Goal: Task Accomplishment & Management: Use online tool/utility

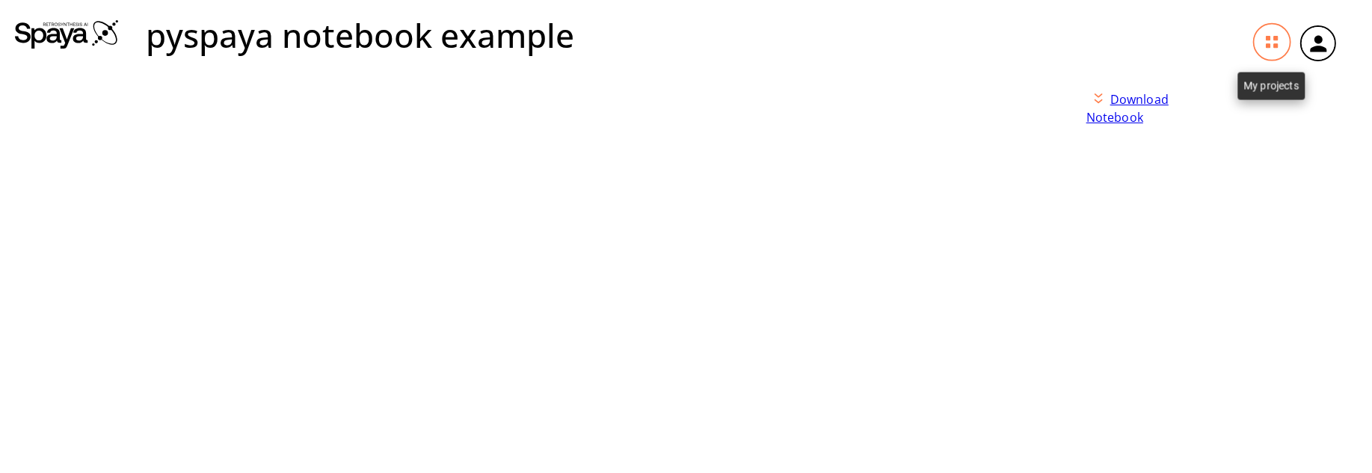
click at [1272, 46] on icon at bounding box center [1272, 42] width 37 height 37
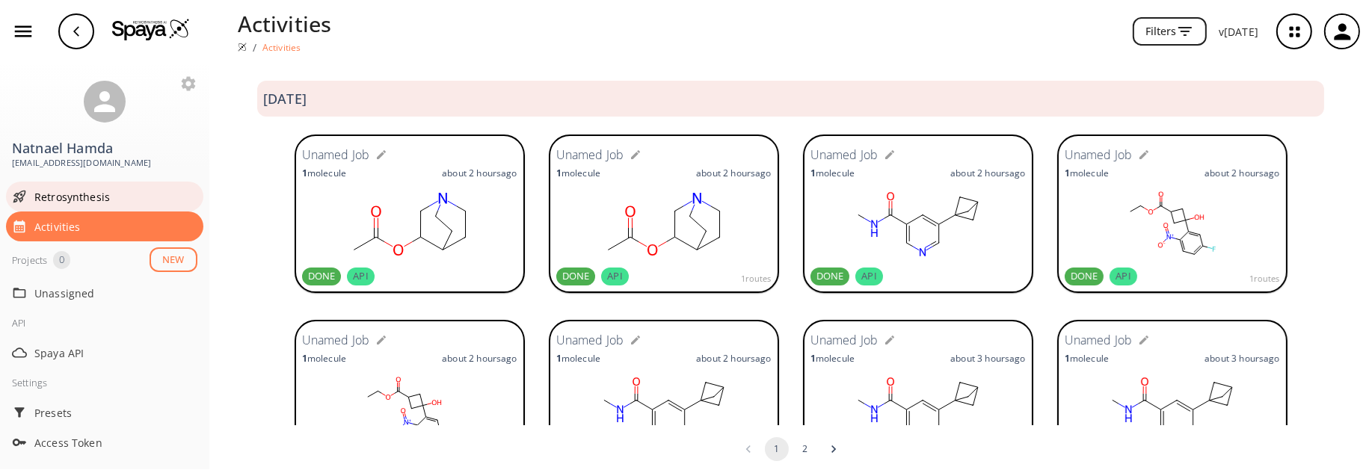
click at [56, 194] on span "Retrosynthesis" at bounding box center [115, 197] width 163 height 16
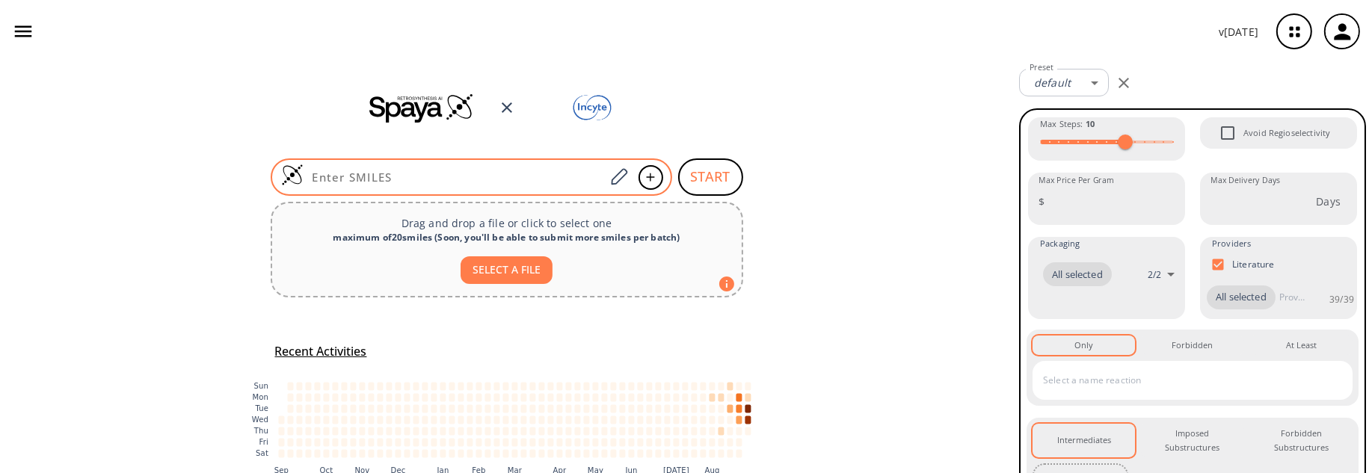
click at [419, 173] on input at bounding box center [454, 177] width 302 height 15
paste input "O=C(NC)C1=CC(C2(C3)CC3C2)=CN=C1"
type input "O=C(NC)C1=CC(C2(C3)CC3C2)=CN=C1"
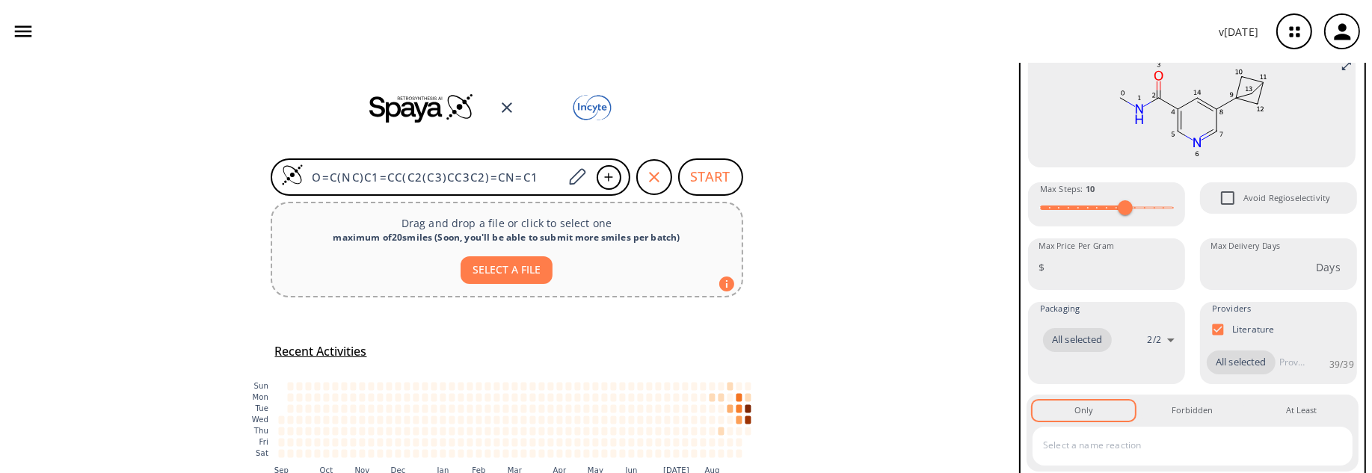
scroll to position [299, 0]
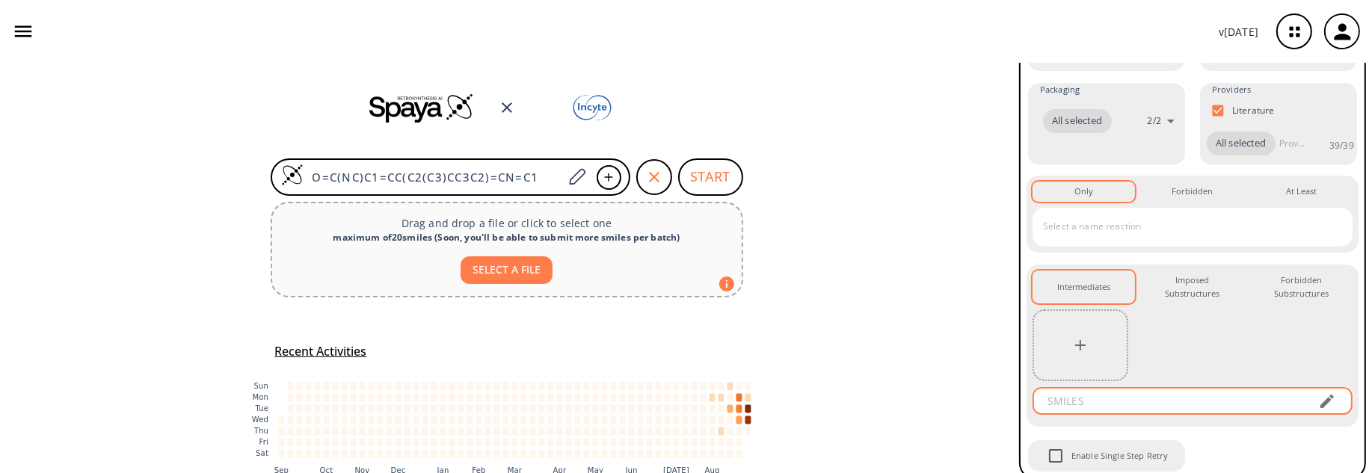
click at [1070, 415] on input "text" at bounding box center [1171, 401] width 269 height 28
click at [1090, 415] on input "text" at bounding box center [1171, 401] width 269 height 28
paste input "BrC1=CC(C(NC)=O)=CN=C1"
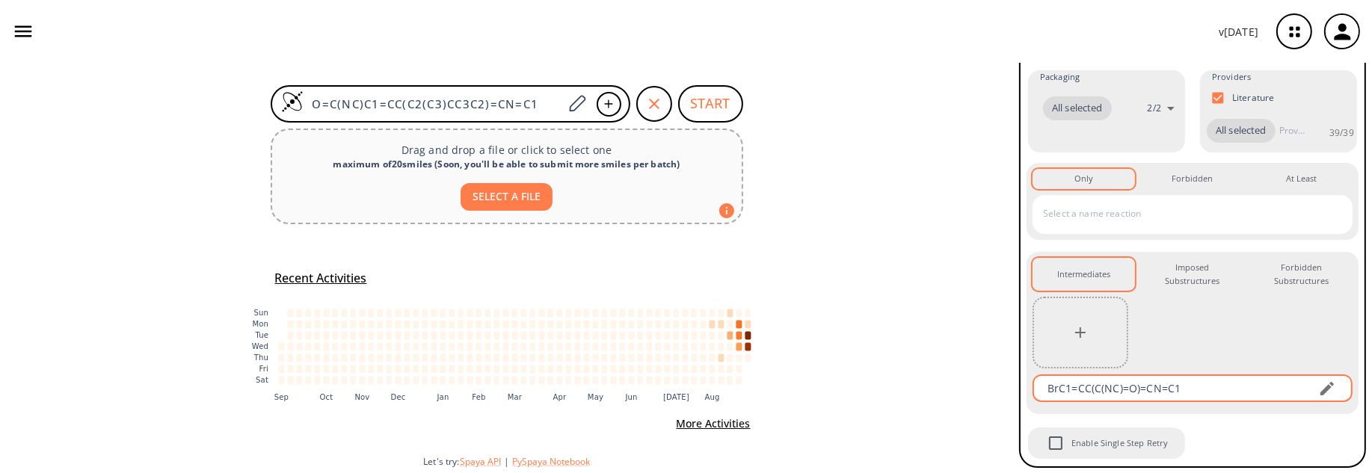
scroll to position [336, 0]
type input "BrC1=CC(C(NC)=O)=CN=C1"
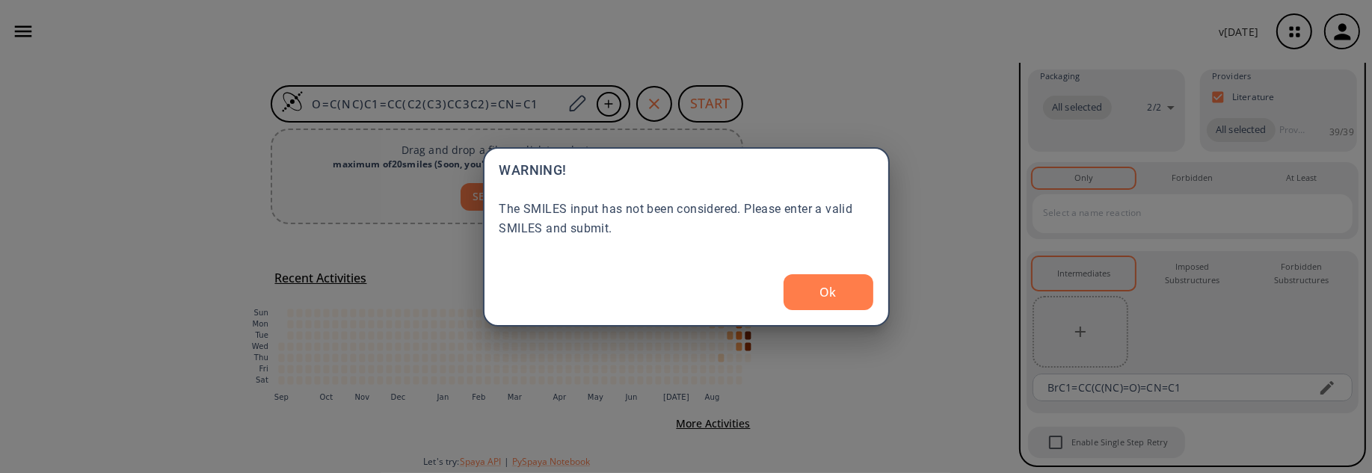
click at [721, 110] on body "v 1.9.39 Natnael Hamda nhamda@incyte.com Retrosynthesis Activities Projects 0 N…" at bounding box center [686, 236] width 1372 height 473
click at [832, 302] on button "Ok" at bounding box center [828, 292] width 90 height 36
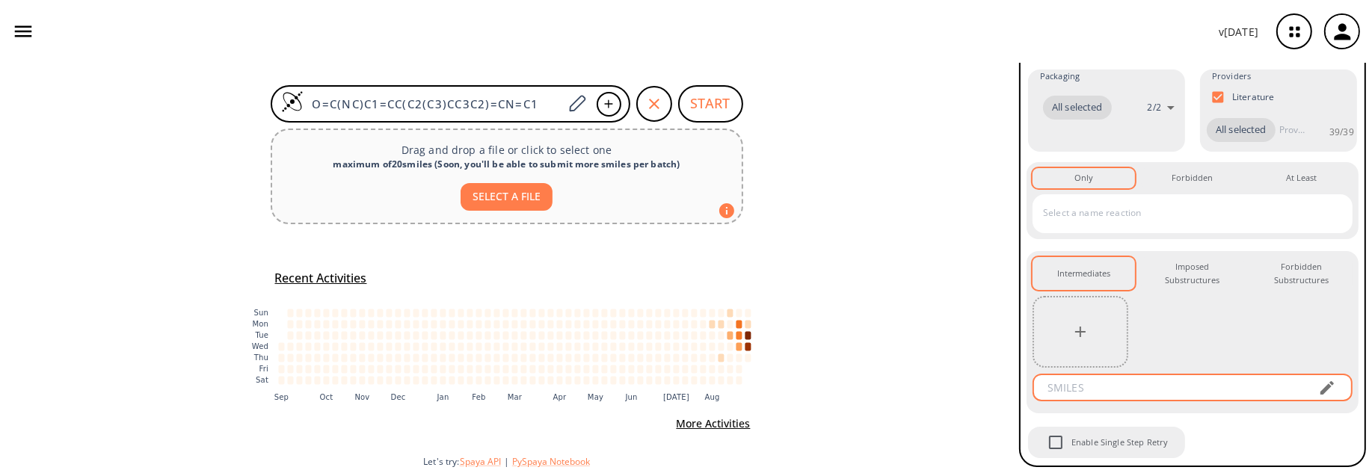
click at [1171, 388] on input "text" at bounding box center [1171, 388] width 269 height 28
paste input "CnC(=O)c1cncc(Br)c1"
type input "CnC(=O)c1cncc(Br)c1"
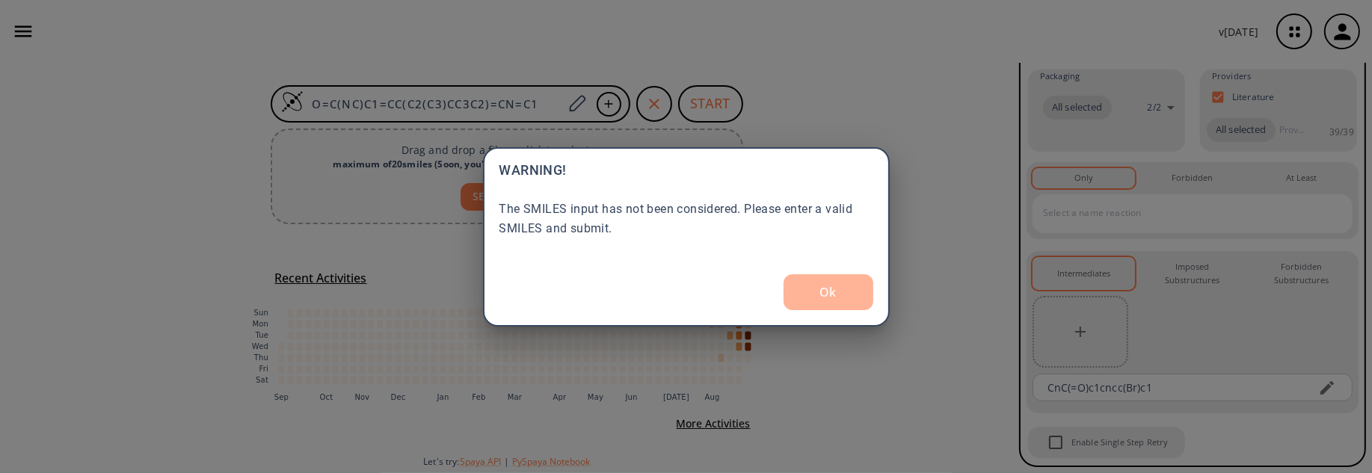
click at [839, 295] on button "Ok" at bounding box center [828, 292] width 90 height 36
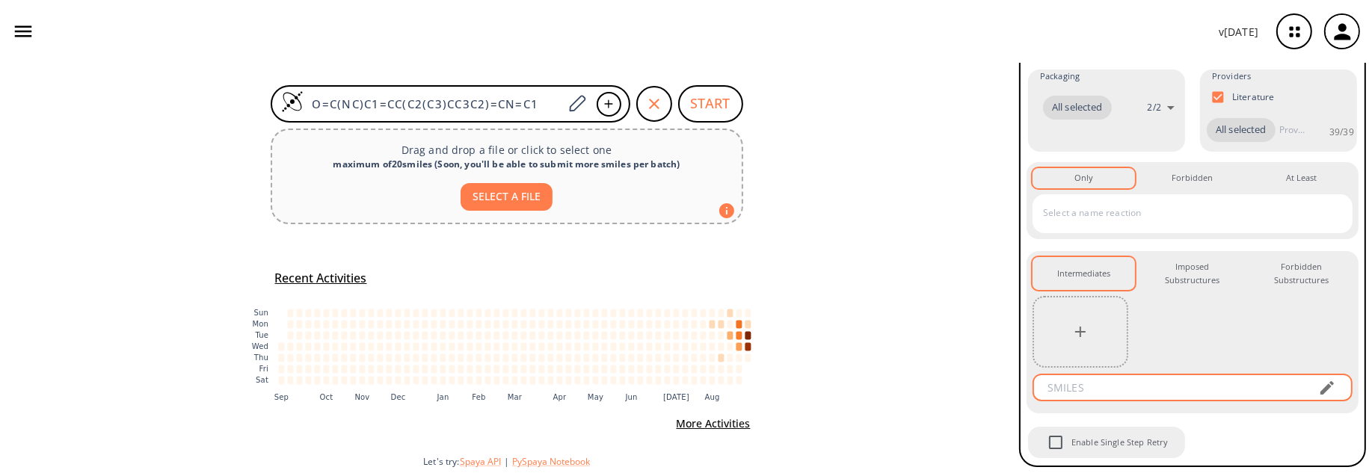
click at [1155, 383] on input "text" at bounding box center [1171, 388] width 269 height 28
type input "CnC(=O)c1cncc(Br)c1"
click at [1242, 431] on body "v 1.9.39 Natnael Hamda nhamda@incyte.com Retrosynthesis Activities Projects 0 N…" at bounding box center [686, 236] width 1372 height 473
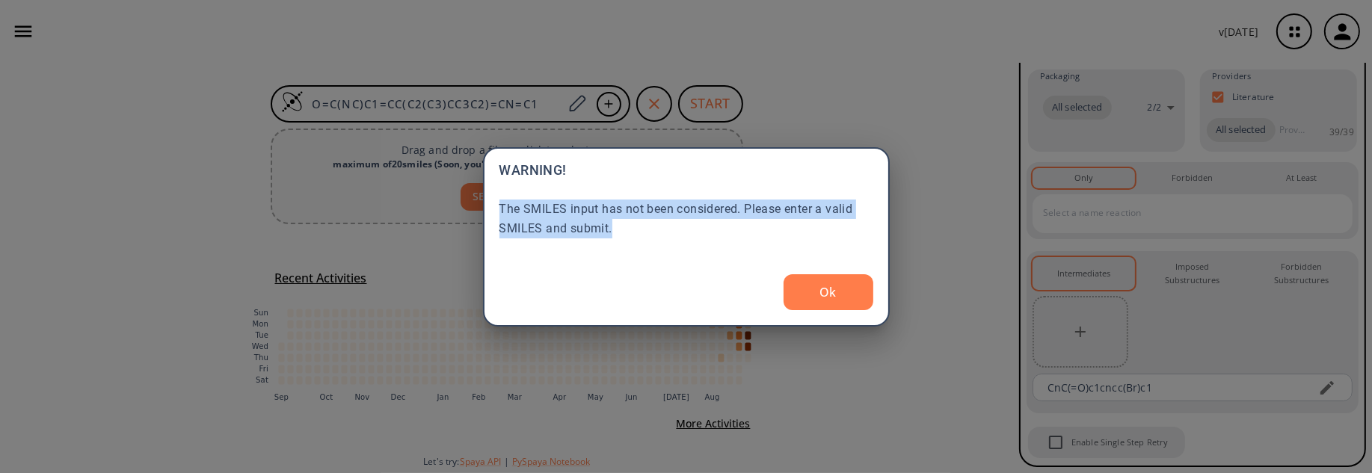
drag, startPoint x: 614, startPoint y: 229, endPoint x: 493, endPoint y: 206, distance: 122.4
click at [493, 206] on div "WARNING! The SMILES input has not been considered. Please enter a valid SMILES …" at bounding box center [686, 236] width 407 height 179
copy div "The SMILES input has not been considered. Please enter a valid SMILES and submi…"
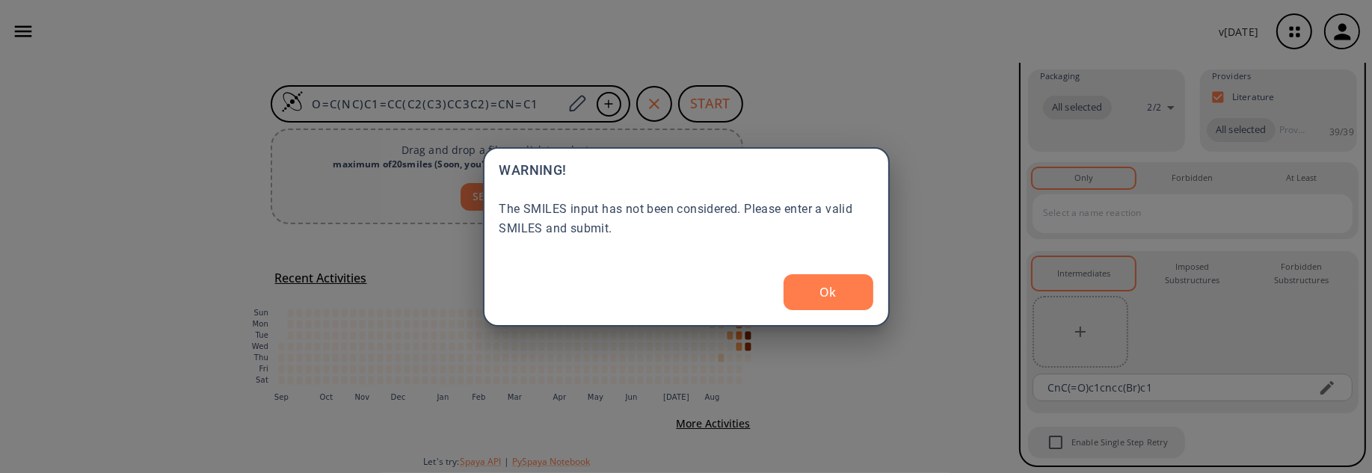
click at [529, 290] on div "Ok" at bounding box center [686, 292] width 374 height 36
drag, startPoint x: 848, startPoint y: 299, endPoint x: 1041, endPoint y: 315, distance: 194.2
click at [852, 299] on button "Ok" at bounding box center [828, 292] width 90 height 36
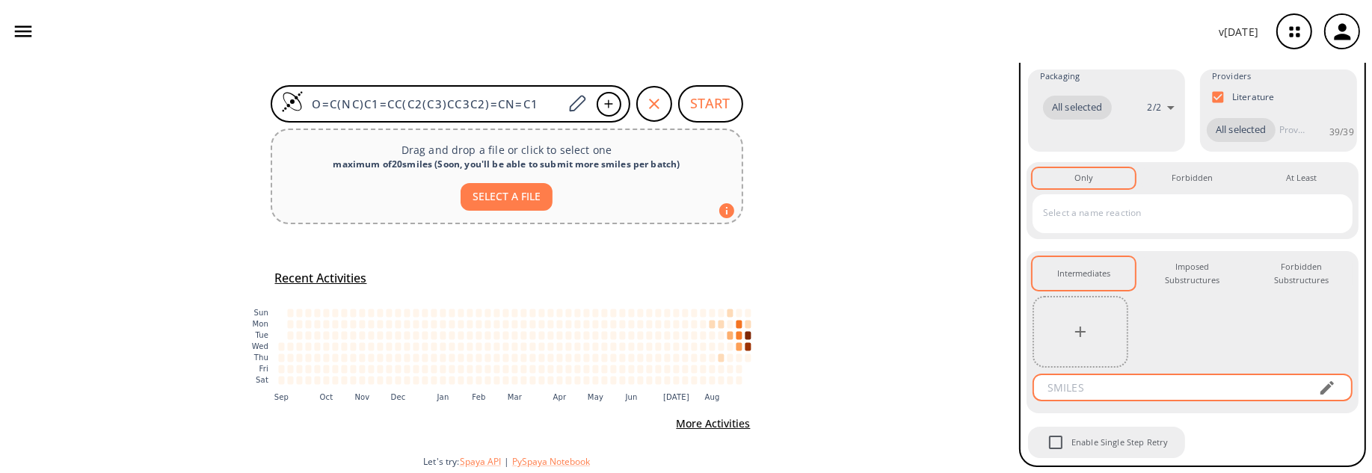
click at [1322, 393] on icon "button" at bounding box center [1327, 388] width 18 height 18
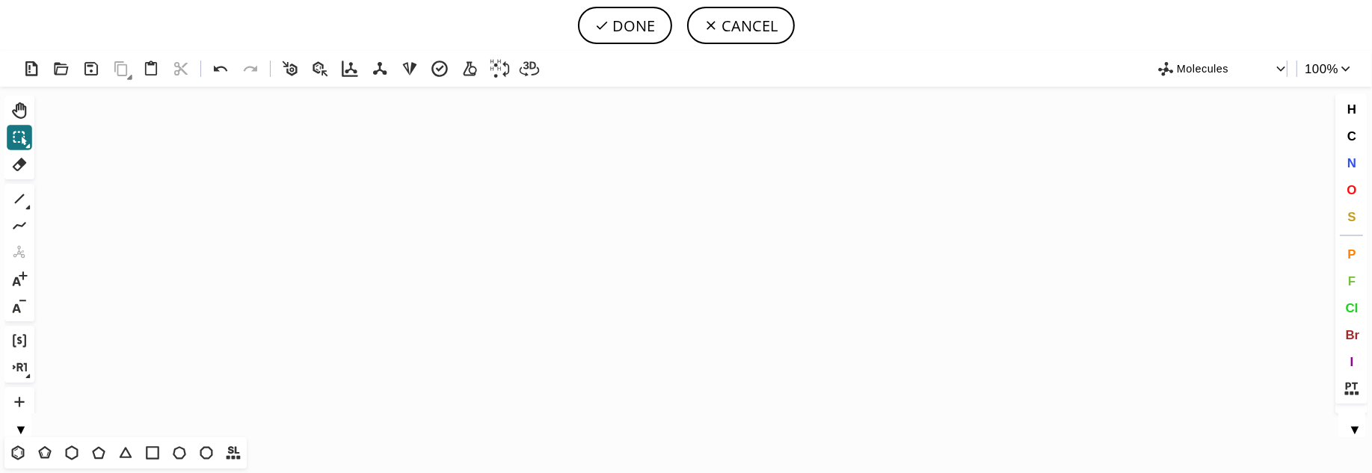
click at [168, 180] on icon "Created with Raphaël 2.3.0" at bounding box center [685, 262] width 1291 height 351
click at [266, 130] on icon "Created with Raphaël 2.3.0" at bounding box center [685, 262] width 1291 height 351
click at [105, 117] on icon "Created with Raphaël 2.3.0" at bounding box center [685, 262] width 1291 height 351
click at [192, 298] on icon "Created with Raphaël 2.3.0" at bounding box center [685, 262] width 1291 height 351
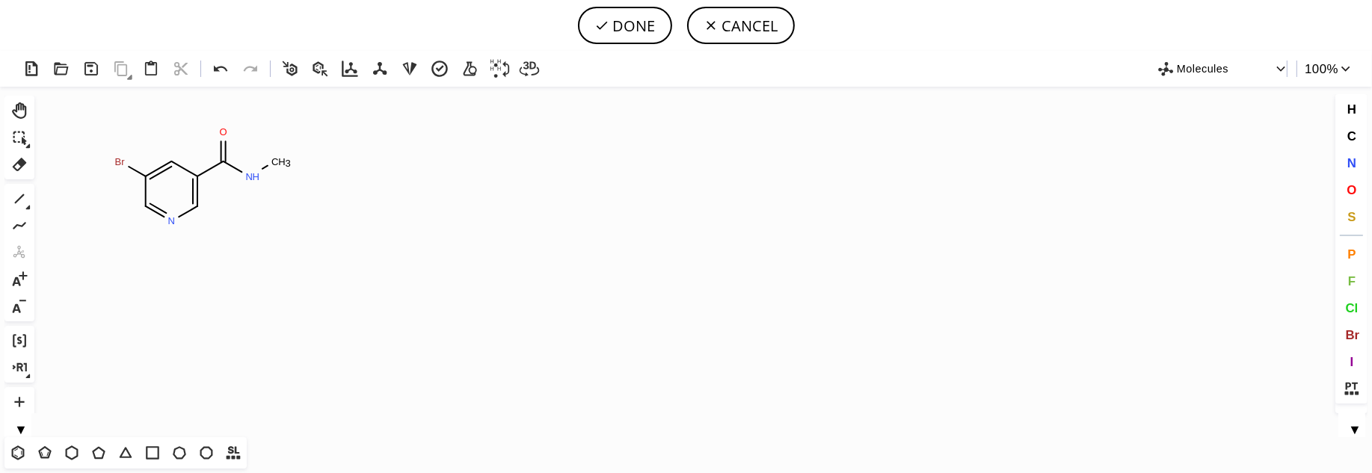
click at [197, 176] on icon at bounding box center [195, 191] width 4 height 30
click at [278, 261] on icon "Created with Raphaël 2.3.0 Br N H C H 3 O N" at bounding box center [685, 262] width 1291 height 351
click at [118, 164] on tspan "Br" at bounding box center [119, 161] width 10 height 11
click at [123, 247] on icon "Created with Raphaël 2.3.0 Br N H C H 3 O N" at bounding box center [685, 262] width 1291 height 351
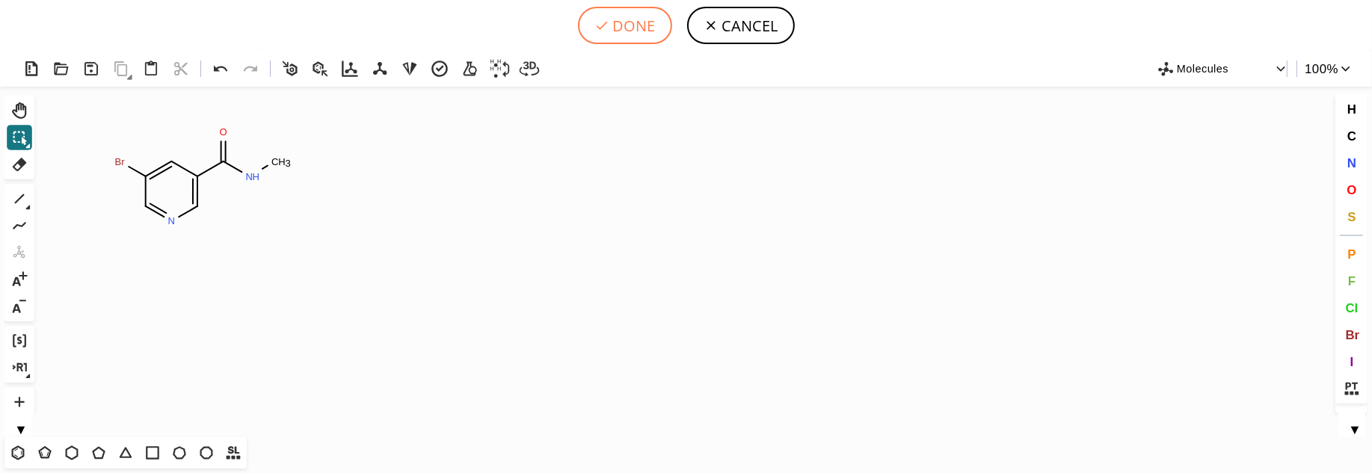
click at [643, 34] on button "DONE" at bounding box center [625, 25] width 94 height 37
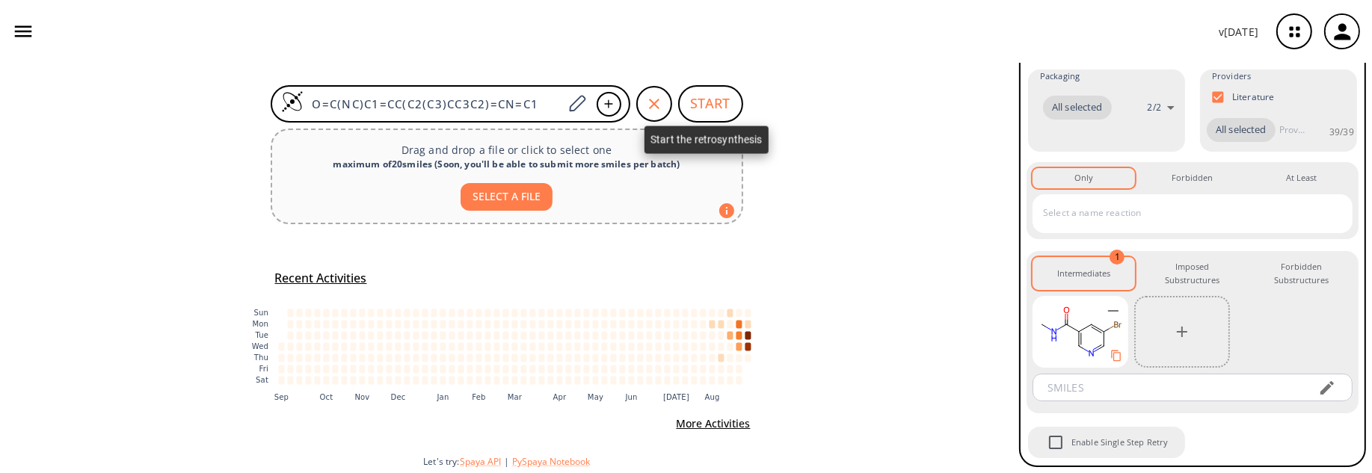
click at [700, 106] on button "START" at bounding box center [710, 103] width 65 height 37
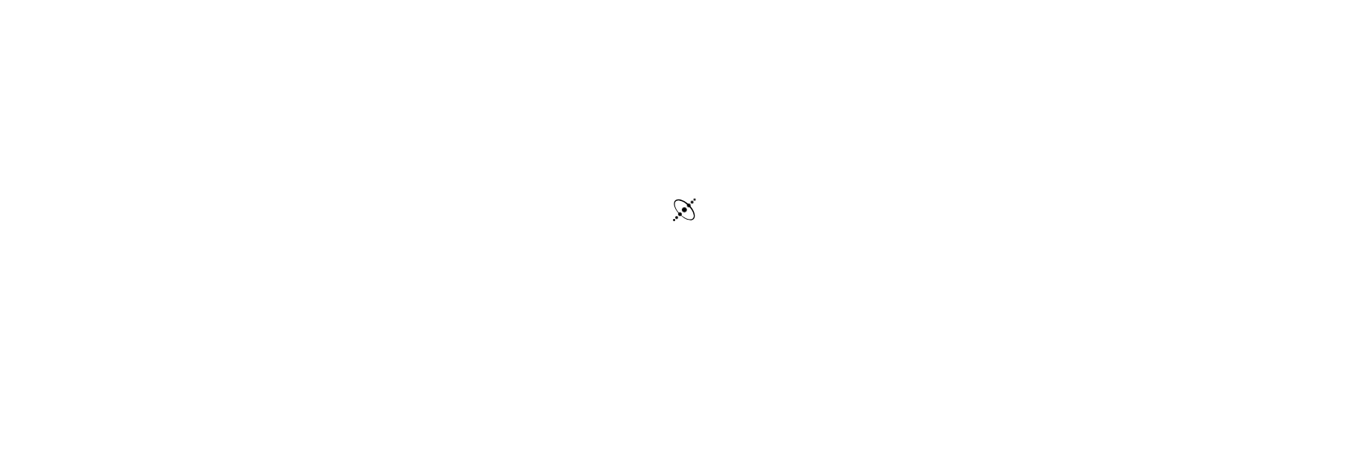
scroll to position [50, 0]
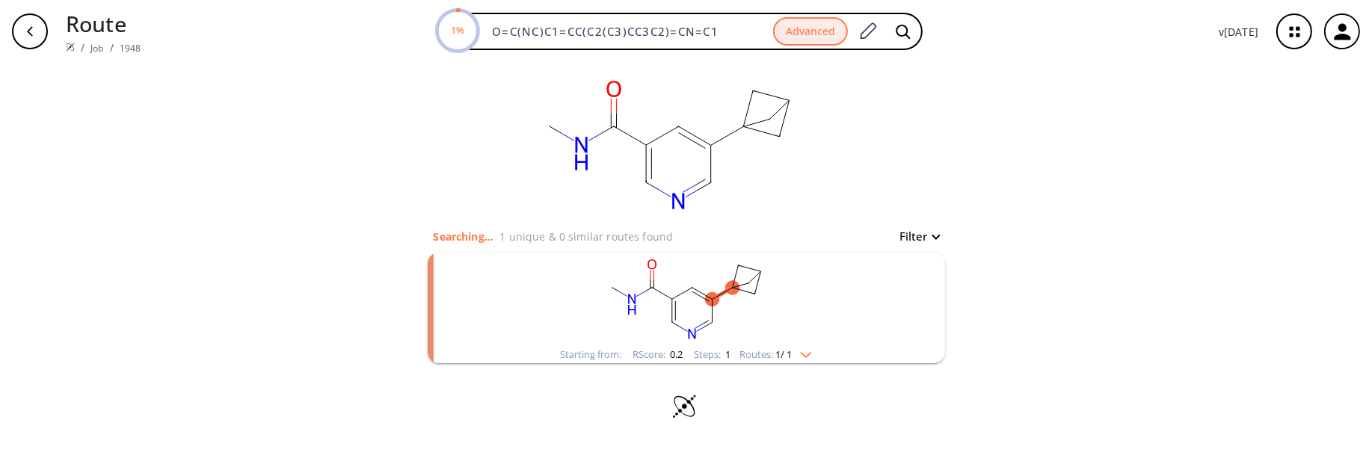
click at [812, 358] on div "Routes: 1 / 1" at bounding box center [776, 355] width 72 height 10
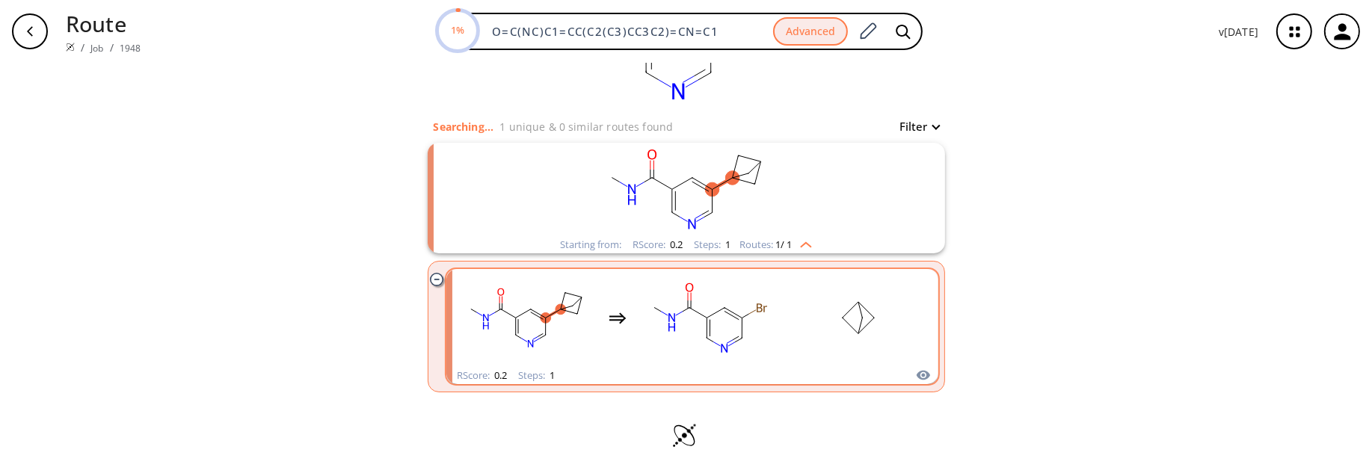
scroll to position [110, 0]
click at [767, 334] on rect "clusters" at bounding box center [708, 317] width 135 height 93
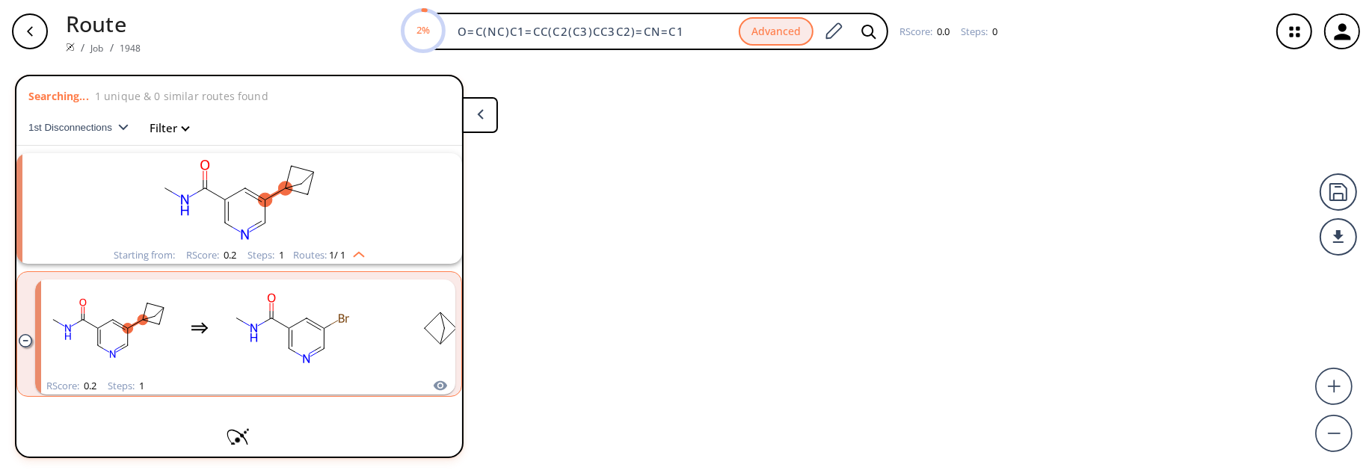
scroll to position [23, 0]
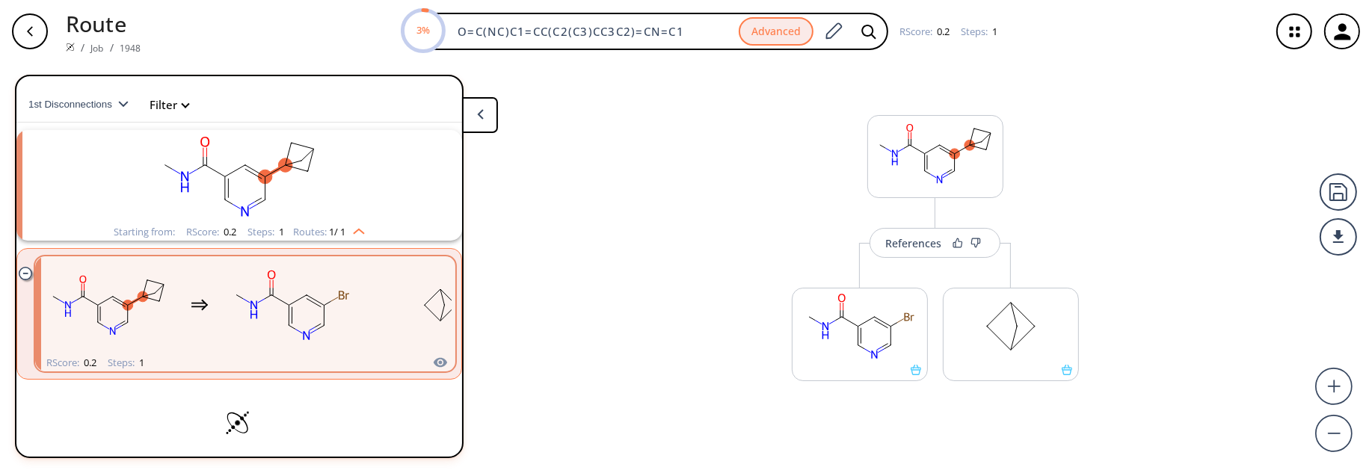
click at [356, 233] on img "clusters" at bounding box center [354, 229] width 19 height 12
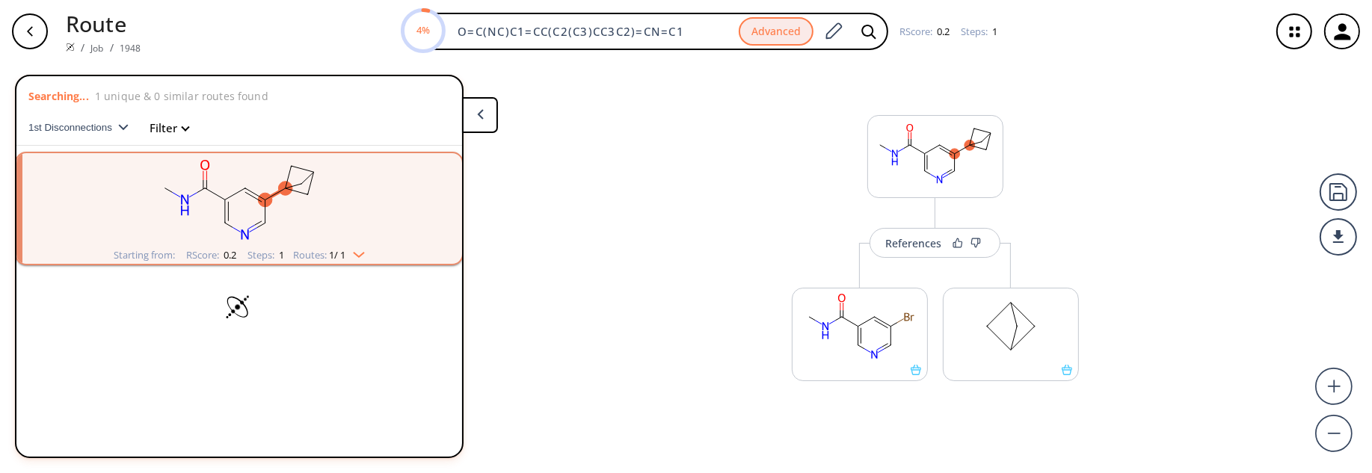
click at [363, 250] on img "clusters" at bounding box center [354, 252] width 19 height 12
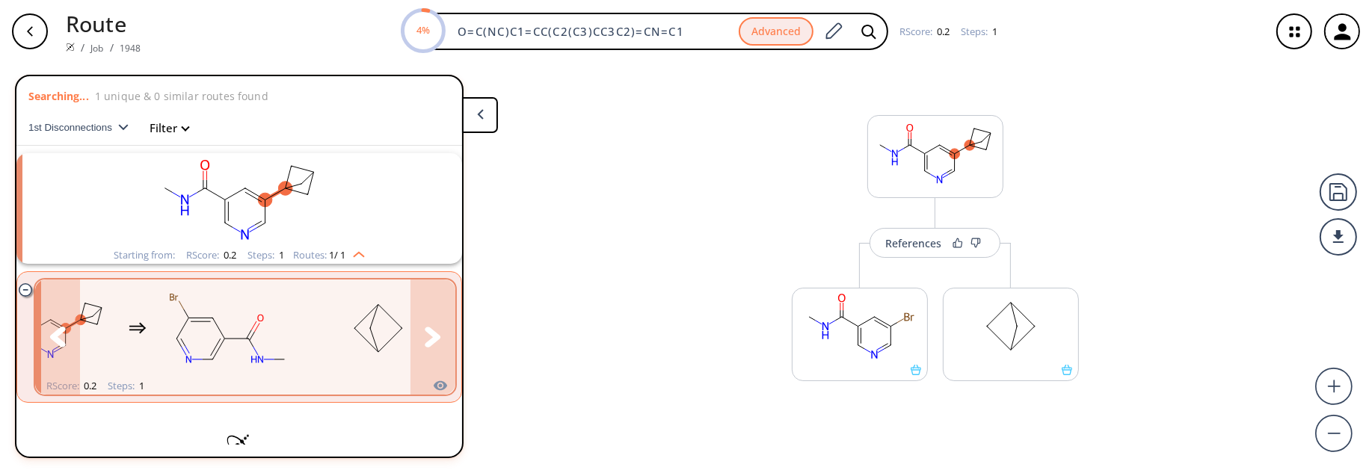
click at [426, 338] on icon "clusters" at bounding box center [433, 337] width 16 height 20
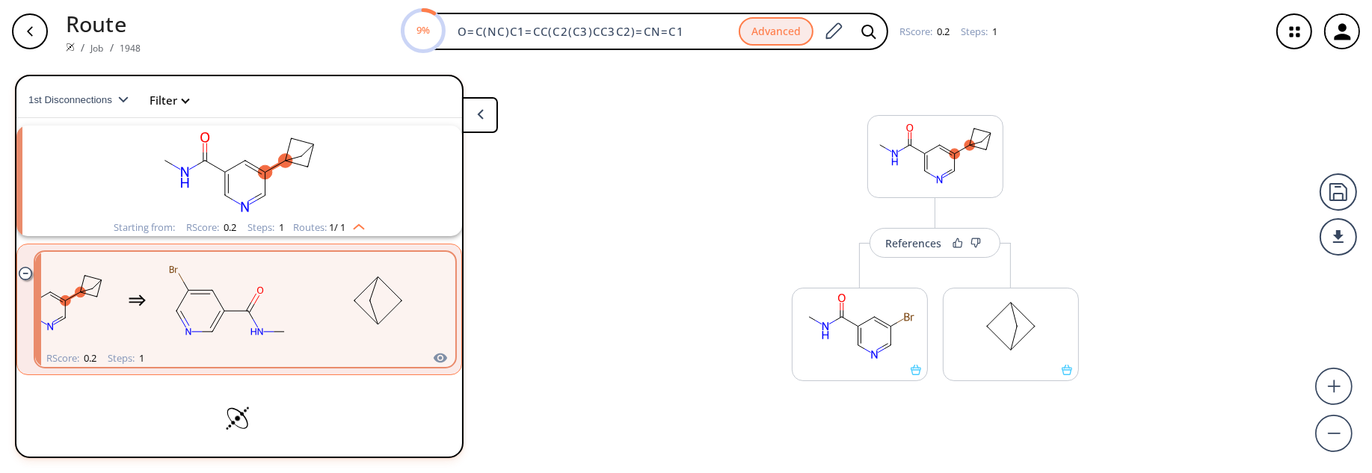
scroll to position [37, 0]
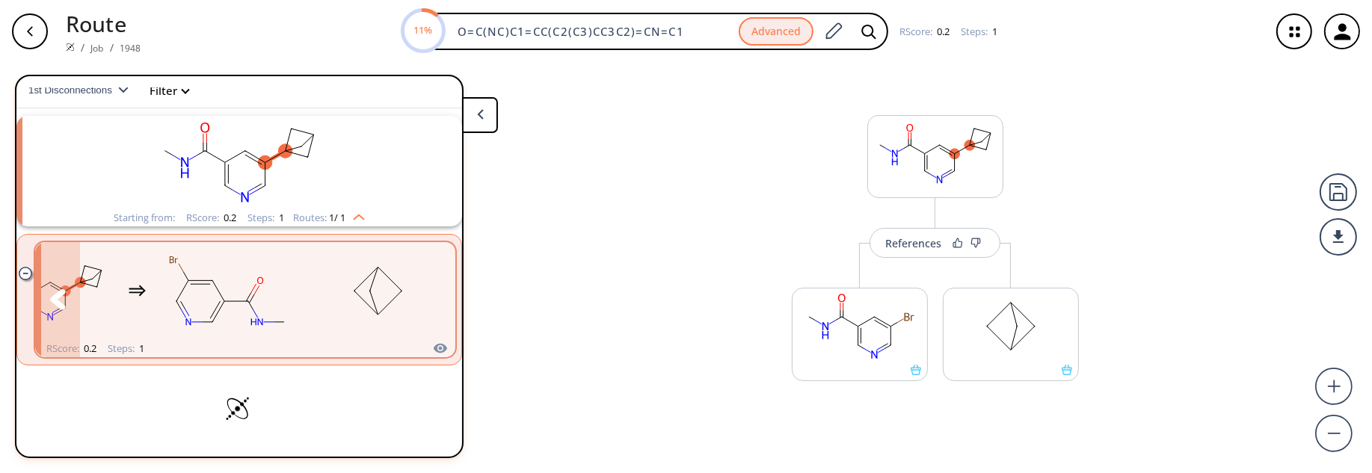
click at [82, 300] on rect "clusters" at bounding box center [46, 290] width 135 height 93
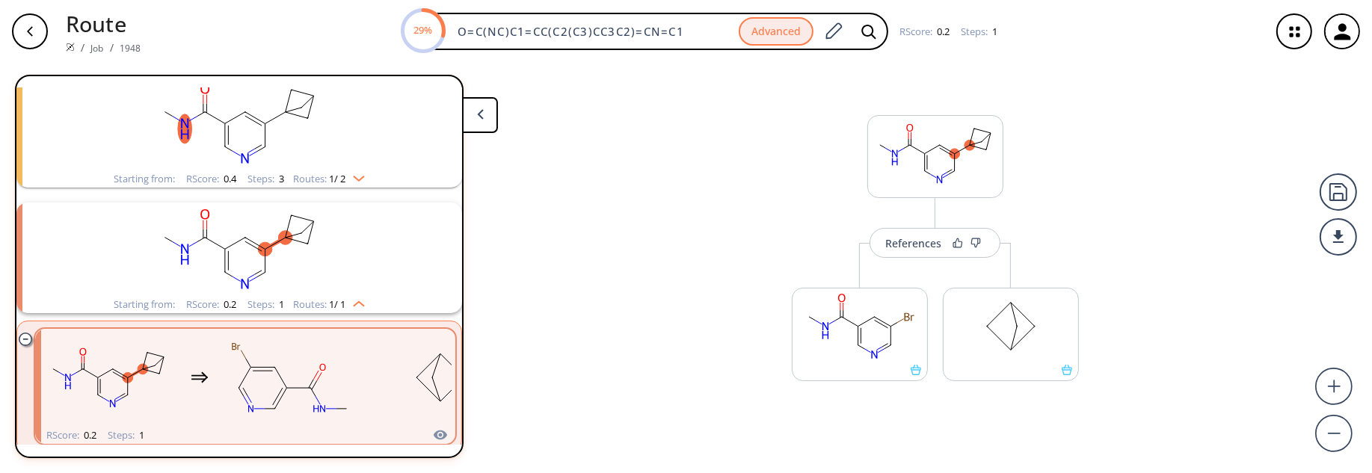
scroll to position [0, 0]
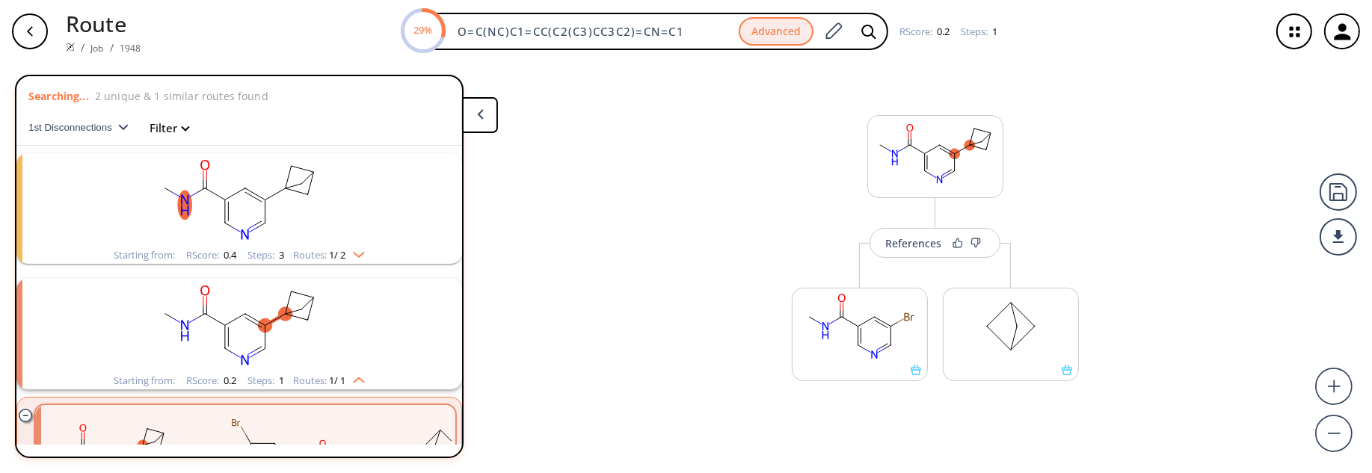
click at [303, 232] on rect "clusters" at bounding box center [239, 199] width 389 height 93
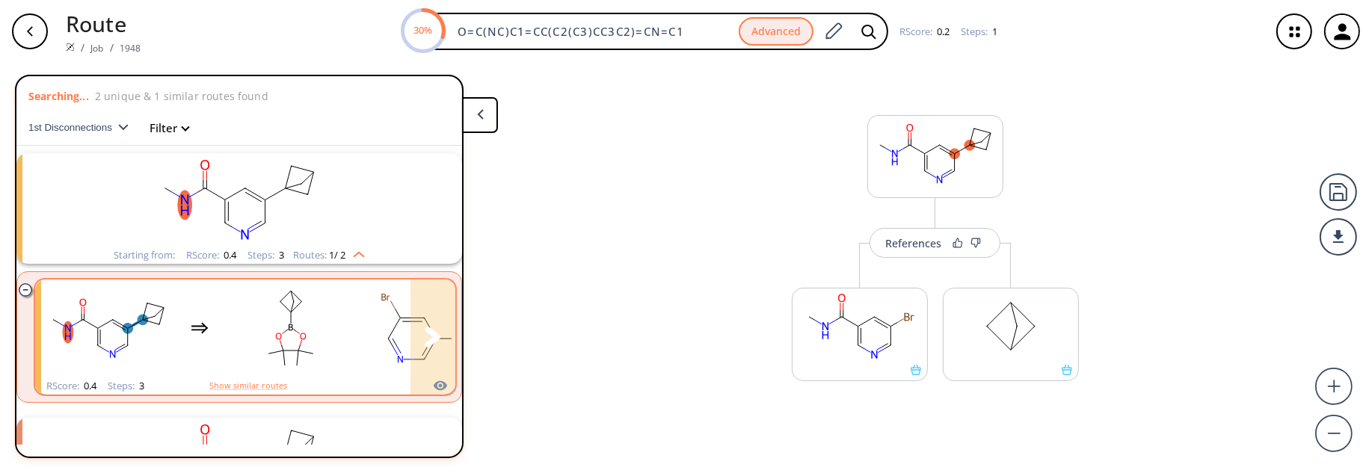
click at [281, 326] on rect "clusters" at bounding box center [291, 328] width 135 height 93
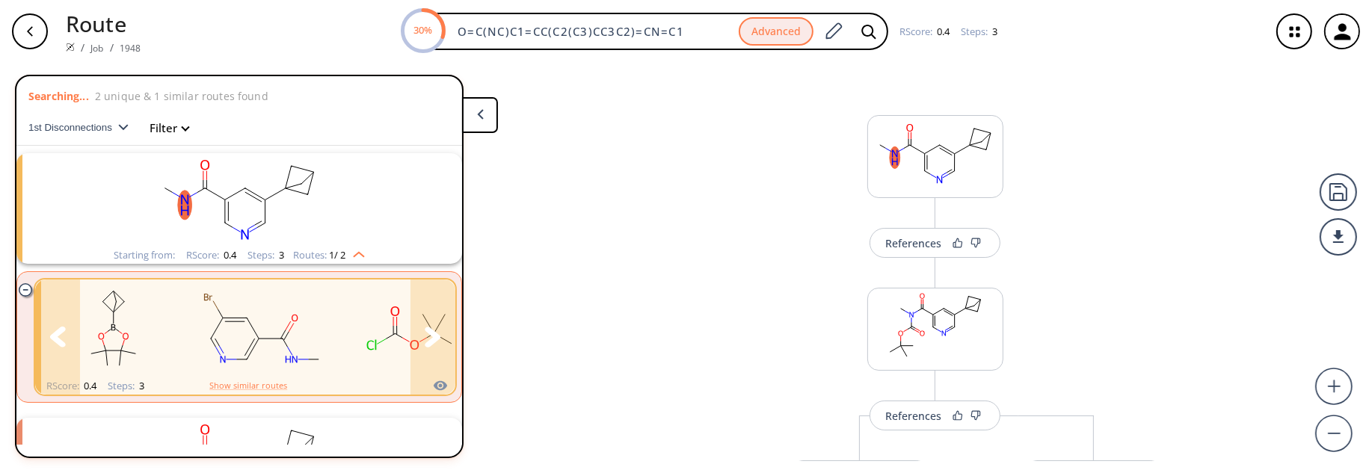
click at [328, 325] on rect "clusters" at bounding box center [263, 328] width 135 height 93
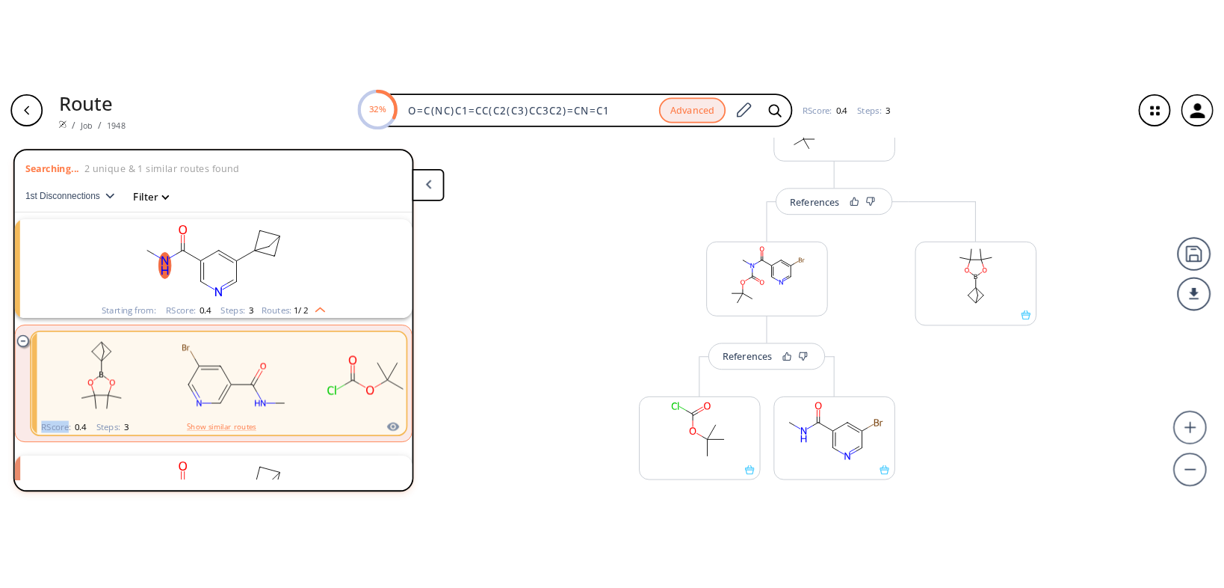
scroll to position [263, 0]
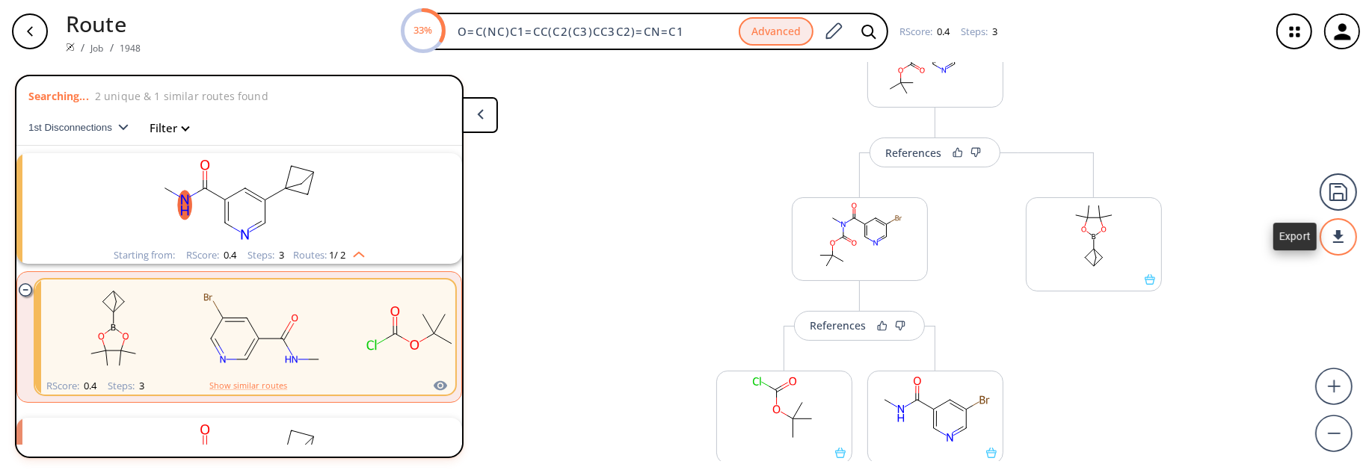
click at [1340, 241] on div at bounding box center [1337, 236] width 37 height 37
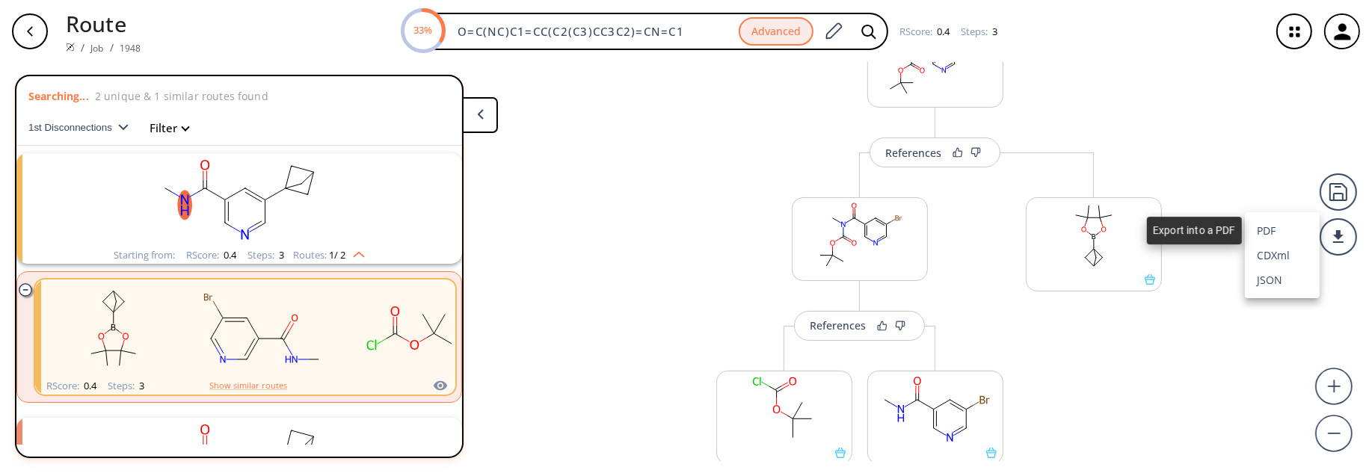
click at [1277, 232] on li "PDF" at bounding box center [1282, 230] width 75 height 25
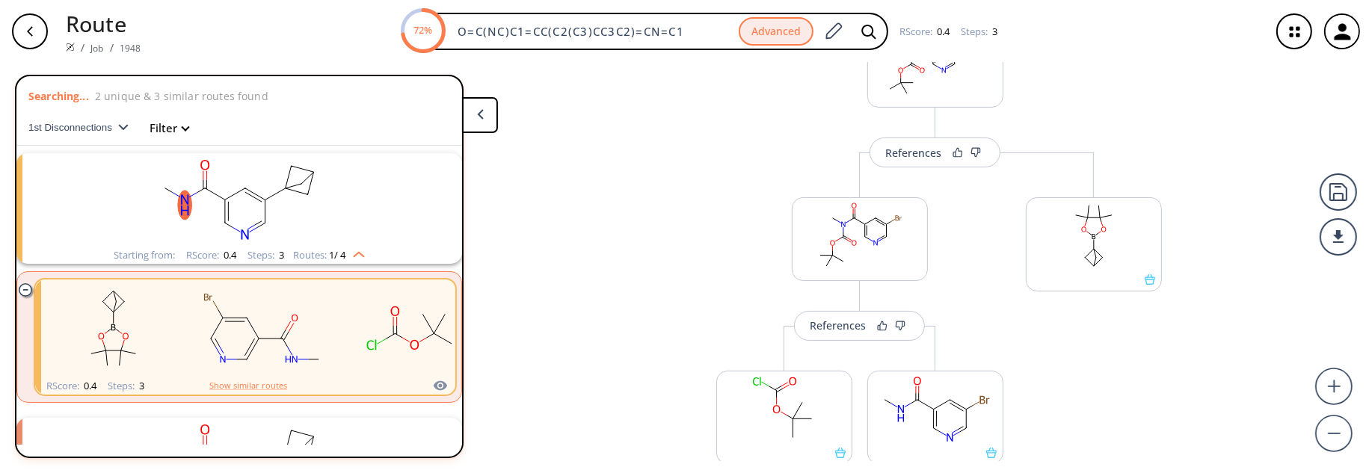
click at [23, 288] on icon "clusters" at bounding box center [25, 289] width 13 height 13
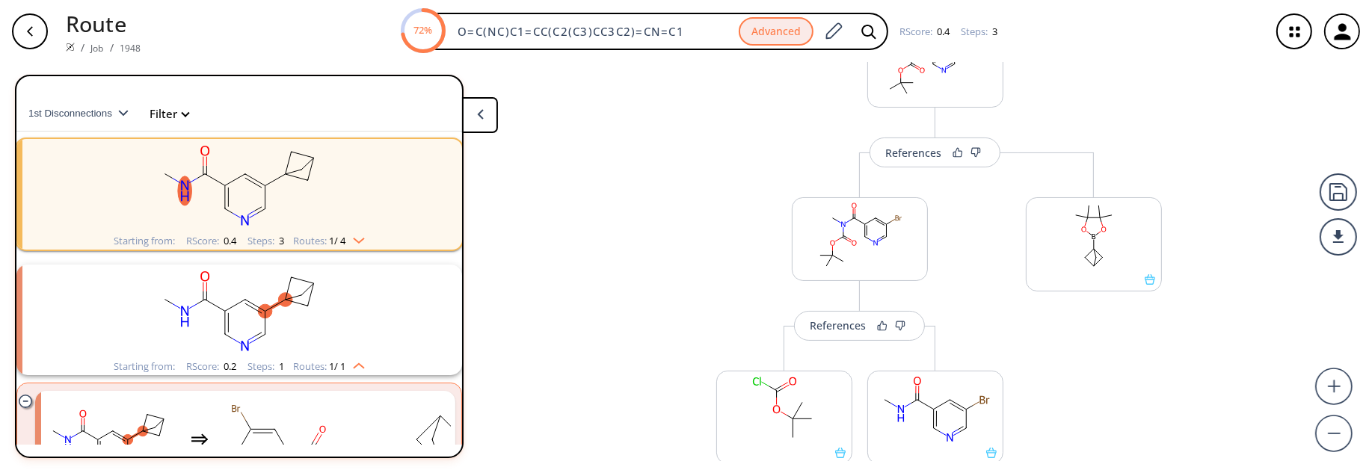
scroll to position [0, 0]
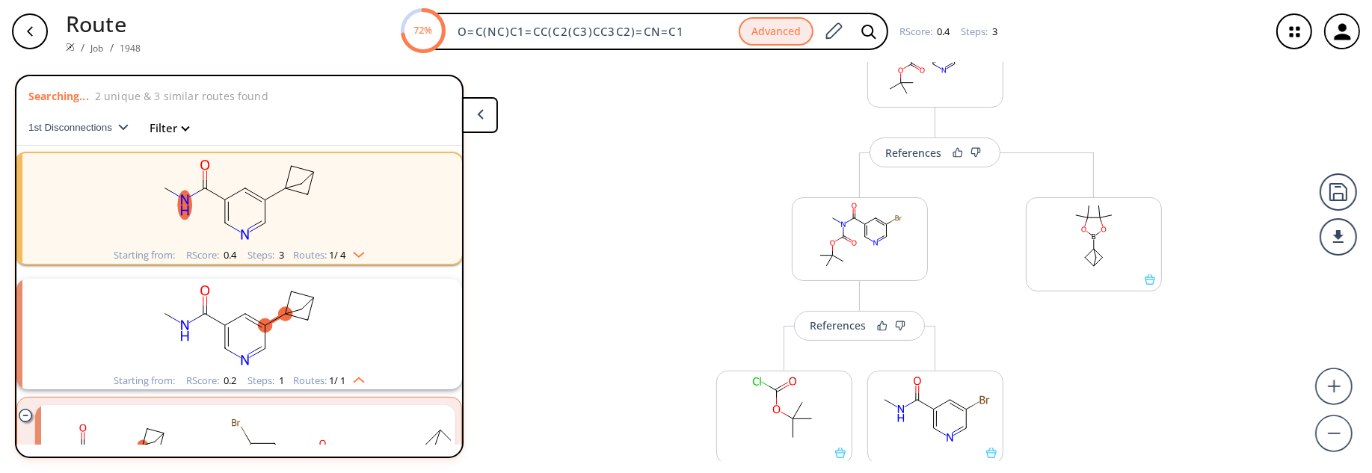
click at [298, 229] on rect "clusters" at bounding box center [239, 199] width 389 height 93
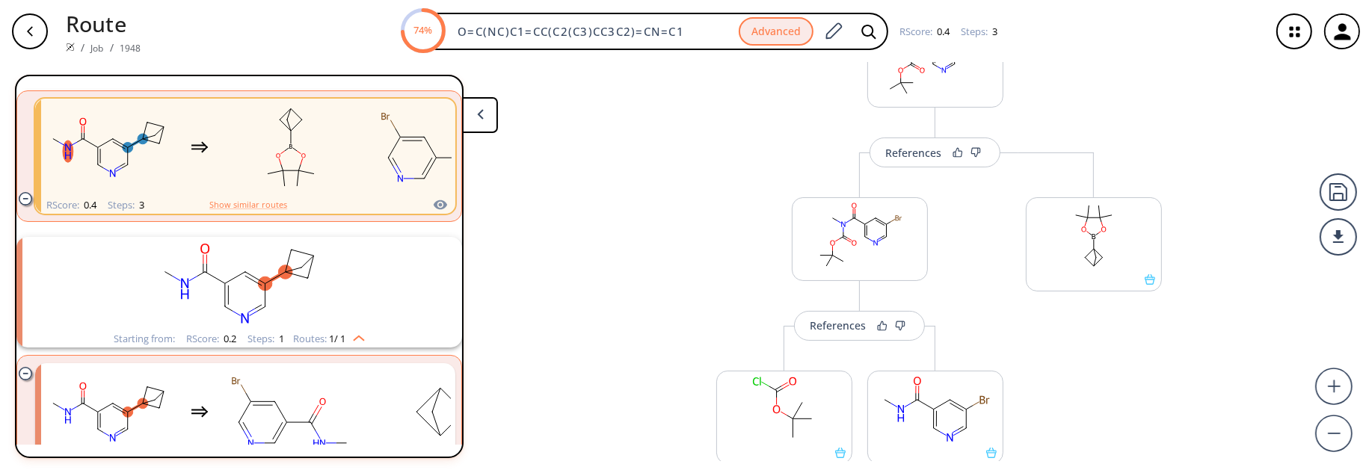
scroll to position [121, 0]
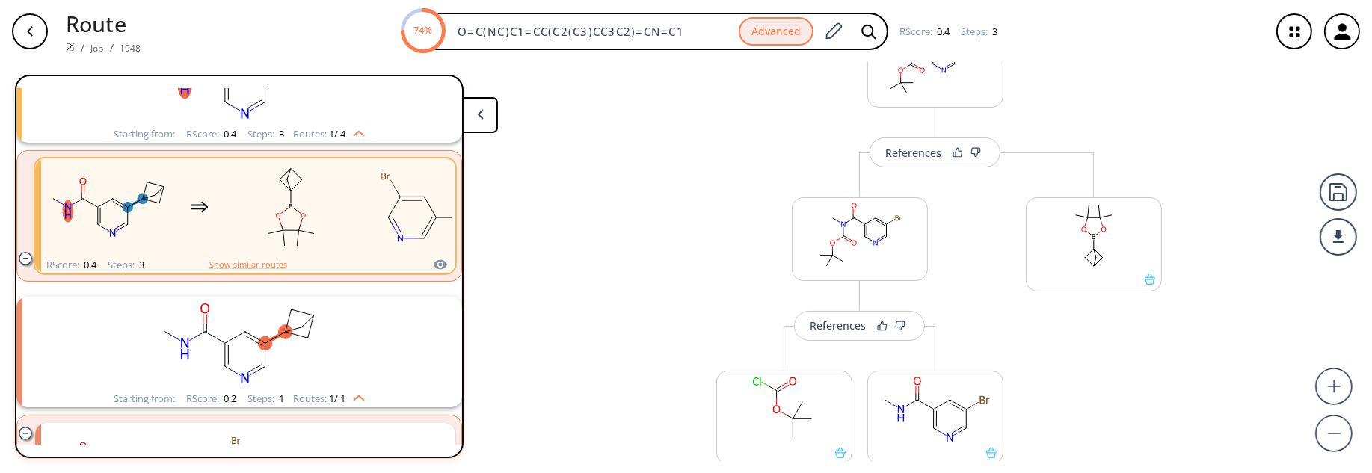
click at [303, 344] on rect "clusters" at bounding box center [239, 343] width 389 height 93
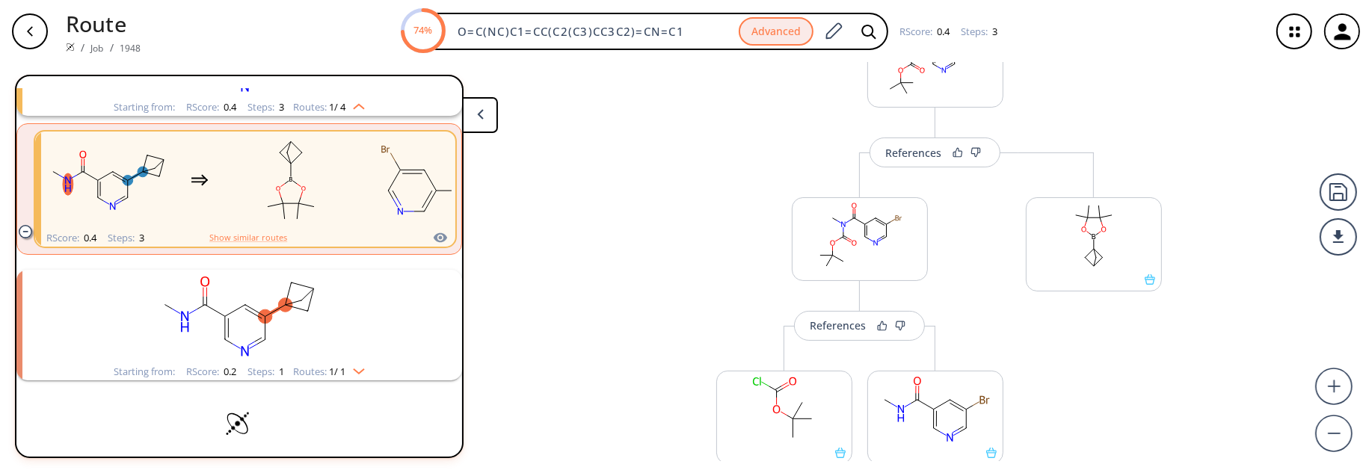
scroll to position [163, 0]
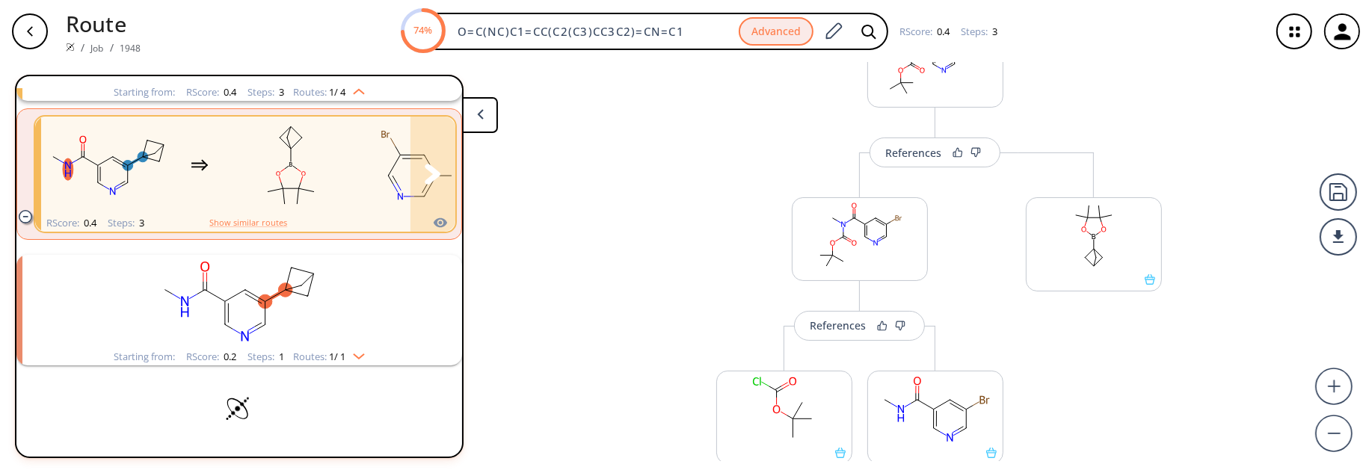
click at [333, 154] on rect "clusters" at bounding box center [291, 165] width 135 height 93
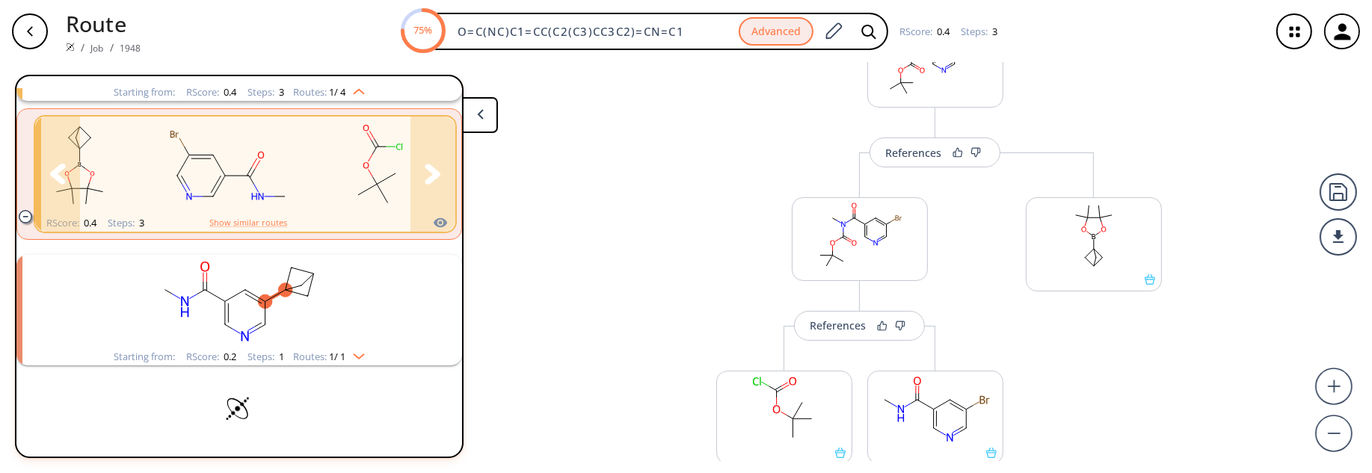
click at [425, 177] on icon "clusters" at bounding box center [433, 174] width 16 height 20
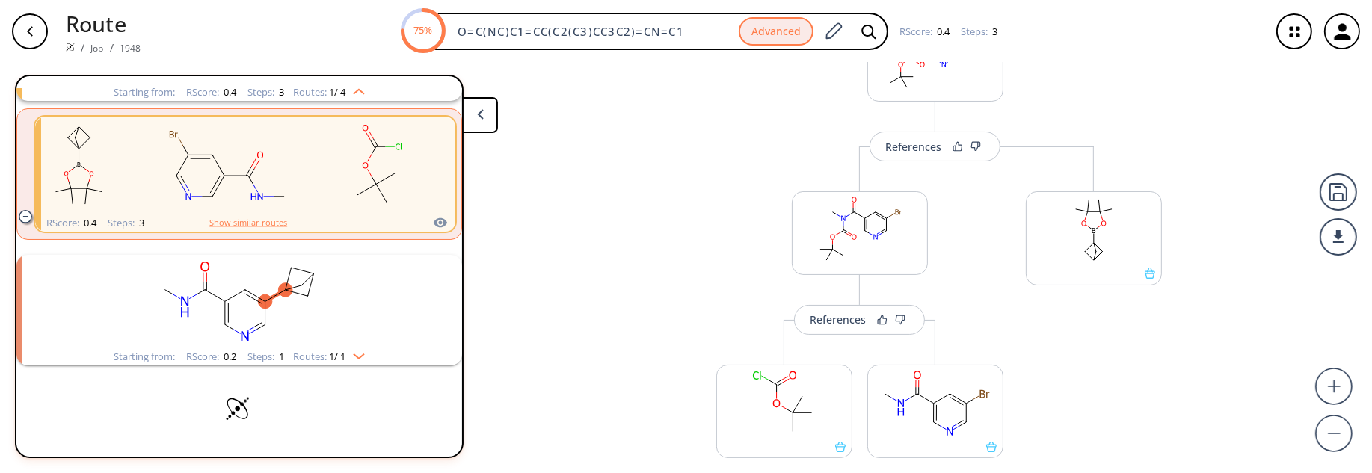
scroll to position [144, 0]
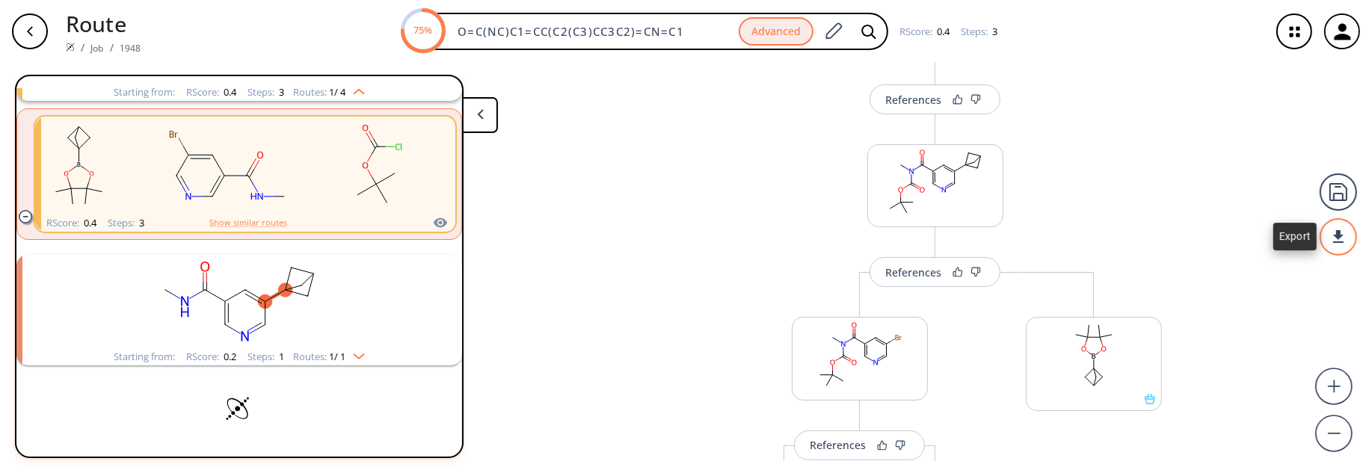
click at [1341, 246] on div at bounding box center [1337, 236] width 37 height 37
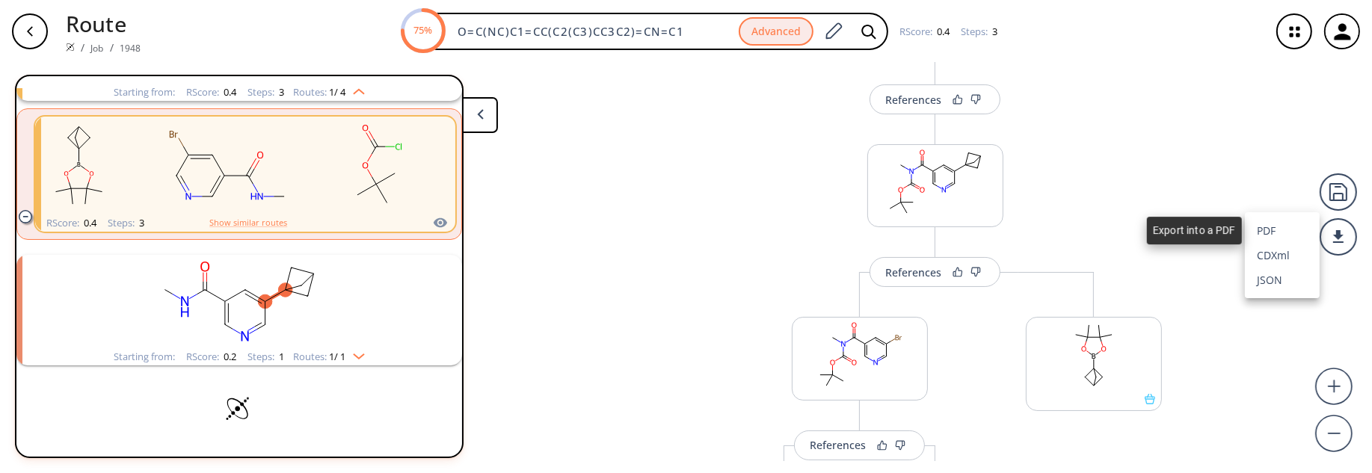
click at [1269, 225] on li "PDF" at bounding box center [1282, 230] width 75 height 25
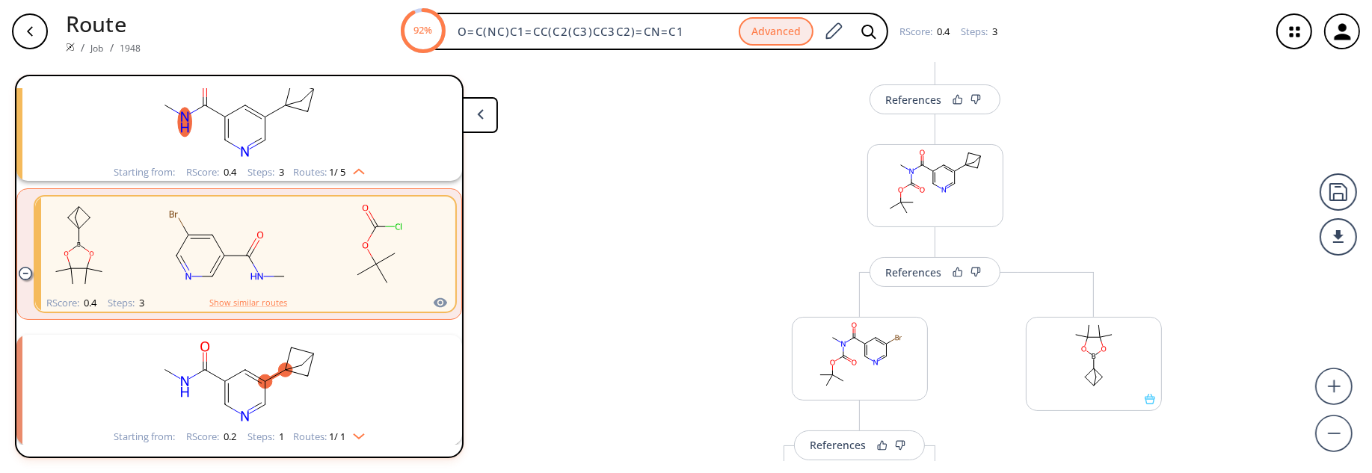
scroll to position [0, 0]
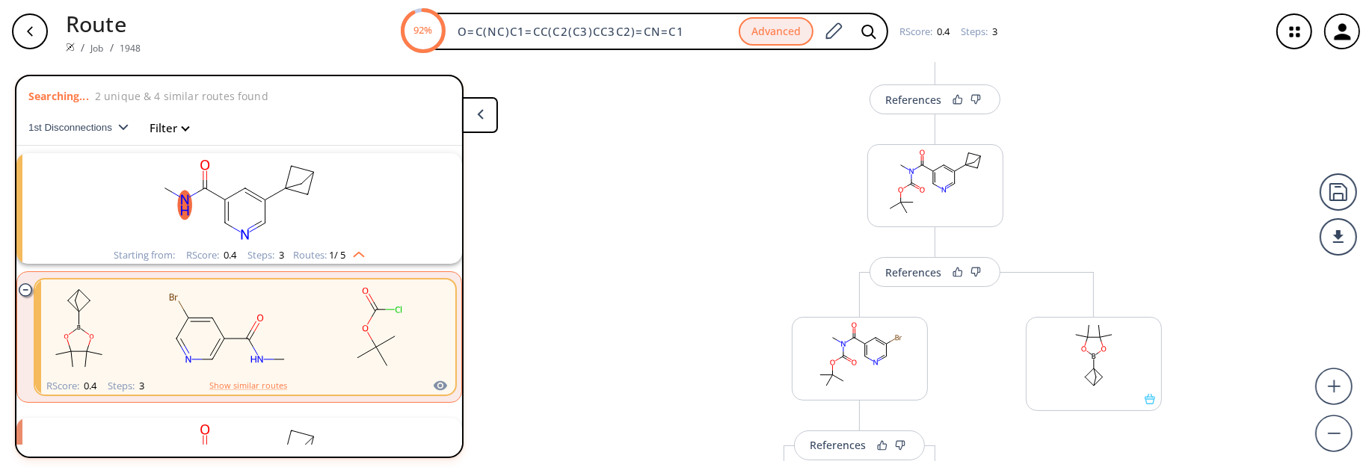
click at [185, 131] on button "Filter" at bounding box center [165, 128] width 48 height 11
click at [185, 127] on div at bounding box center [256, 266] width 483 height 383
click at [120, 126] on icon "button" at bounding box center [123, 127] width 10 height 7
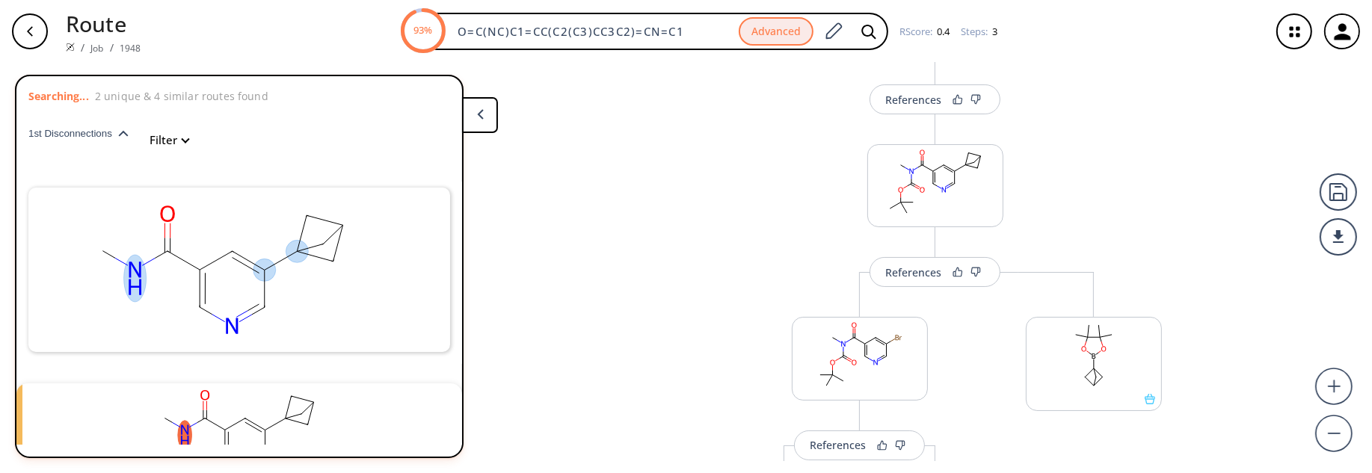
click at [484, 122] on button at bounding box center [480, 115] width 36 height 36
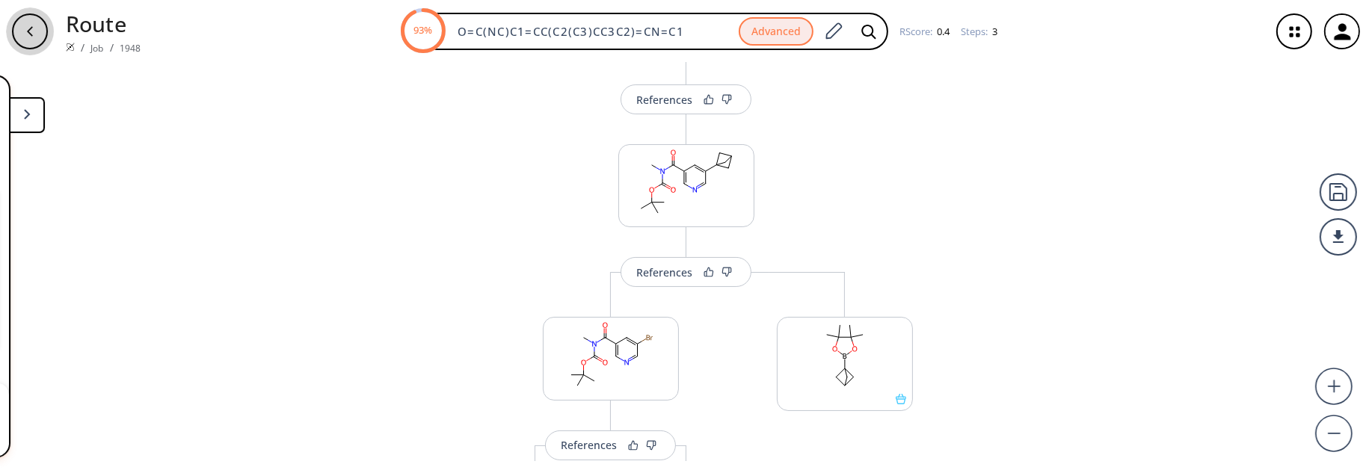
click at [32, 29] on icon "button" at bounding box center [30, 31] width 12 height 12
click at [36, 117] on button at bounding box center [27, 115] width 36 height 36
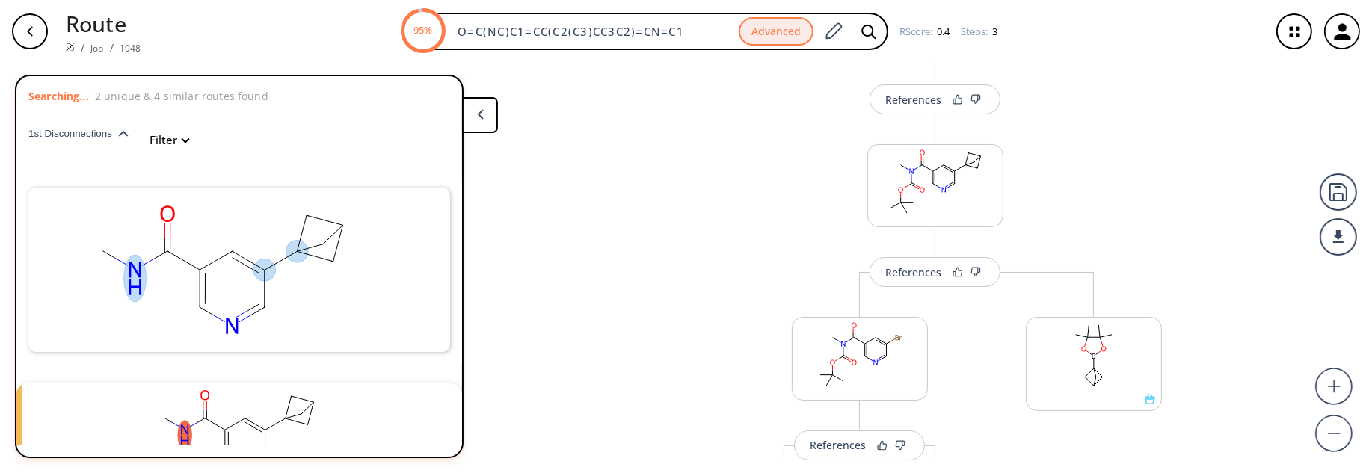
click at [1288, 25] on icon "button" at bounding box center [1295, 32] width 40 height 40
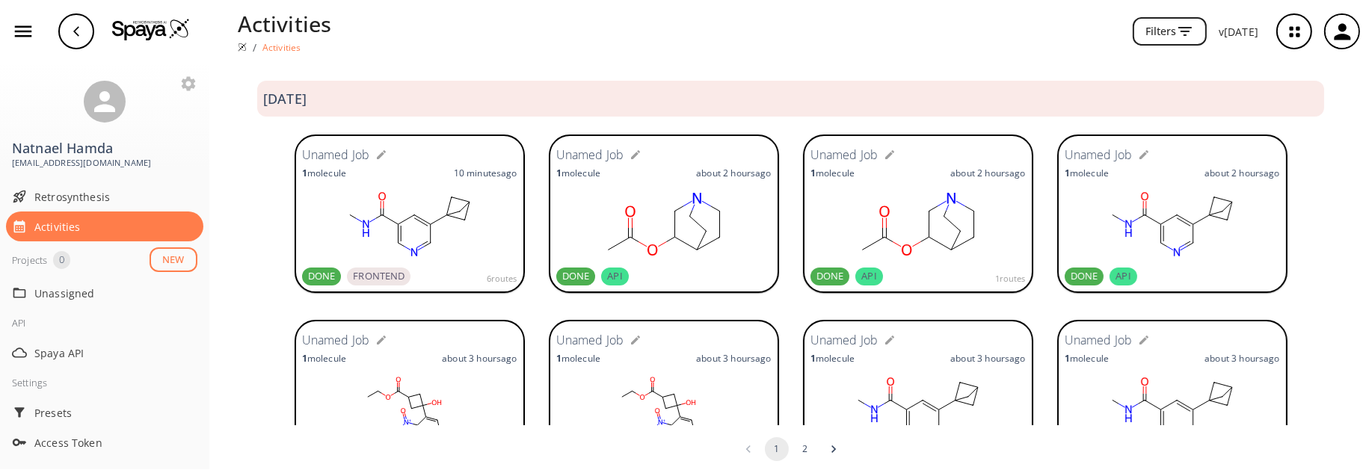
click at [499, 211] on rect at bounding box center [409, 224] width 215 height 75
click at [406, 193] on rect at bounding box center [409, 224] width 215 height 75
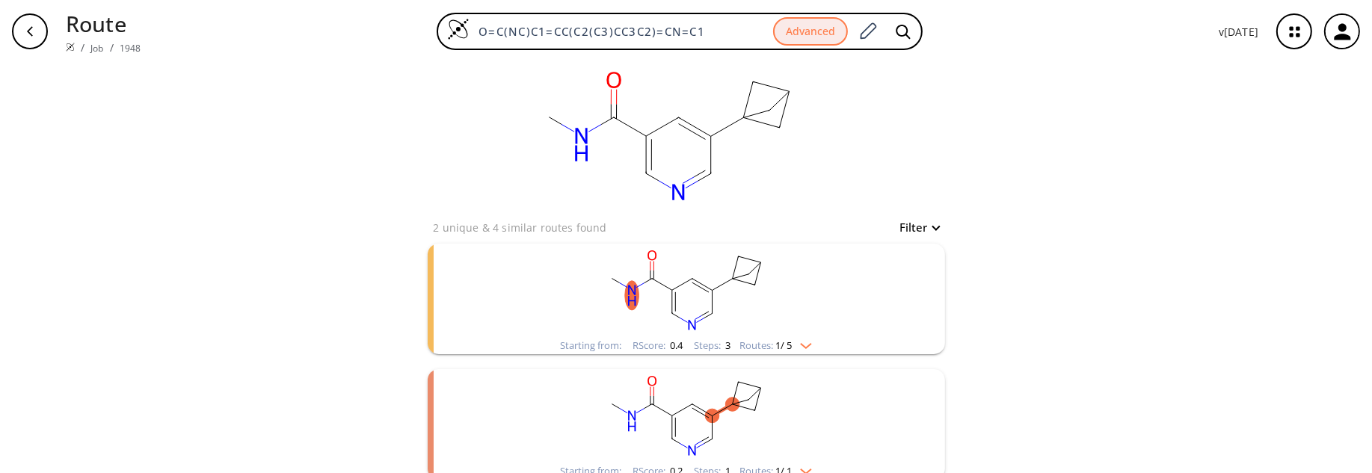
scroll to position [22, 0]
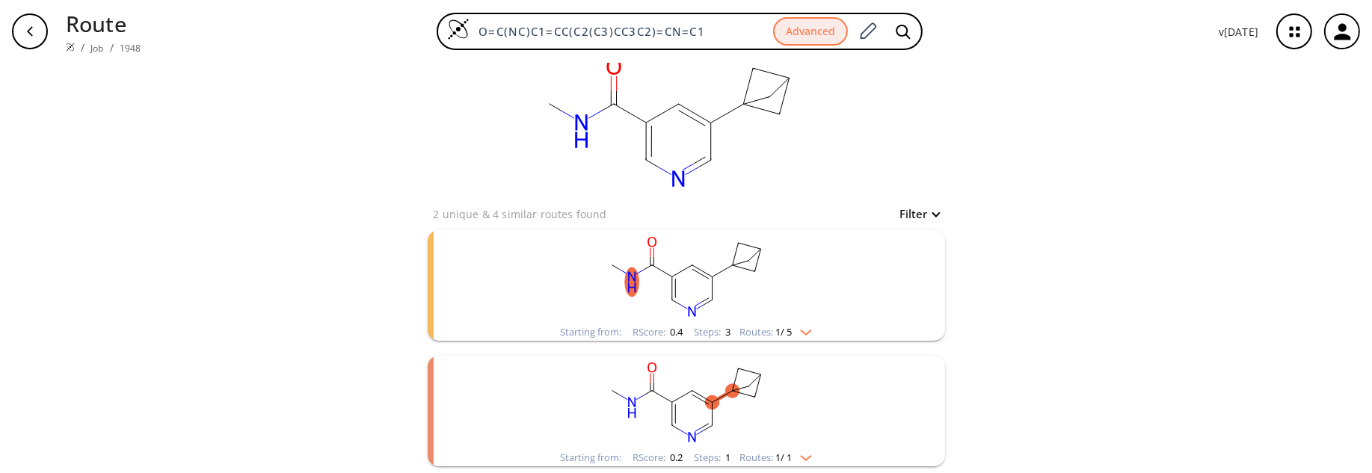
click at [803, 330] on img "clusters" at bounding box center [801, 330] width 19 height 12
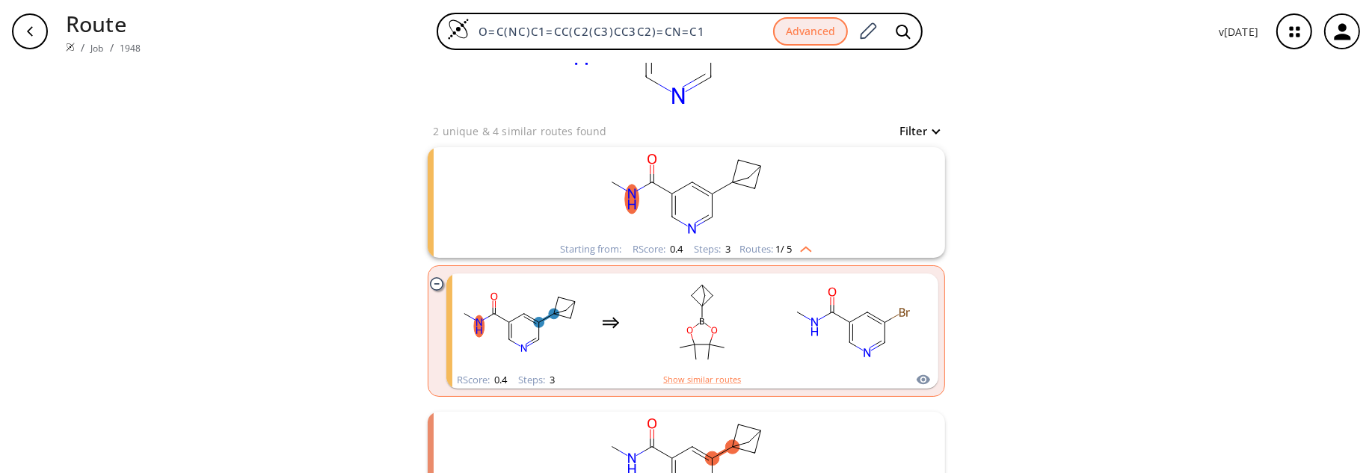
scroll to position [161, 0]
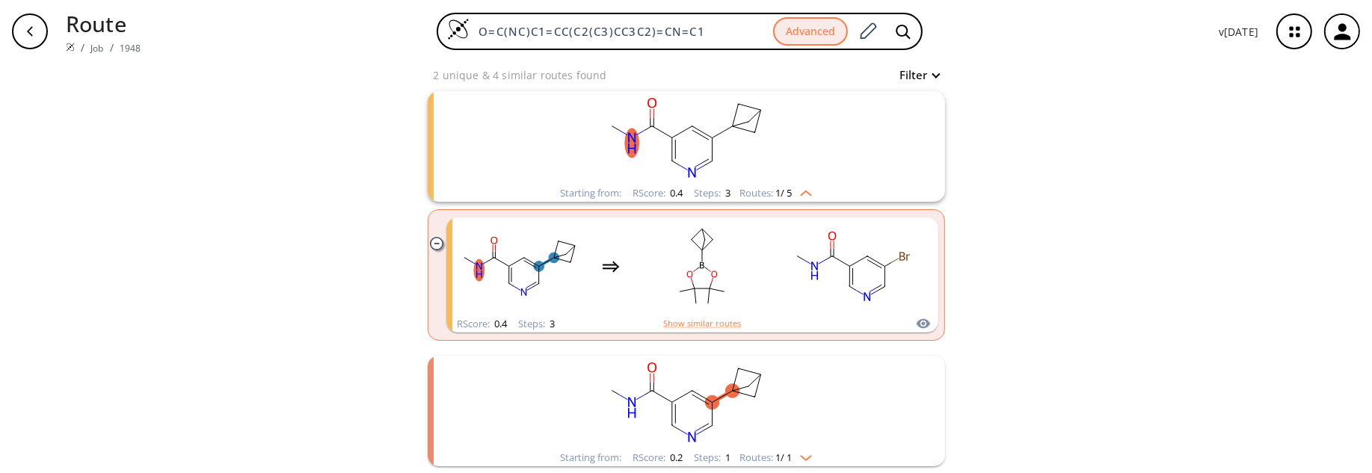
click at [804, 457] on img "clusters" at bounding box center [801, 455] width 19 height 12
click at [804, 454] on img "clusters" at bounding box center [801, 455] width 19 height 12
click at [933, 76] on button "Filter" at bounding box center [915, 75] width 48 height 11
click at [617, 91] on div at bounding box center [686, 236] width 1372 height 473
click at [564, 120] on rect "clusters" at bounding box center [686, 137] width 389 height 93
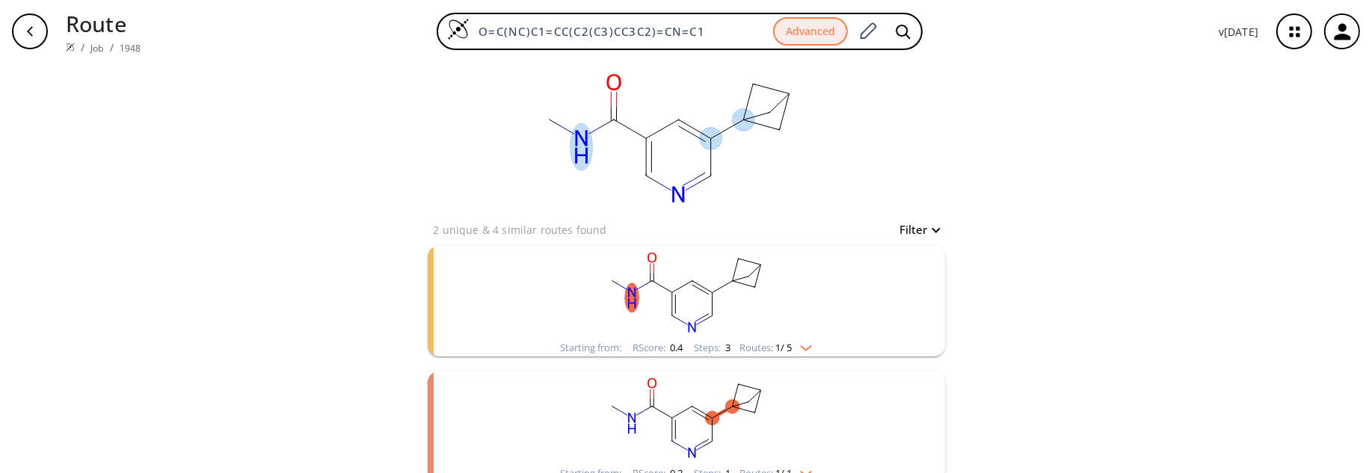
scroll to position [0, 0]
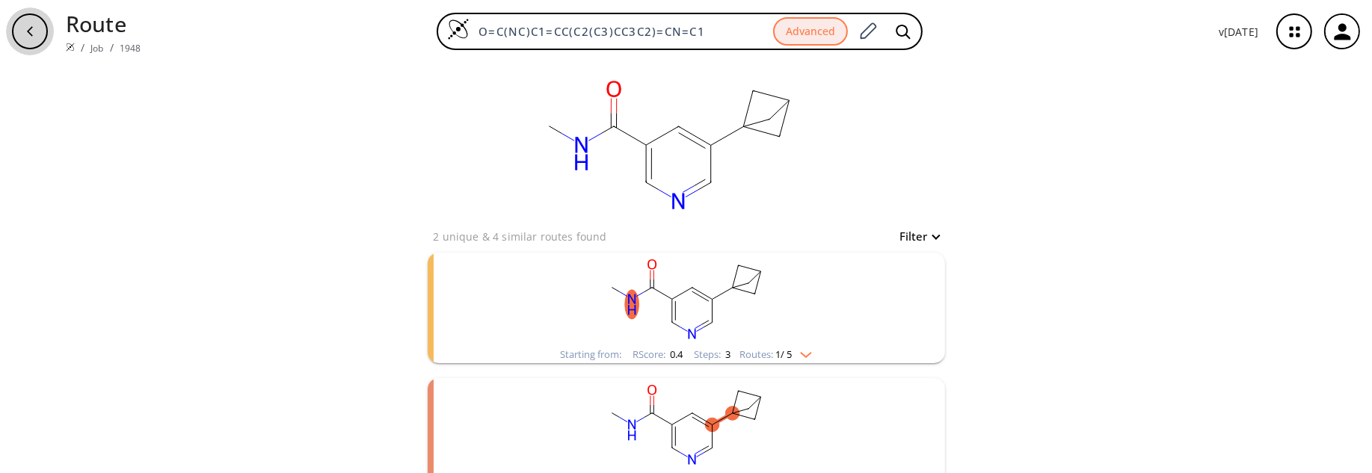
click at [27, 30] on icon "button" at bounding box center [30, 31] width 12 height 12
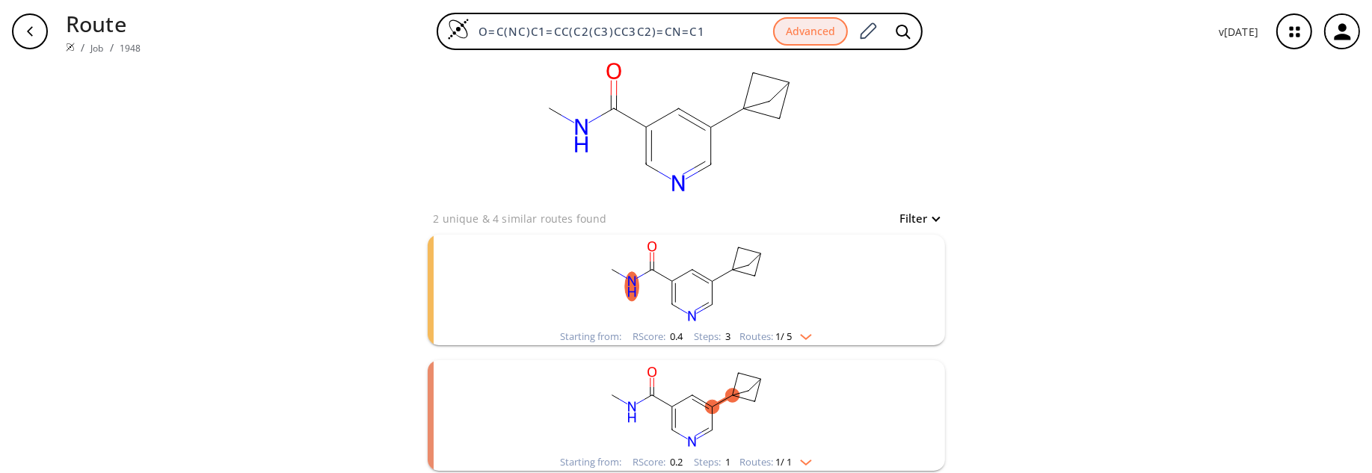
scroll to position [22, 0]
click at [804, 331] on img "clusters" at bounding box center [801, 330] width 19 height 12
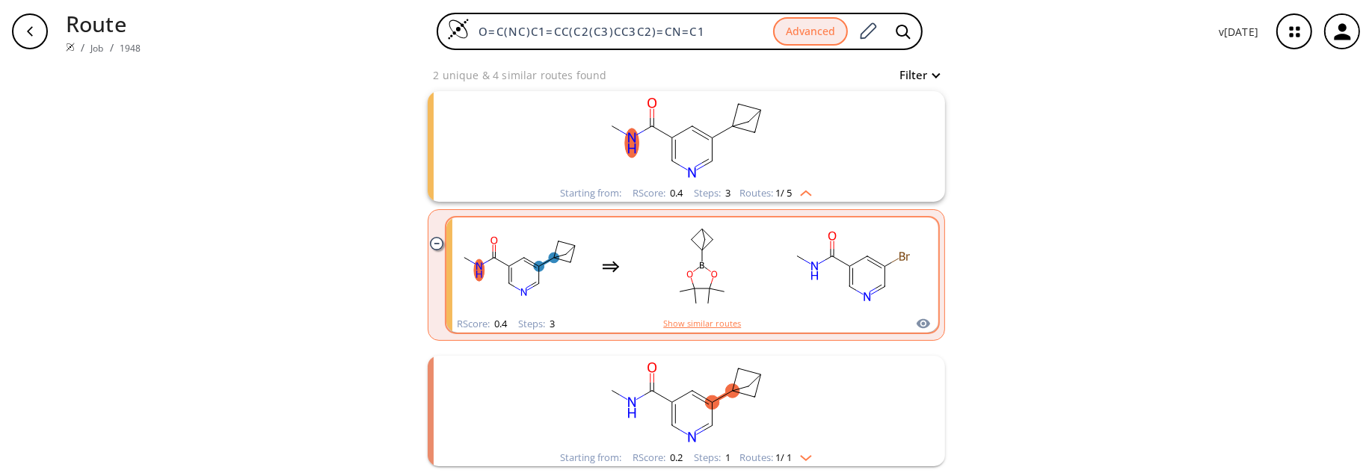
scroll to position [160, 0]
click at [701, 322] on button "Show similar routes" at bounding box center [702, 324] width 78 height 13
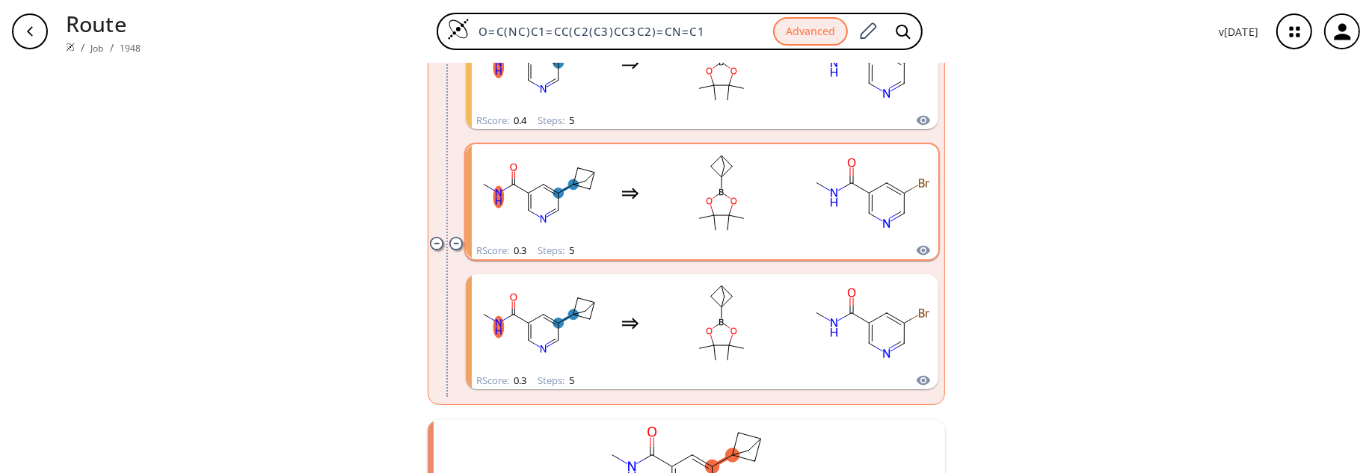
scroll to position [688, 0]
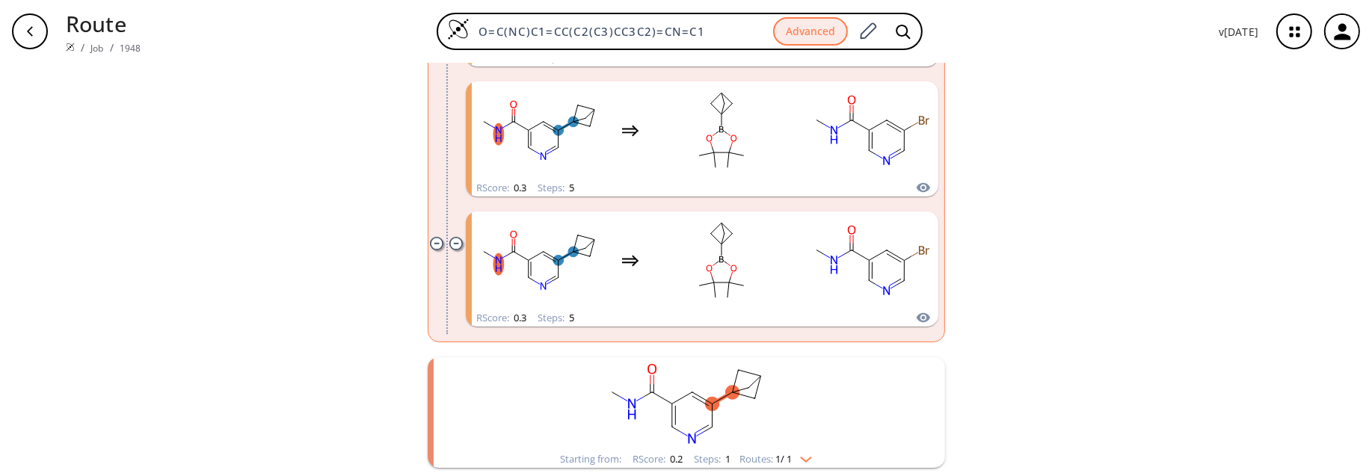
click at [809, 455] on img "clusters" at bounding box center [801, 457] width 19 height 12
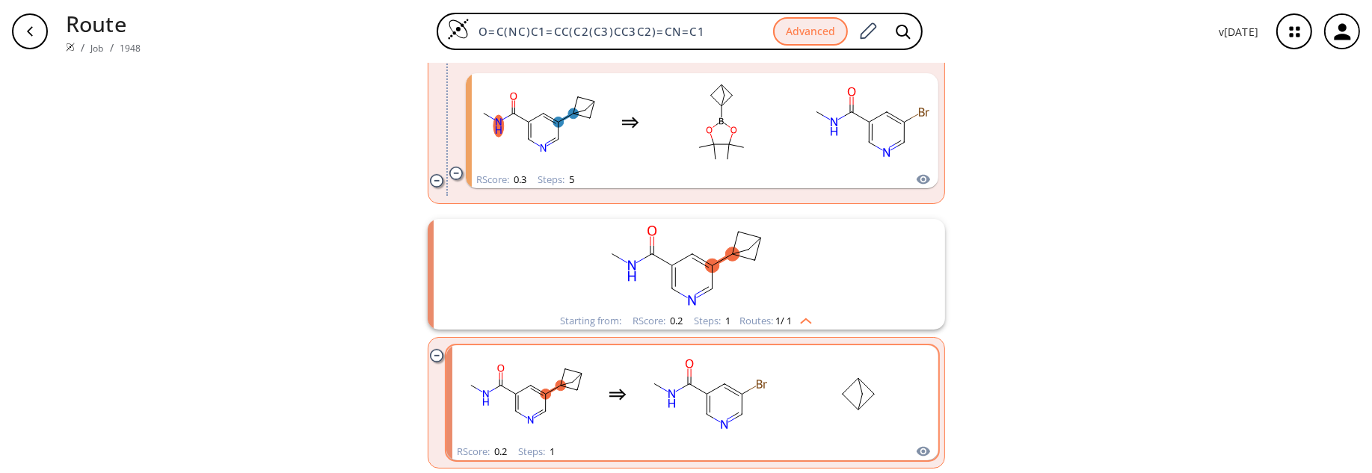
click at [677, 424] on rect "clusters" at bounding box center [708, 394] width 135 height 93
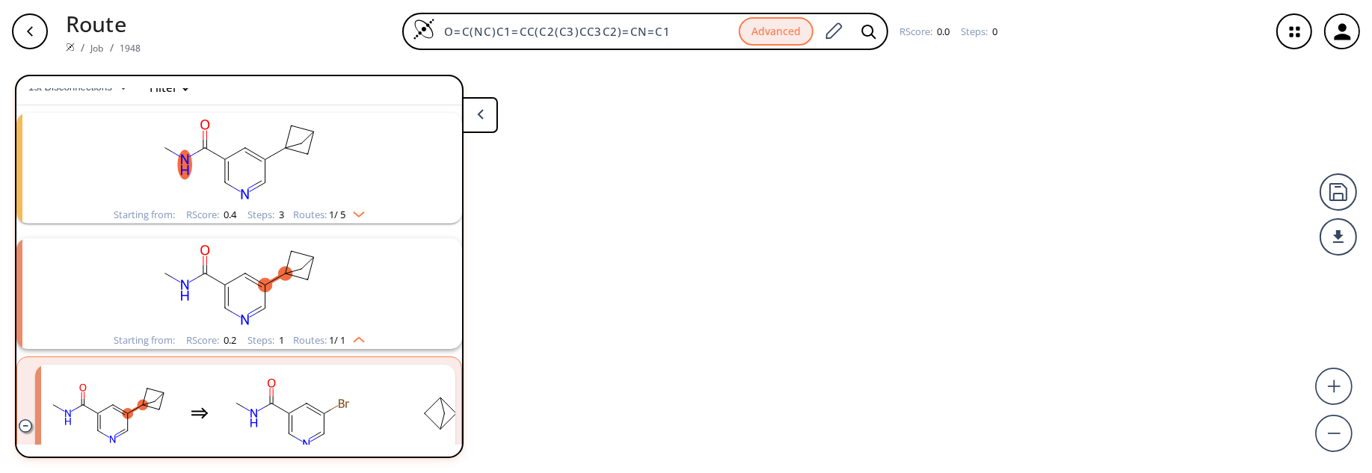
scroll to position [74, 0]
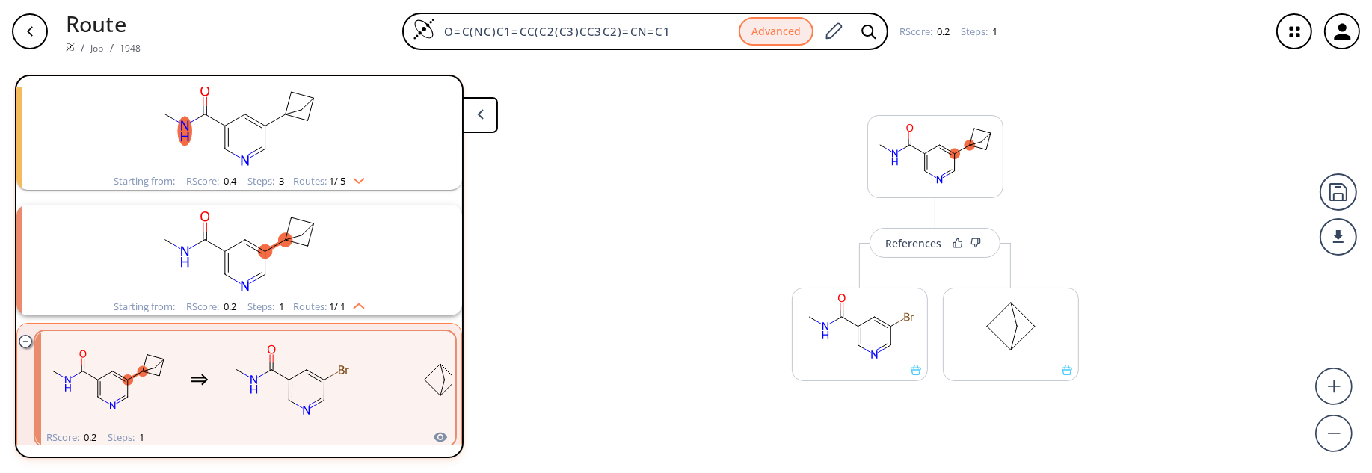
click at [397, 240] on rect "clusters" at bounding box center [239, 251] width 389 height 93
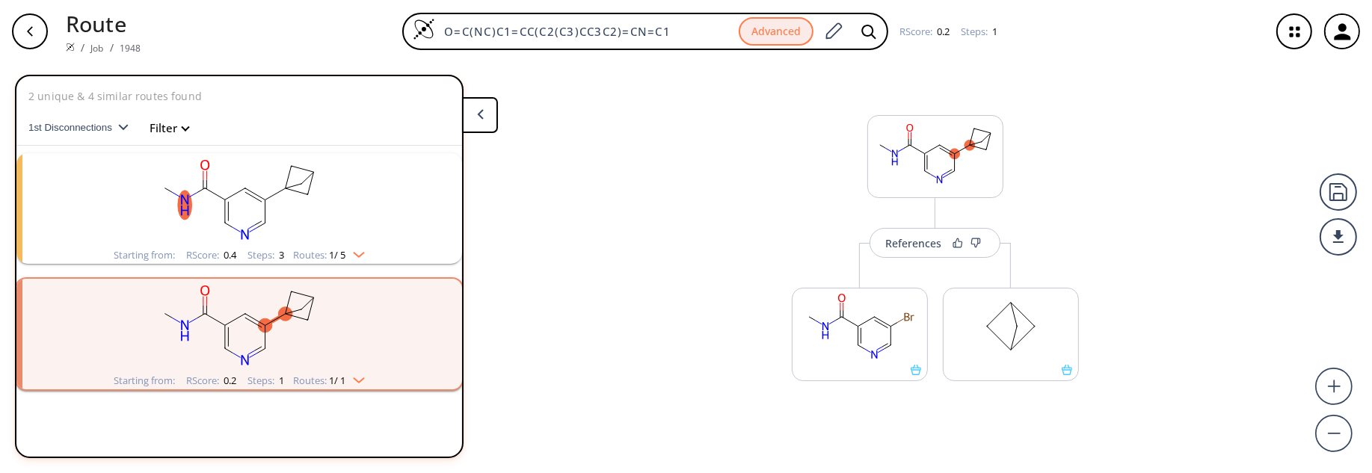
scroll to position [0, 0]
click at [305, 197] on ellipse "clusters" at bounding box center [308, 195] width 14 height 14
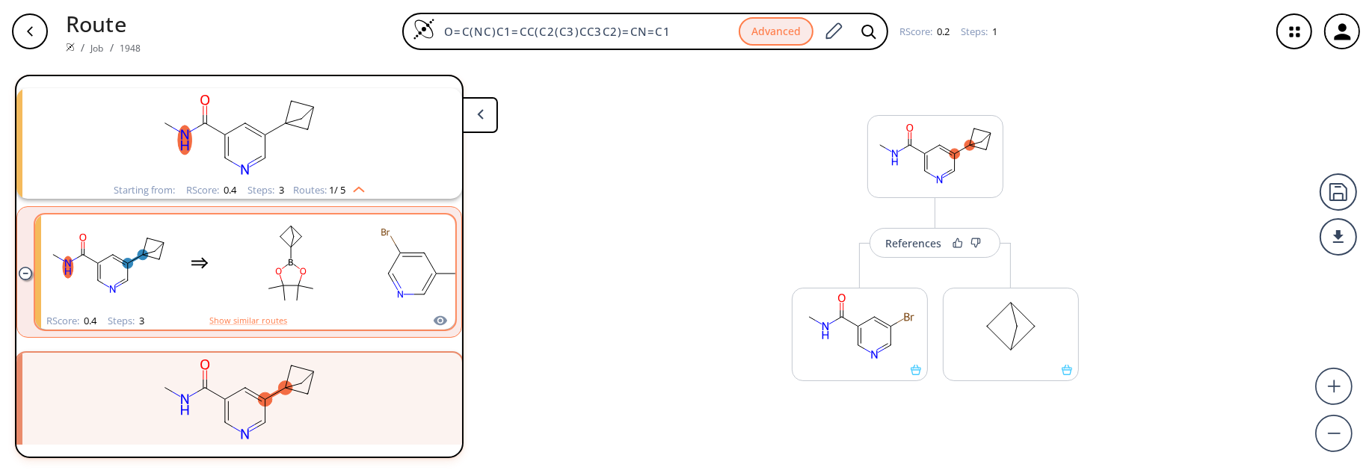
scroll to position [93, 0]
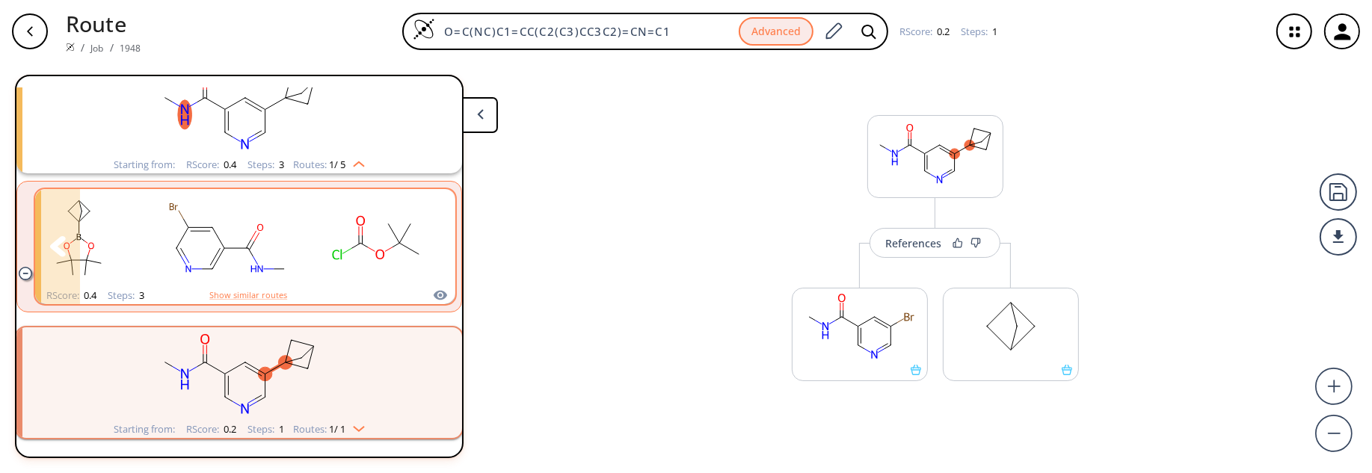
click at [349, 242] on rect "clusters" at bounding box center [378, 237] width 135 height 93
click at [325, 241] on rect "clusters" at bounding box center [378, 237] width 135 height 93
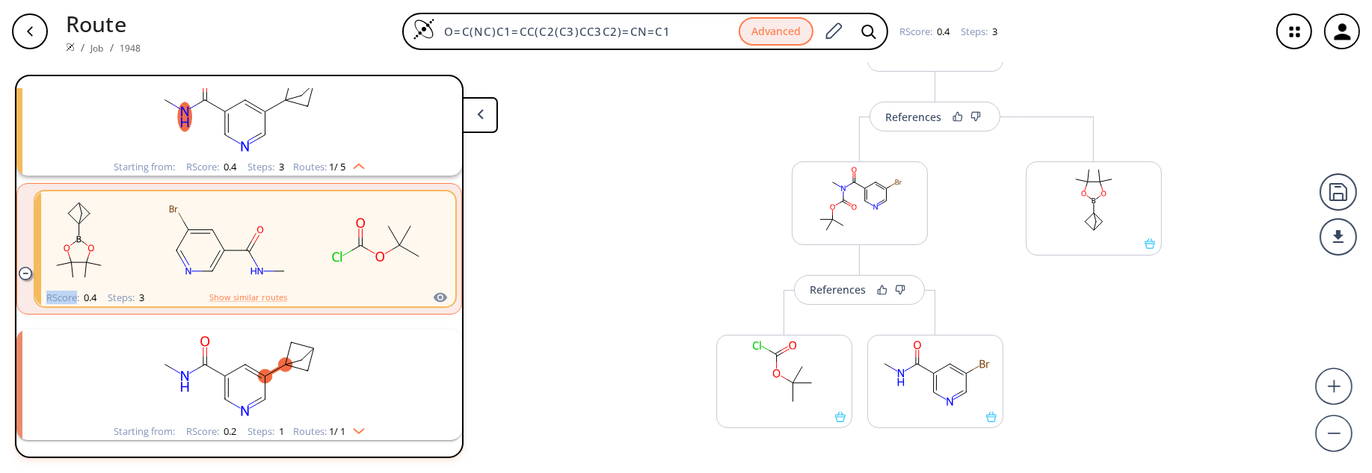
scroll to position [383, 0]
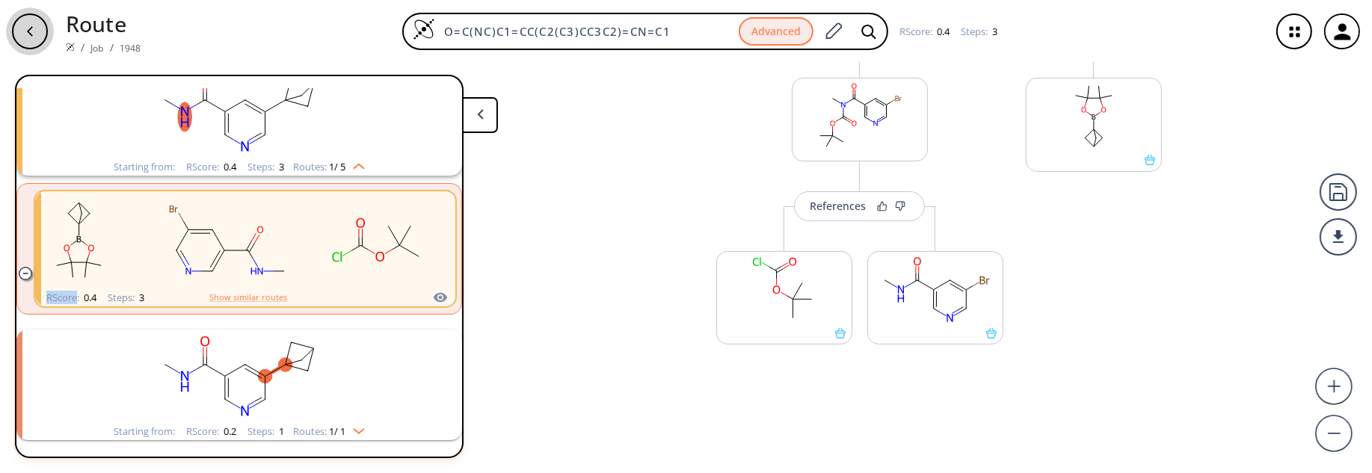
click at [28, 28] on icon "button" at bounding box center [30, 31] width 12 height 12
click at [30, 37] on icon "button" at bounding box center [30, 31] width 12 height 12
click at [481, 117] on icon at bounding box center [480, 114] width 7 height 10
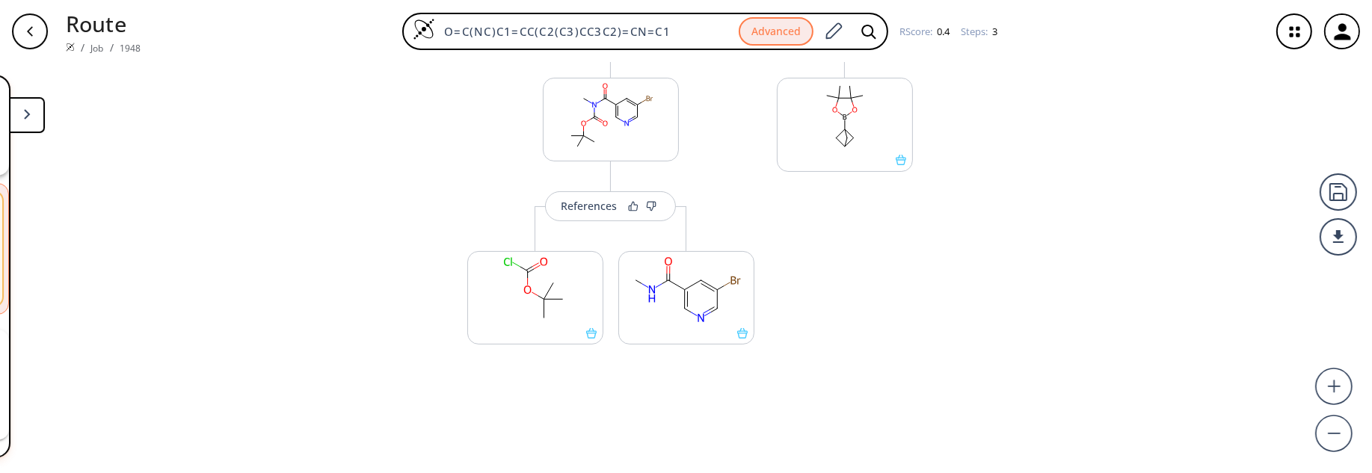
click at [29, 110] on icon at bounding box center [27, 114] width 7 height 10
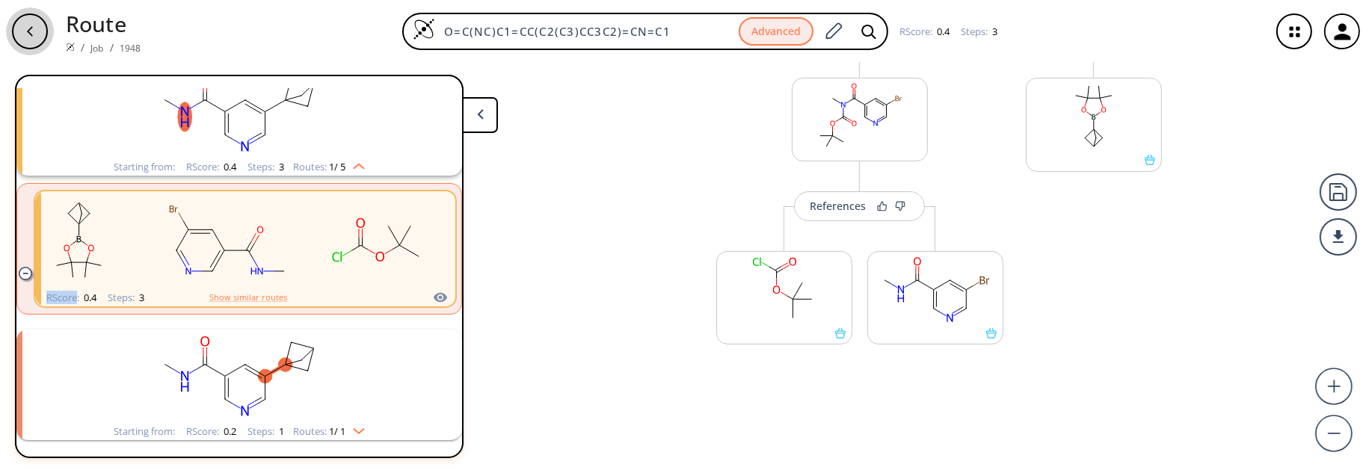
click at [36, 34] on div "button" at bounding box center [30, 31] width 36 height 36
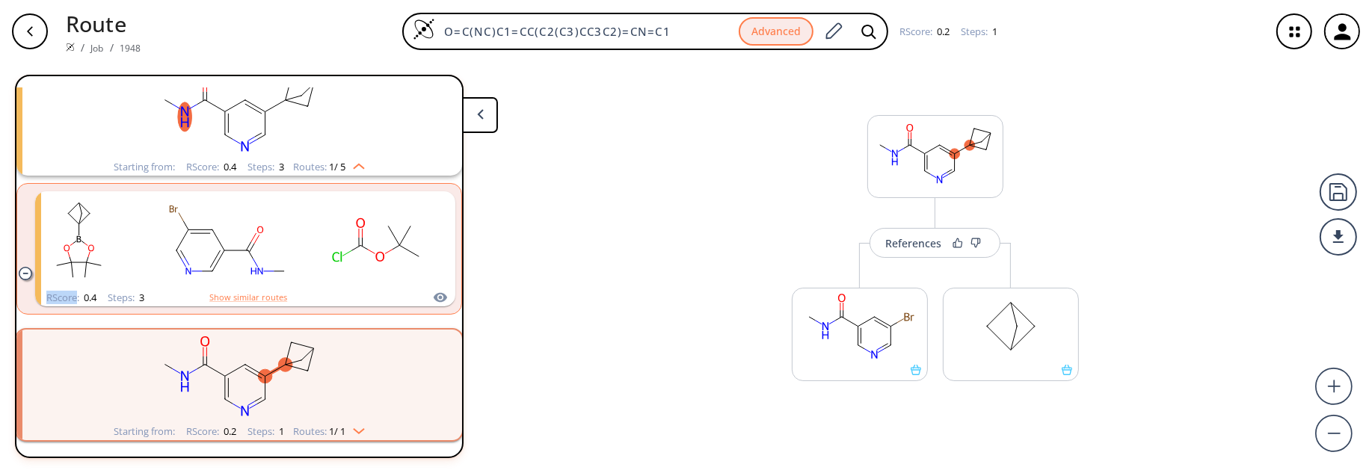
click at [1290, 30] on icon "button" at bounding box center [1294, 32] width 10 height 10
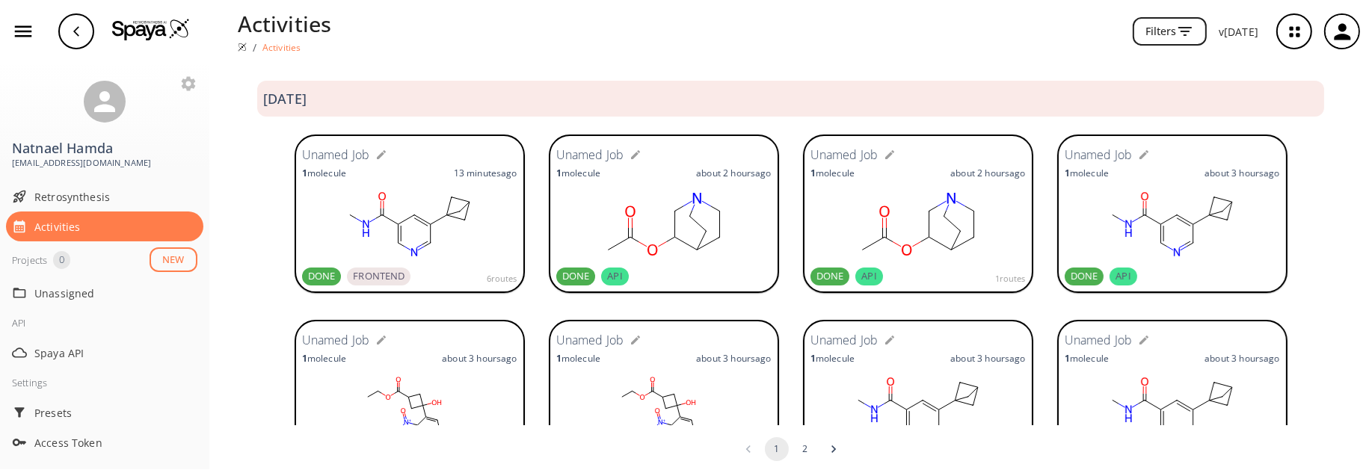
click at [427, 202] on rect at bounding box center [409, 224] width 215 height 75
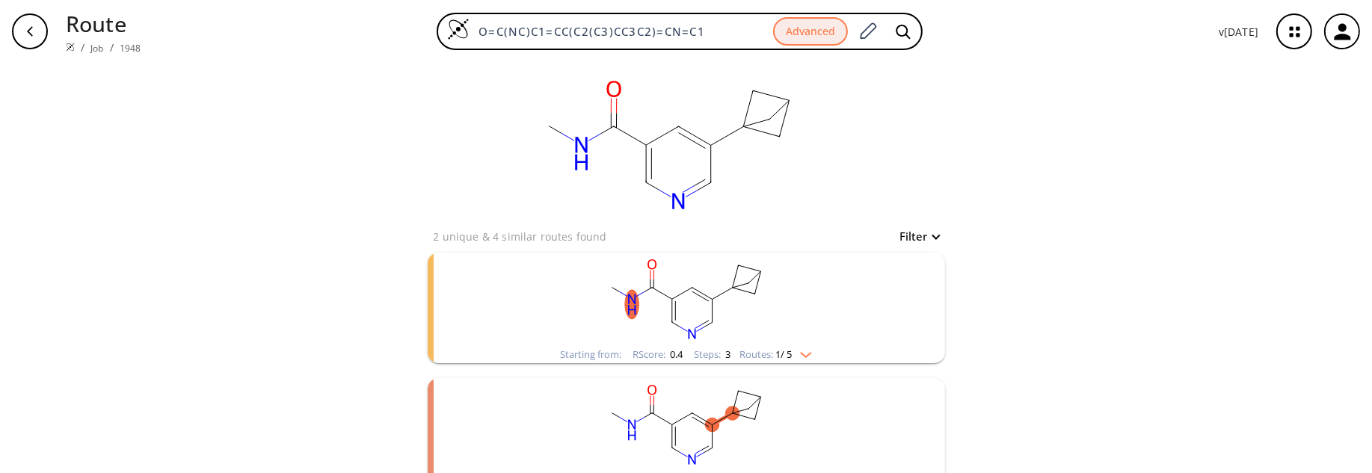
scroll to position [22, 0]
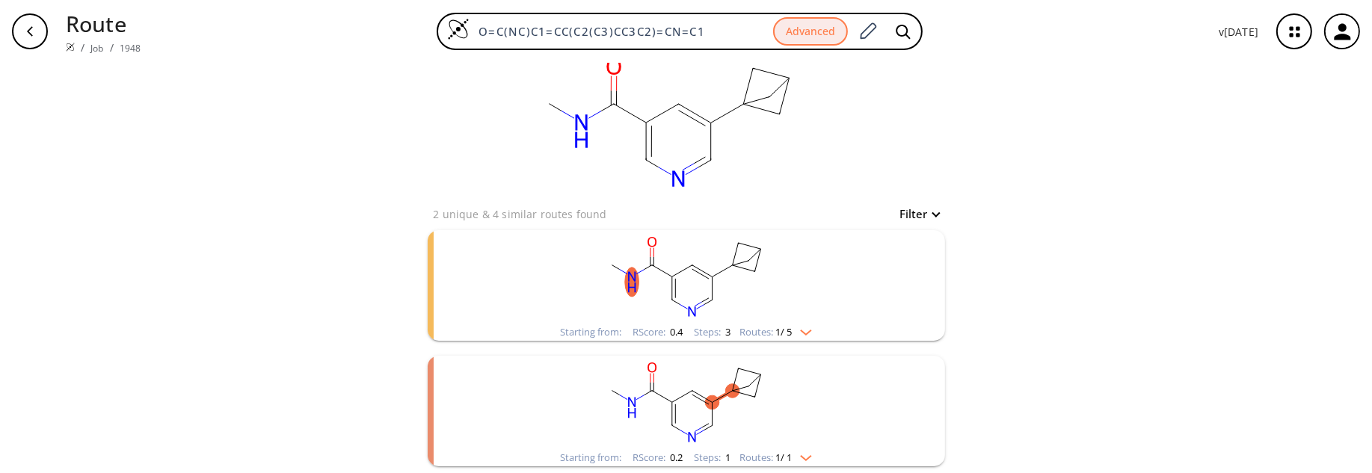
click at [737, 295] on rect "clusters" at bounding box center [686, 276] width 389 height 93
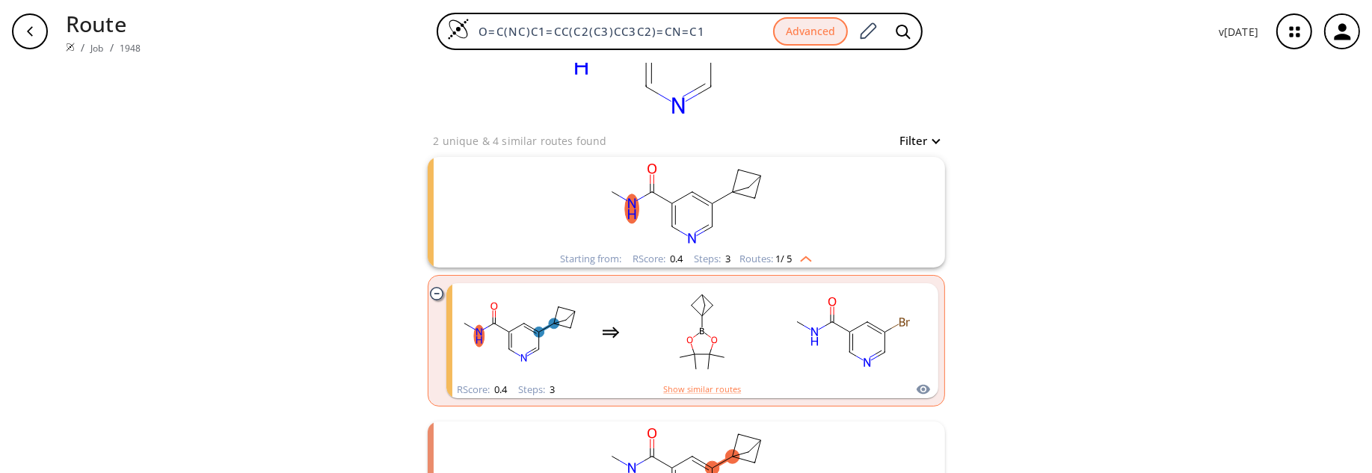
scroll to position [161, 0]
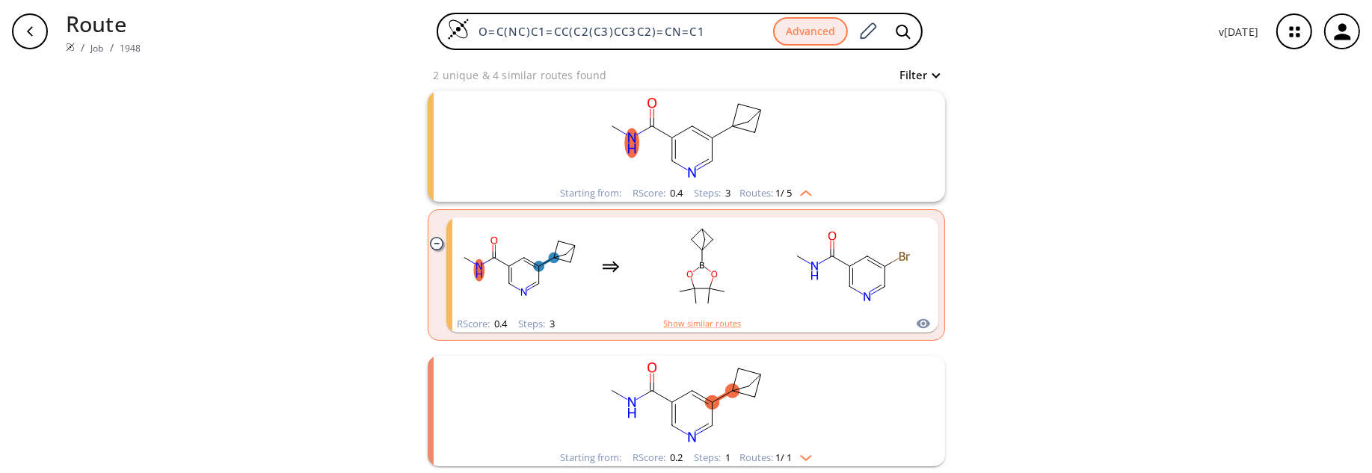
click at [806, 455] on img "clusters" at bounding box center [801, 455] width 19 height 12
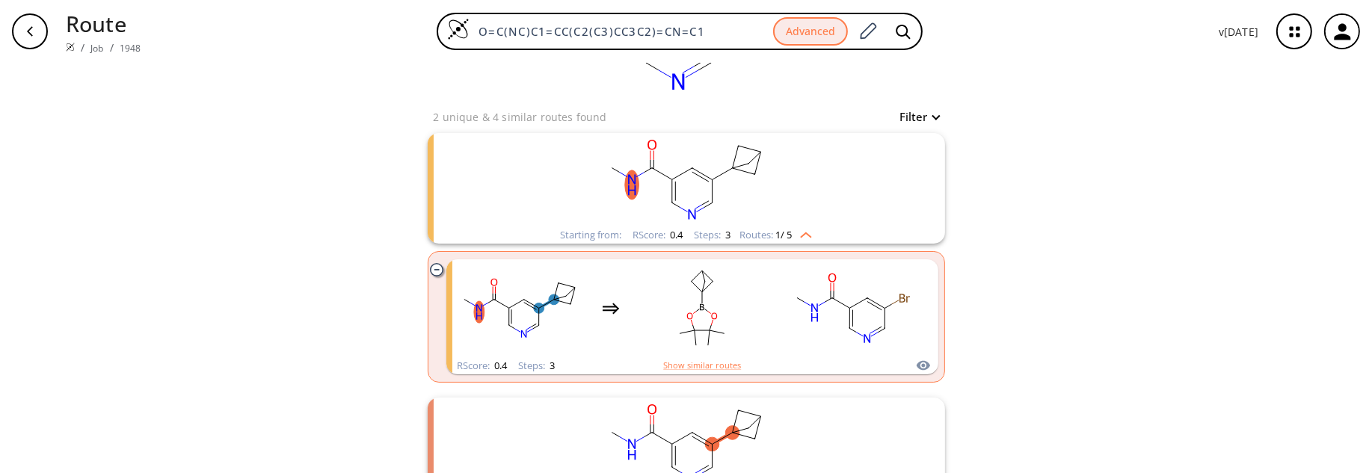
scroll to position [0, 0]
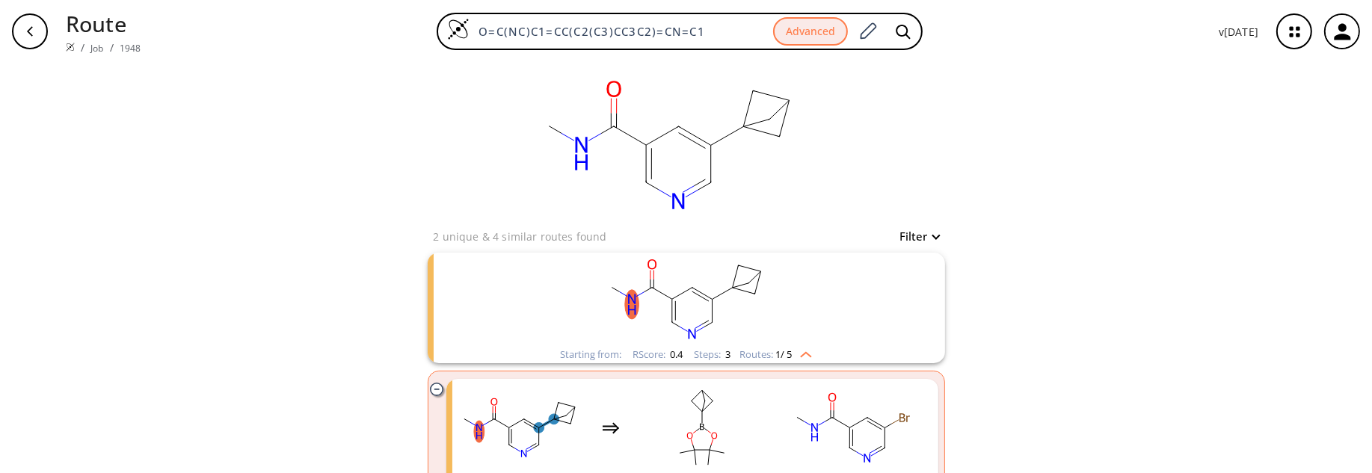
click at [797, 316] on rect "clusters" at bounding box center [686, 299] width 389 height 93
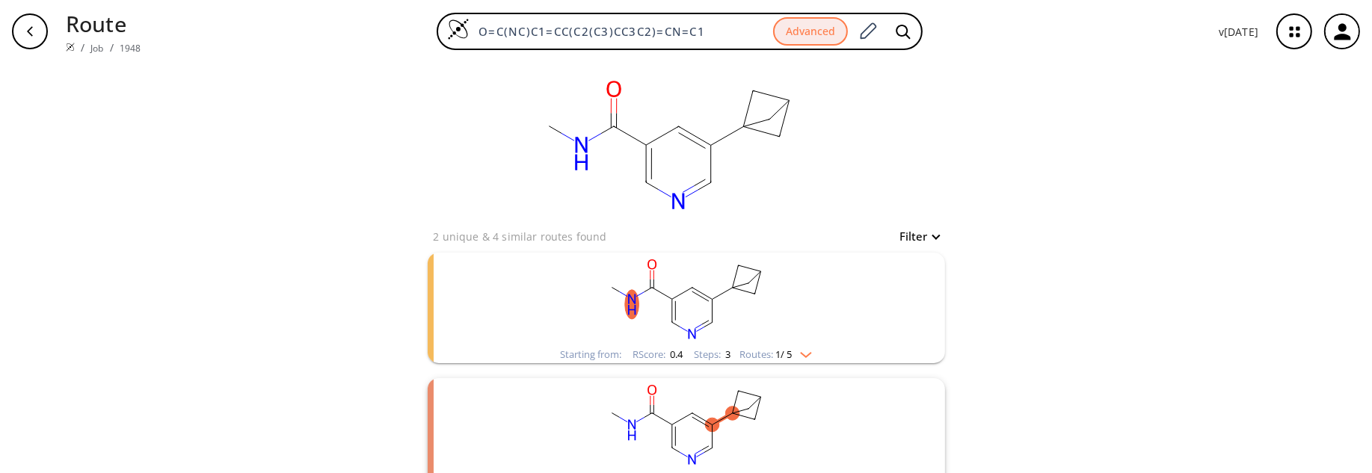
click at [797, 316] on rect "clusters" at bounding box center [686, 299] width 389 height 93
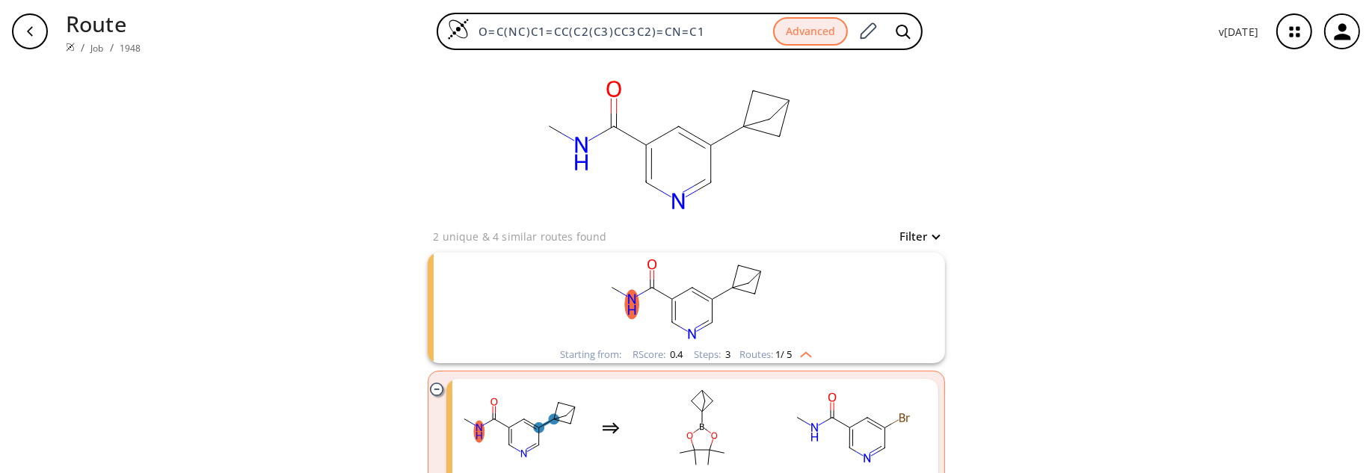
scroll to position [239, 0]
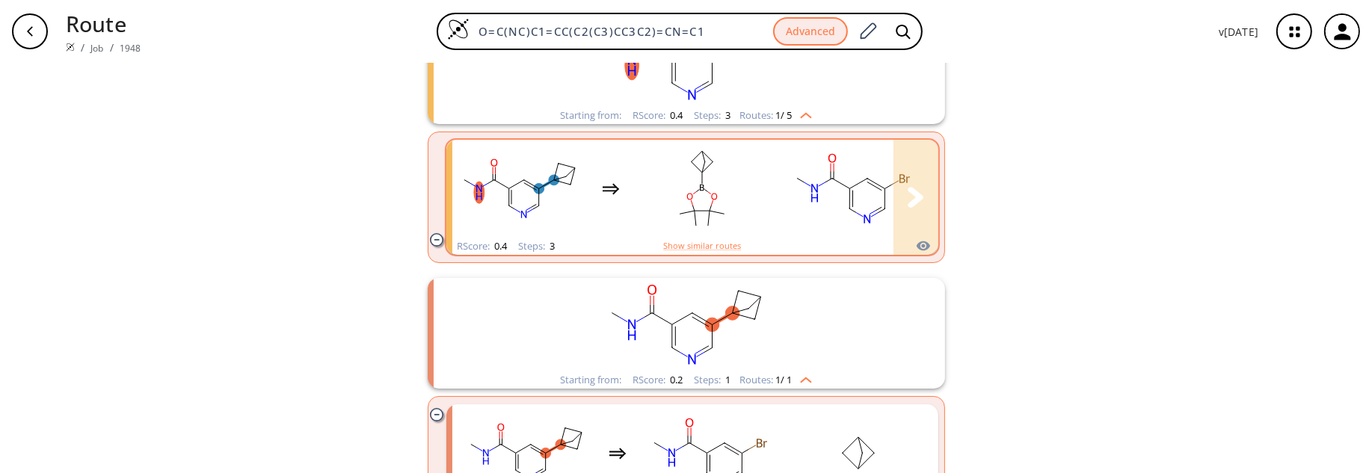
click at [719, 211] on ellipse "clusters" at bounding box center [723, 213] width 9 height 9
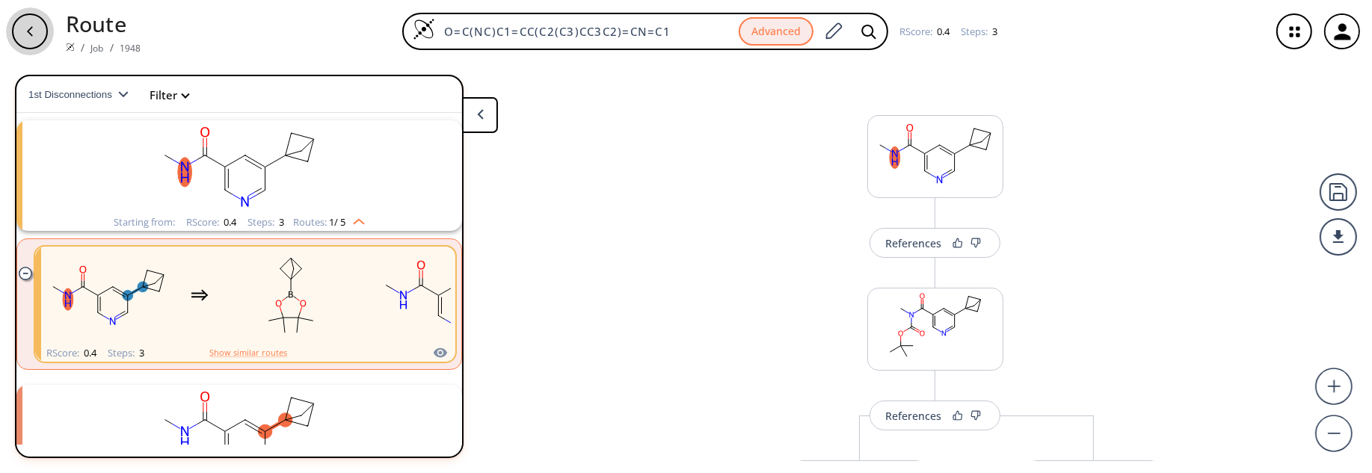
click at [33, 34] on icon "button" at bounding box center [30, 31] width 12 height 12
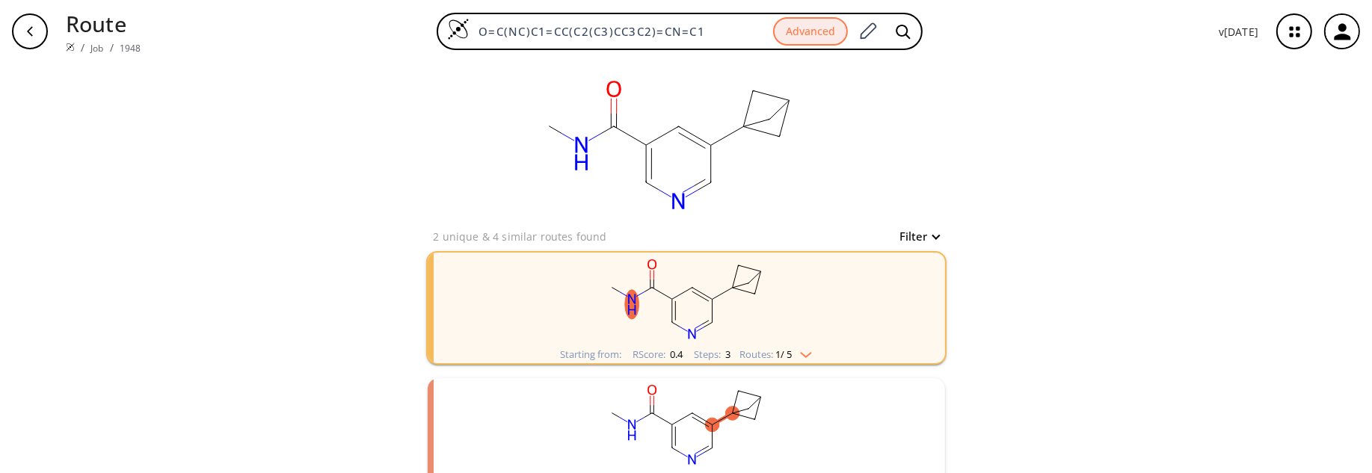
click at [29, 30] on icon "button" at bounding box center [30, 31] width 6 height 10
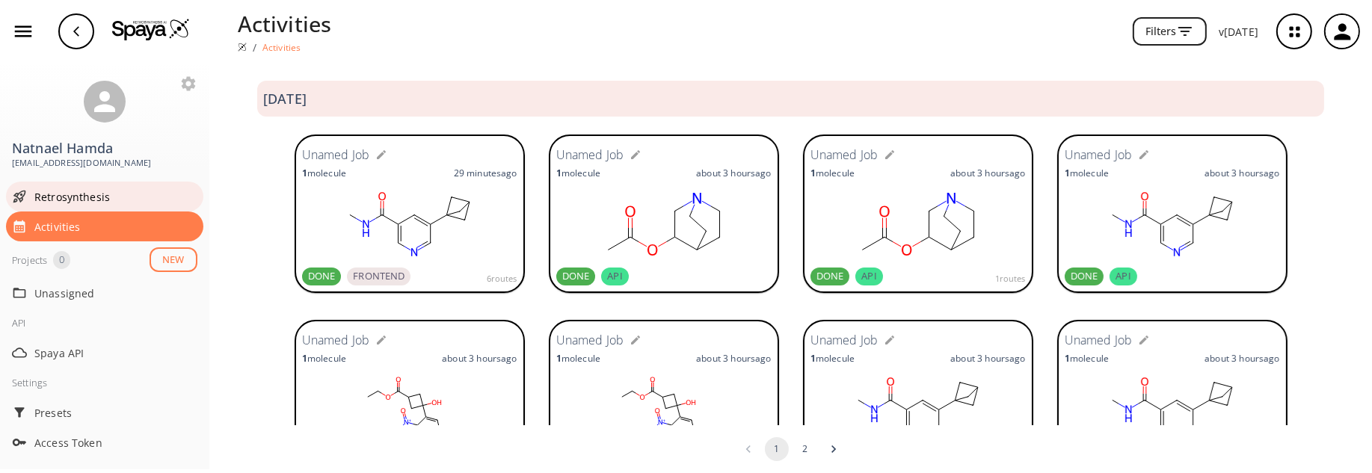
click at [70, 194] on span "Retrosynthesis" at bounding box center [115, 197] width 163 height 16
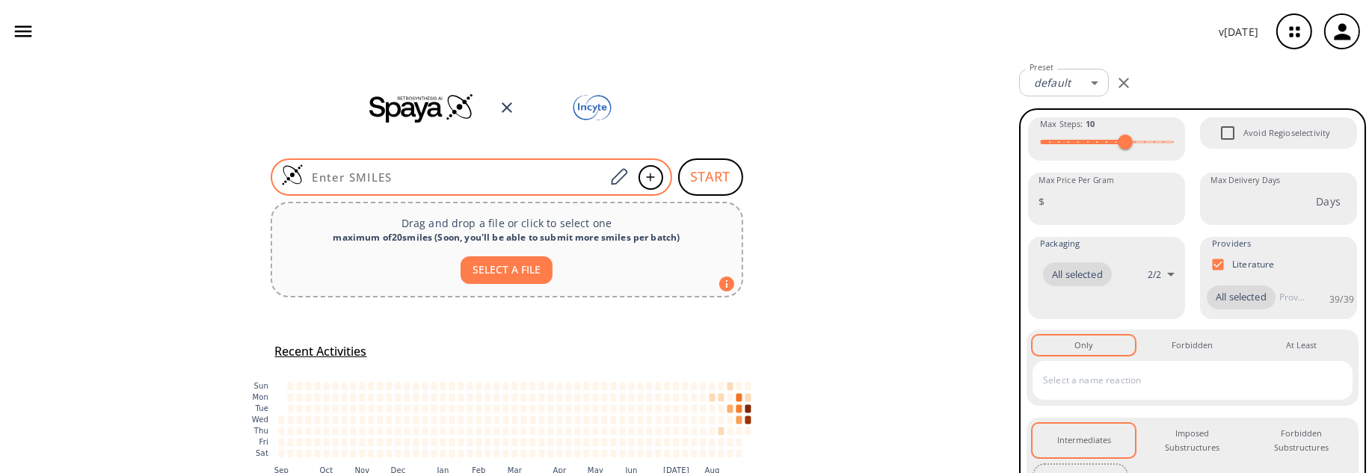
click at [447, 176] on input at bounding box center [454, 177] width 302 height 15
drag, startPoint x: 423, startPoint y: 178, endPoint x: 432, endPoint y: 175, distance: 9.5
click at [424, 178] on input at bounding box center [454, 177] width 302 height 15
paste input "O=C(NC)C1=CC(C2(C3)CC3C2)=CN=C1"
type input "O=C(NC)C1=CC(C2(C3)CC3C2)=CN=C1"
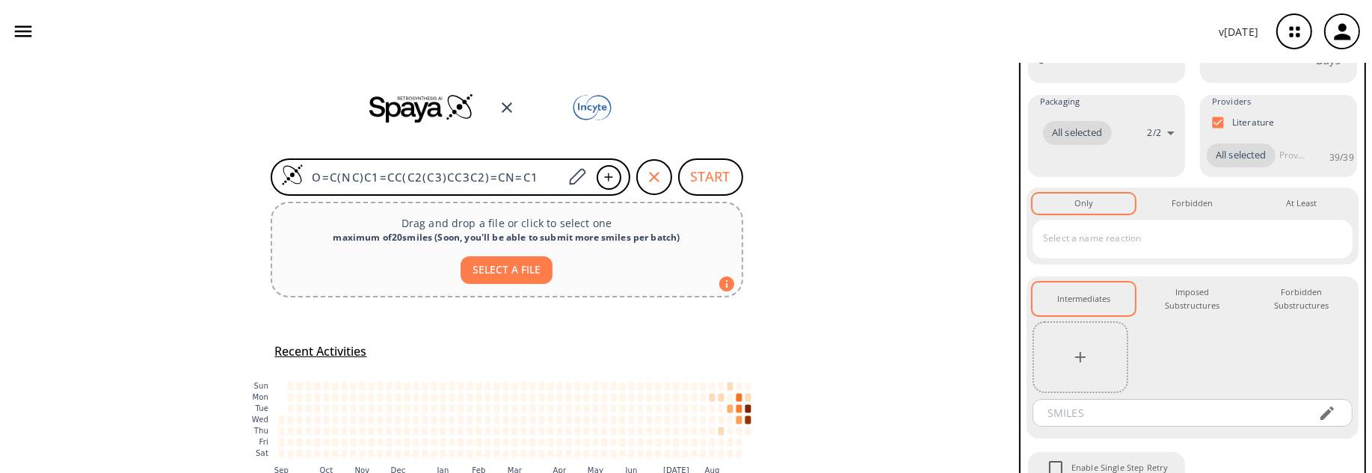
scroll to position [336, 0]
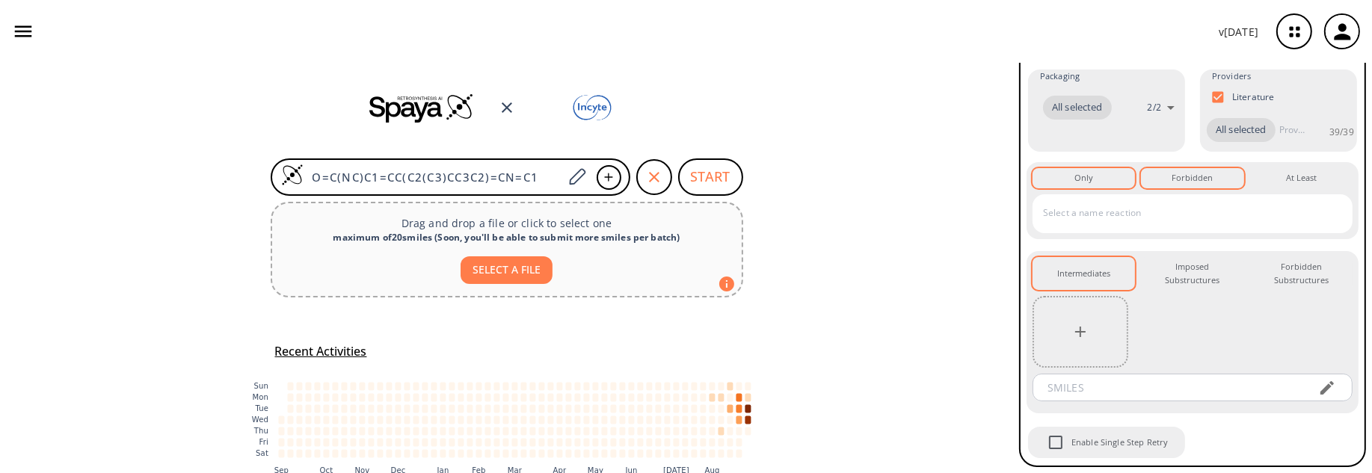
click at [1188, 180] on div "Forbidden 0" at bounding box center [1191, 177] width 41 height 13
click at [1172, 216] on input "text" at bounding box center [1181, 213] width 284 height 24
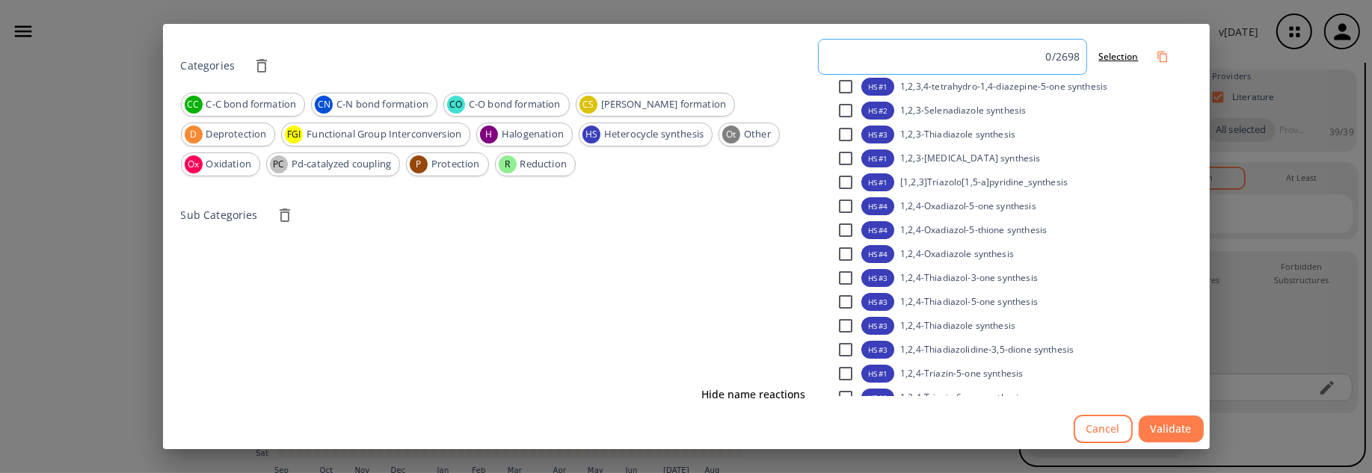
click at [903, 51] on input at bounding box center [935, 57] width 221 height 22
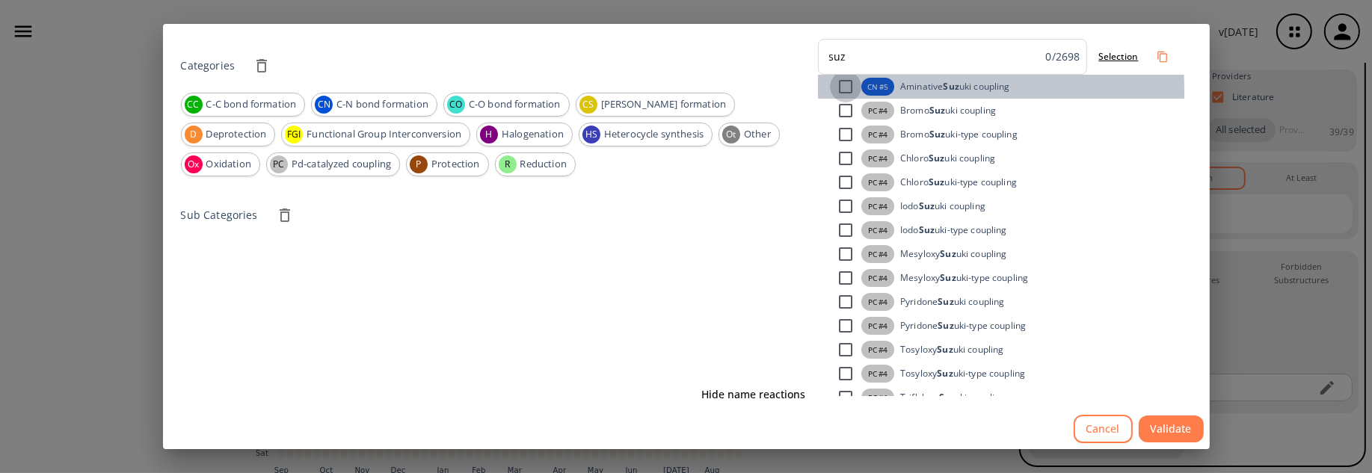
click at [846, 90] on input "checkbox" at bounding box center [845, 86] width 31 height 31
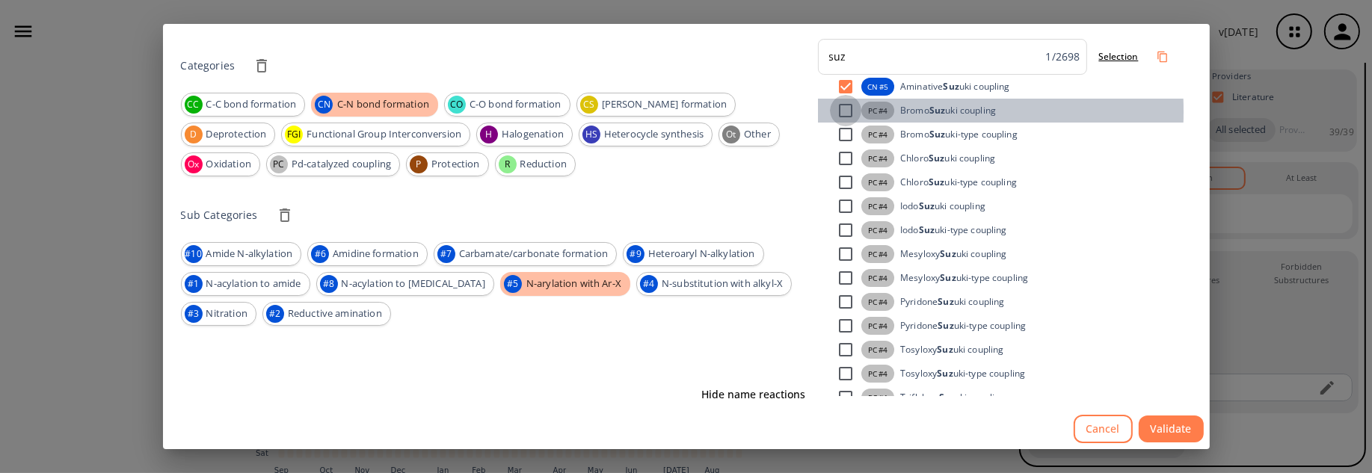
click at [844, 111] on input "checkbox" at bounding box center [845, 110] width 31 height 31
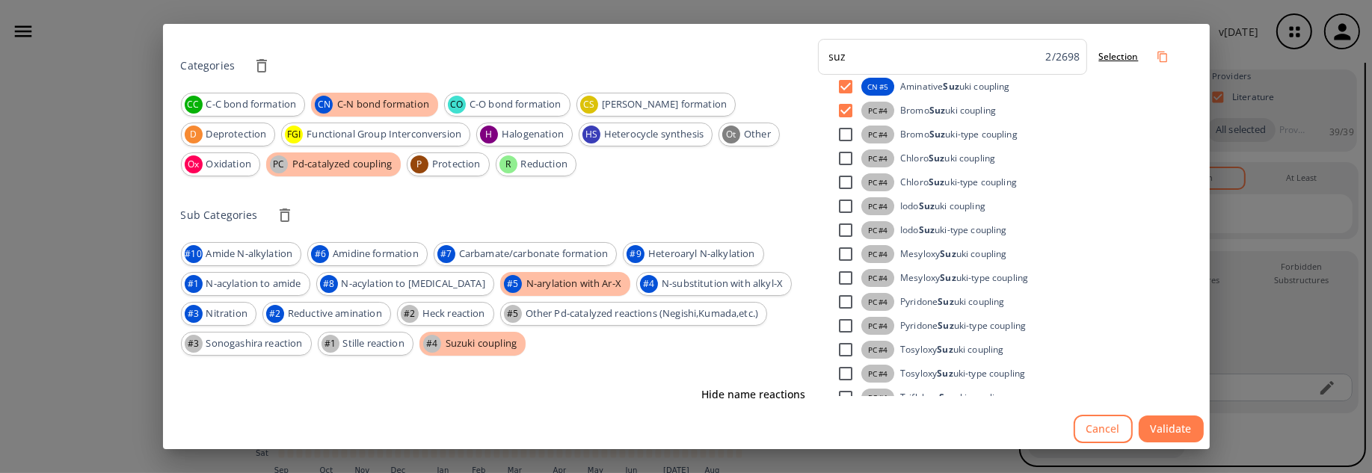
click at [851, 138] on input "checkbox" at bounding box center [845, 134] width 31 height 31
click at [845, 160] on input "checkbox" at bounding box center [845, 158] width 31 height 31
click at [845, 179] on input "checkbox" at bounding box center [845, 182] width 31 height 31
click at [842, 210] on input "checkbox" at bounding box center [845, 206] width 31 height 31
click at [845, 233] on input "checkbox" at bounding box center [845, 230] width 31 height 31
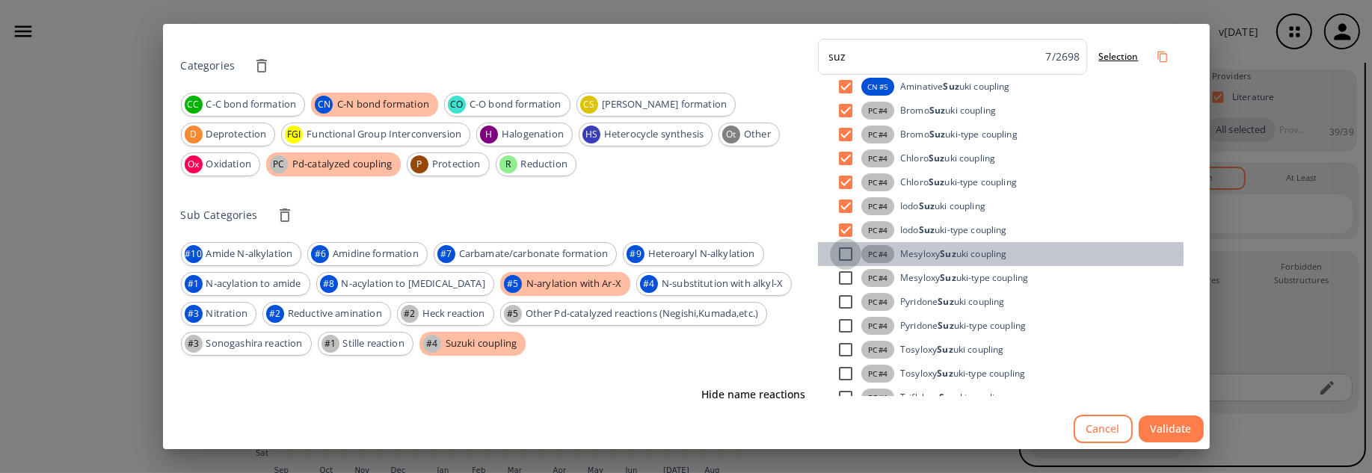
click at [843, 254] on input "checkbox" at bounding box center [845, 253] width 31 height 31
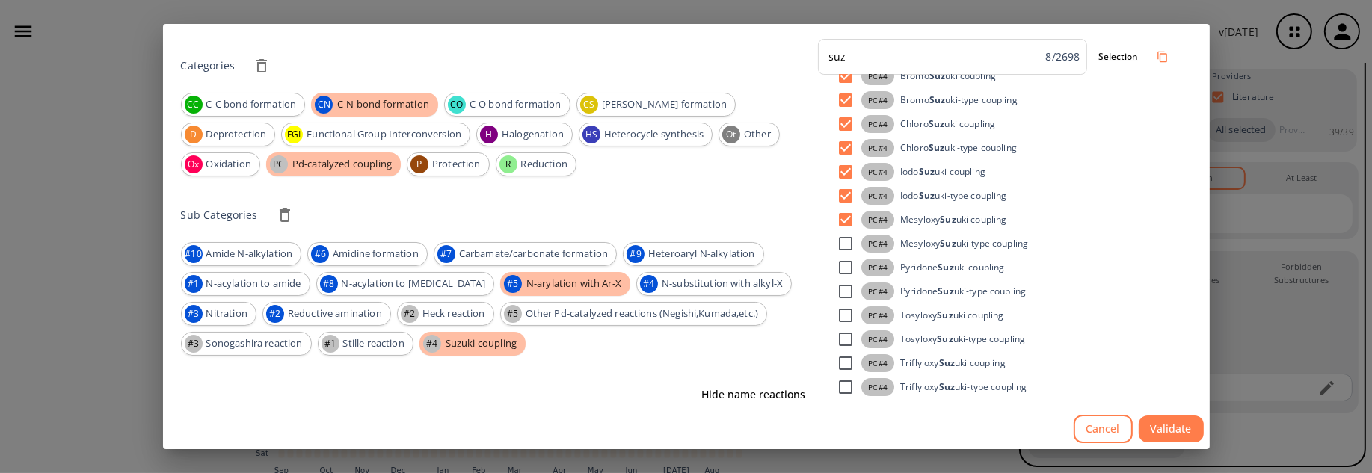
scroll to position [64, 0]
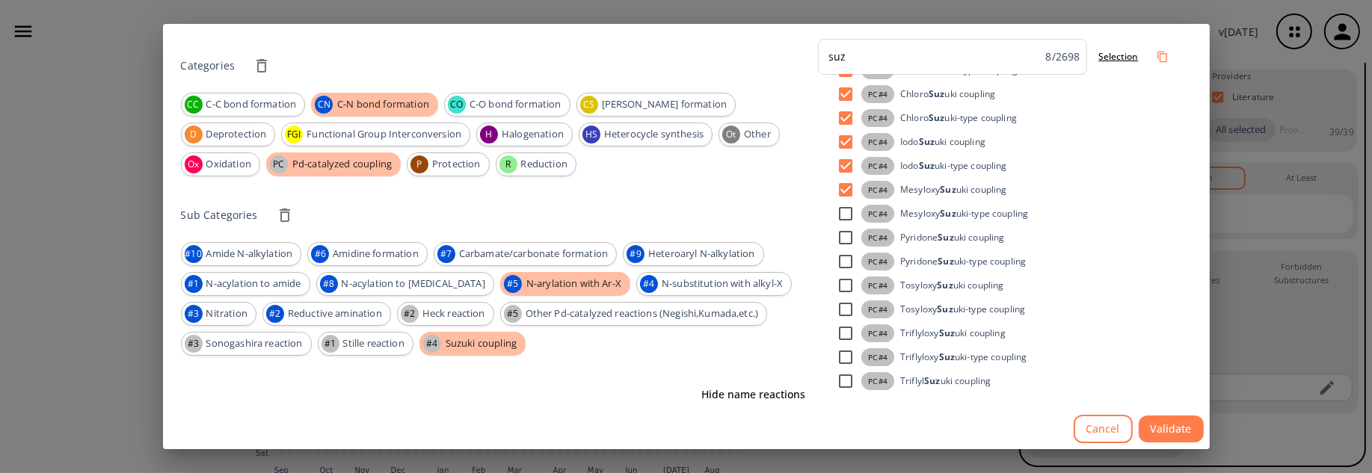
click at [844, 213] on input "checkbox" at bounding box center [845, 213] width 31 height 31
click at [848, 240] on input "checkbox" at bounding box center [845, 237] width 31 height 31
click at [845, 262] on input "checkbox" at bounding box center [845, 261] width 31 height 31
click at [846, 283] on input "checkbox" at bounding box center [845, 285] width 31 height 31
click at [849, 310] on input "checkbox" at bounding box center [845, 309] width 31 height 31
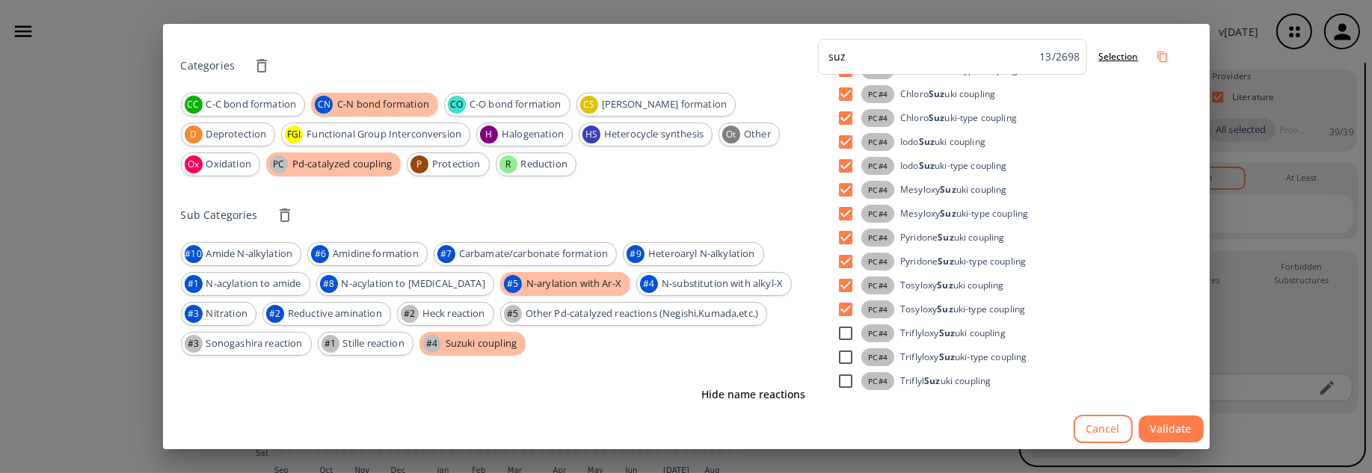
click at [845, 333] on input "checkbox" at bounding box center [845, 333] width 31 height 31
click at [848, 363] on input "checkbox" at bounding box center [845, 357] width 31 height 31
click at [845, 380] on input "checkbox" at bounding box center [845, 381] width 31 height 31
type input "suz"
click at [1179, 428] on button "Validate" at bounding box center [1170, 430] width 65 height 28
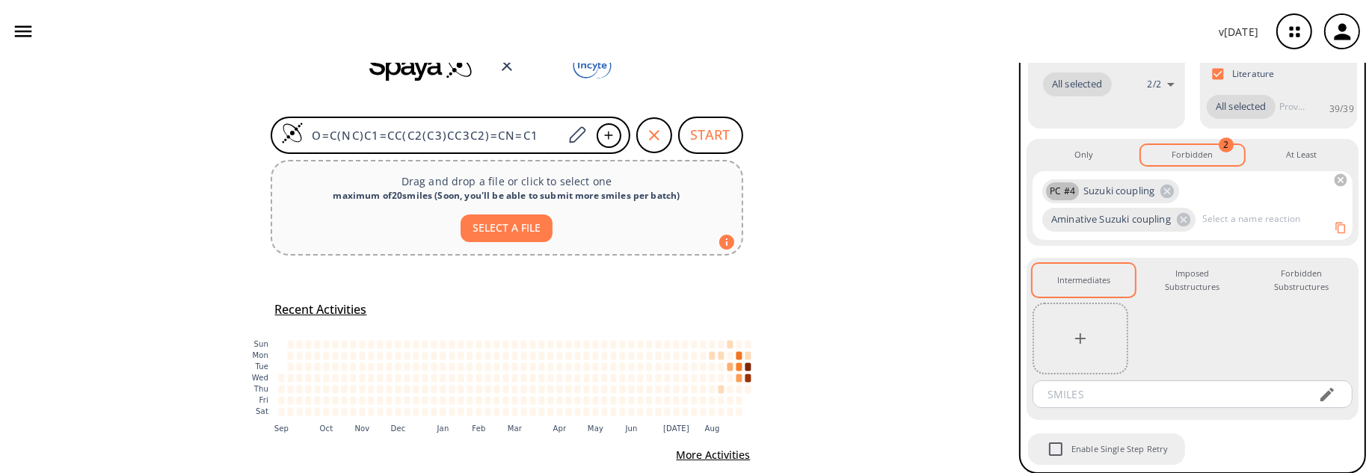
scroll to position [73, 0]
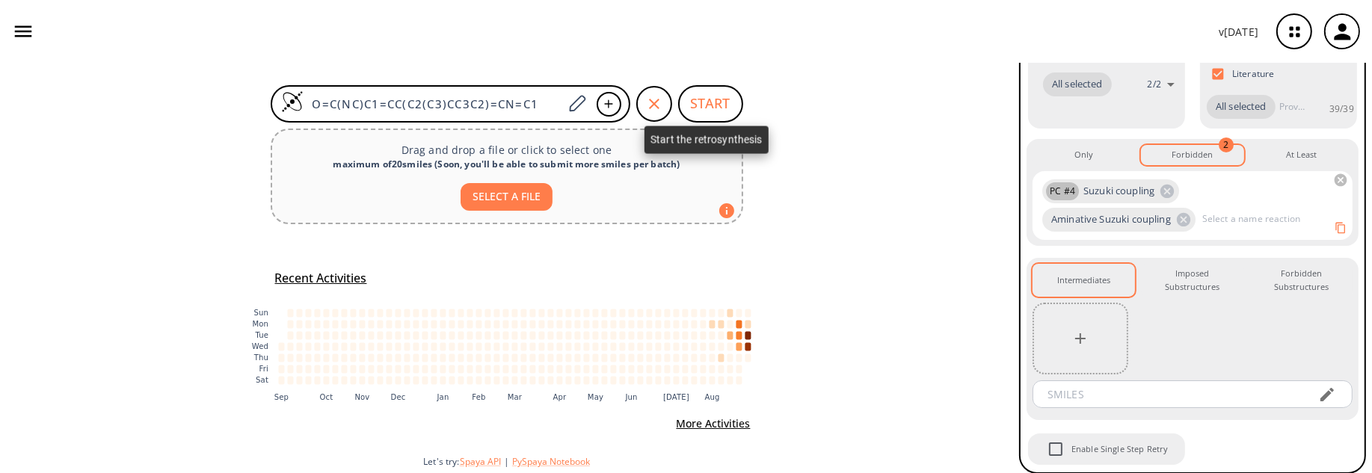
click at [711, 99] on button "START" at bounding box center [710, 103] width 65 height 37
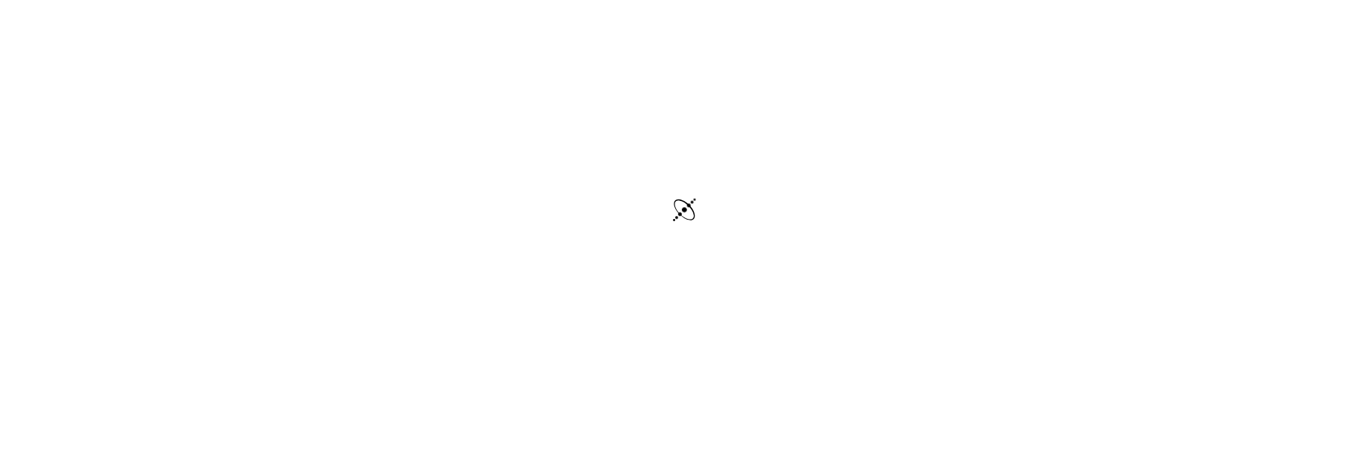
scroll to position [50, 0]
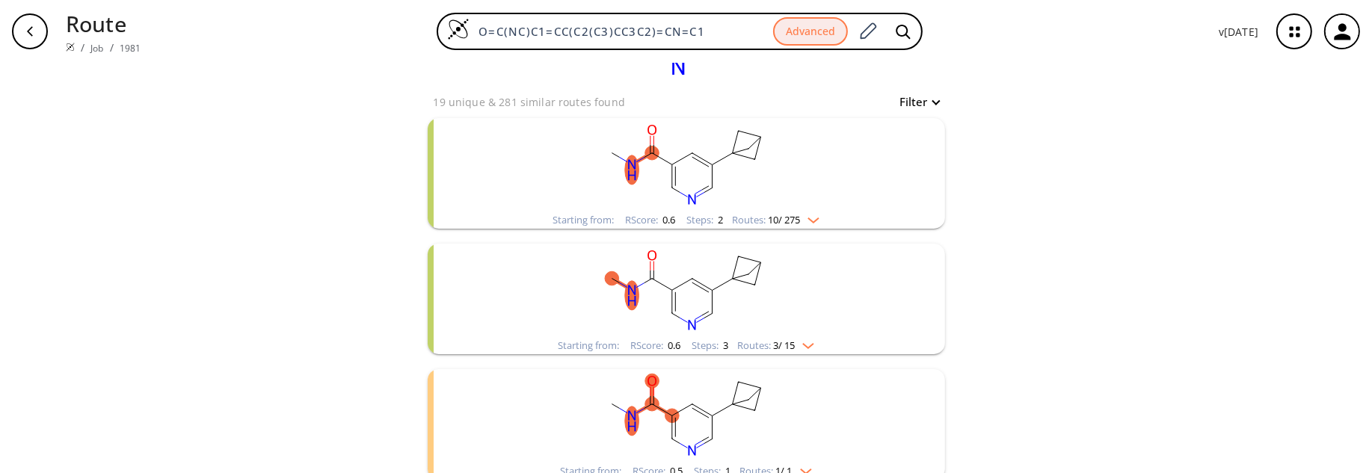
scroll to position [60, 0]
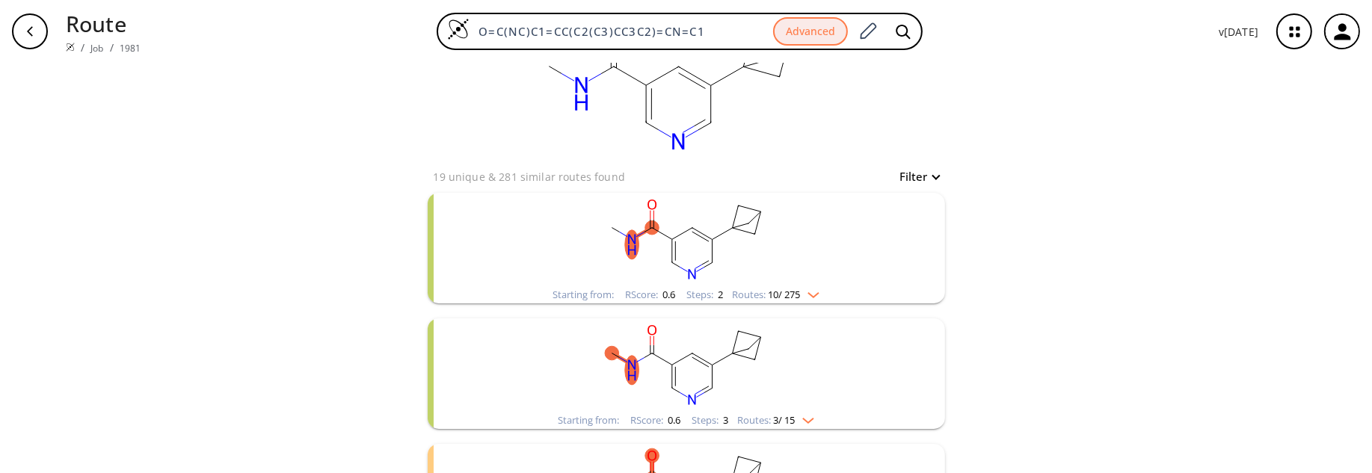
click at [777, 260] on rect "clusters" at bounding box center [686, 239] width 389 height 93
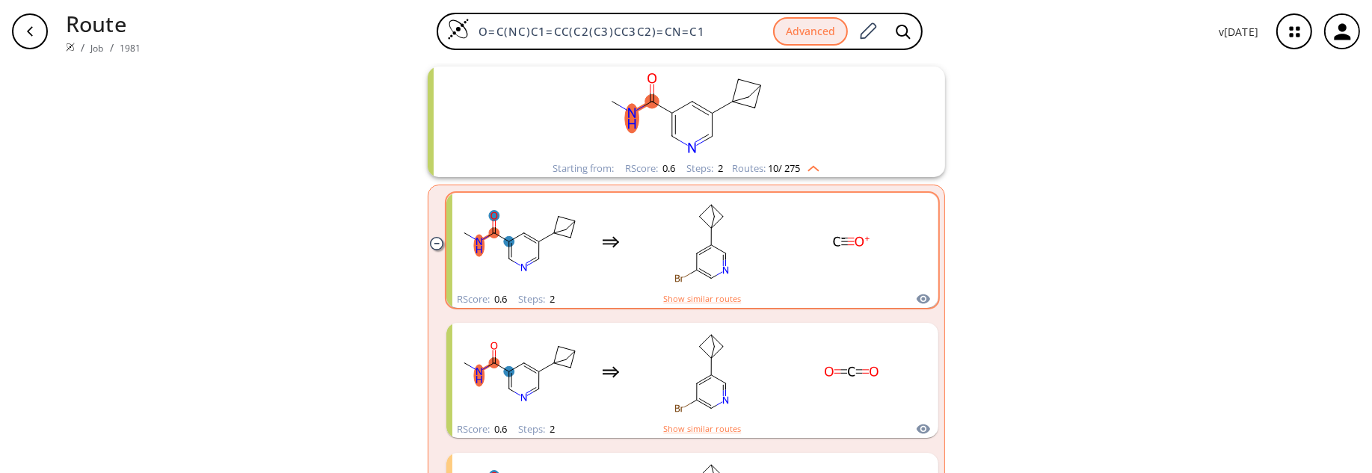
scroll to position [239, 0]
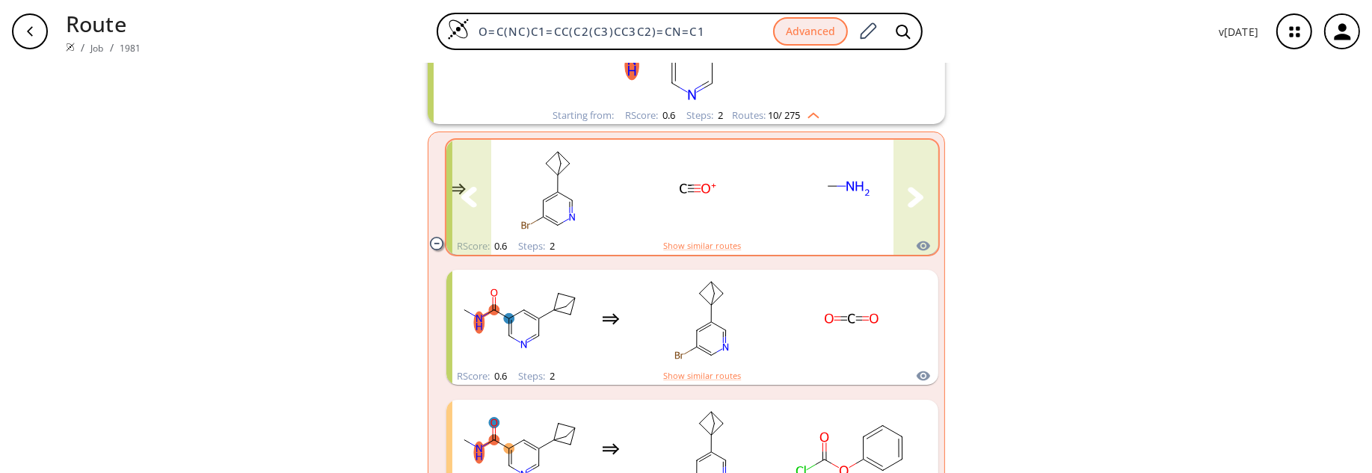
click at [910, 200] on icon "clusters" at bounding box center [916, 197] width 16 height 20
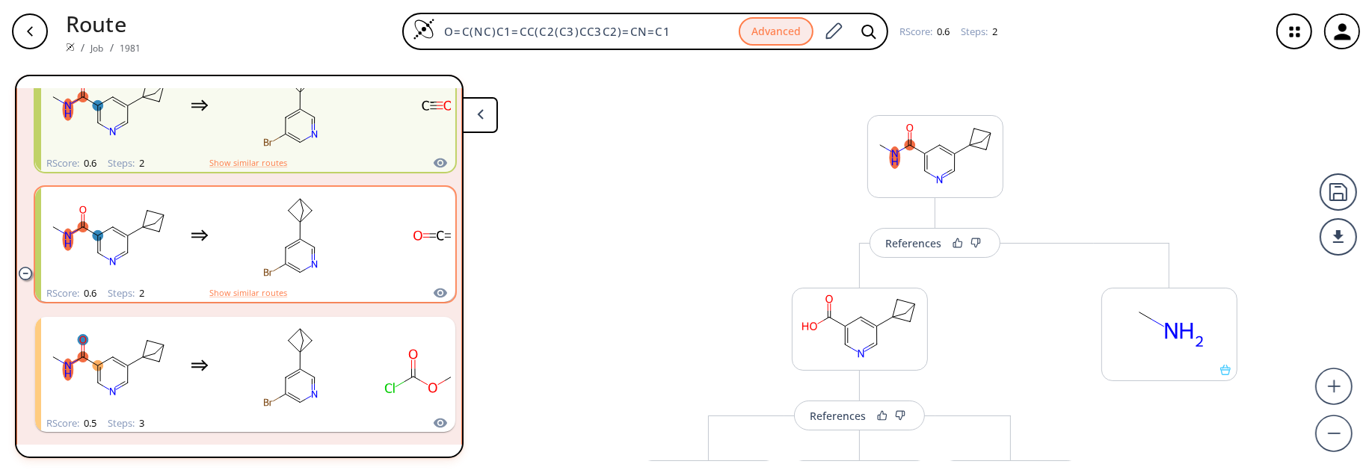
scroll to position [272, 0]
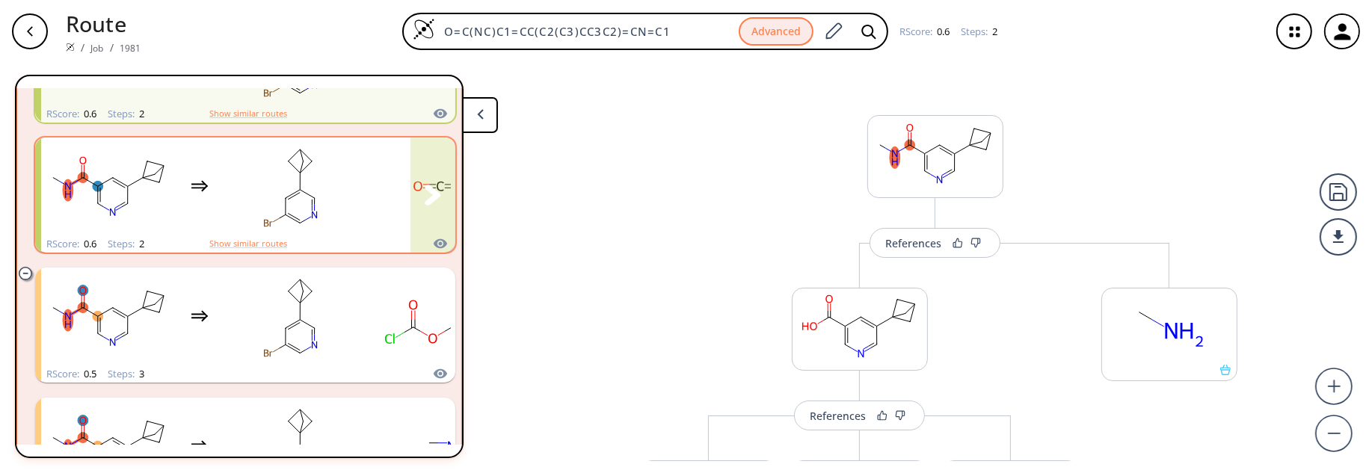
click at [234, 197] on rect "clusters" at bounding box center [291, 186] width 135 height 93
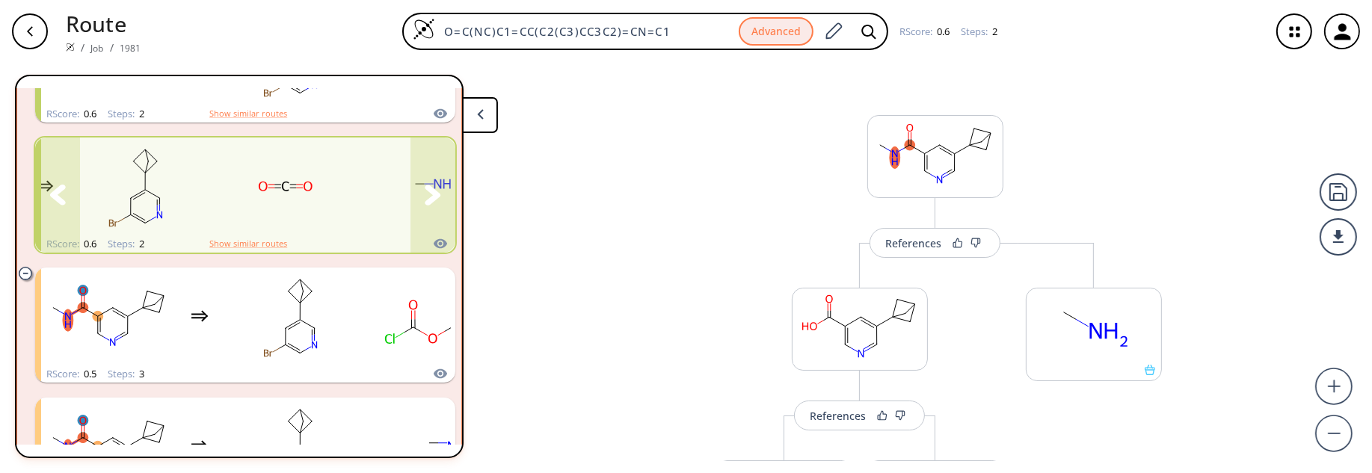
click at [429, 197] on icon "clusters" at bounding box center [433, 195] width 16 height 20
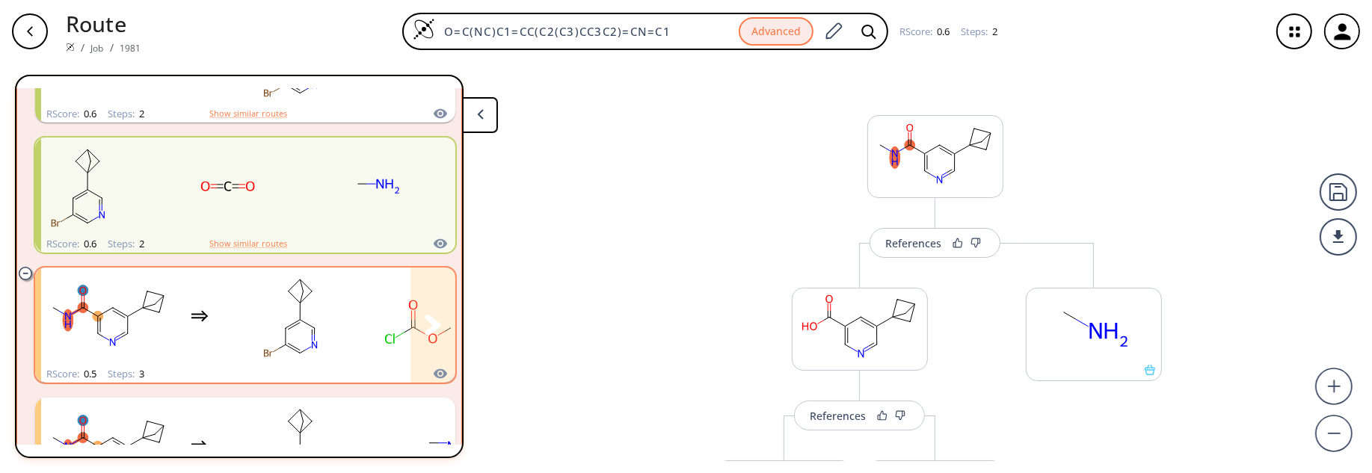
click at [235, 312] on rect "clusters" at bounding box center [291, 316] width 135 height 93
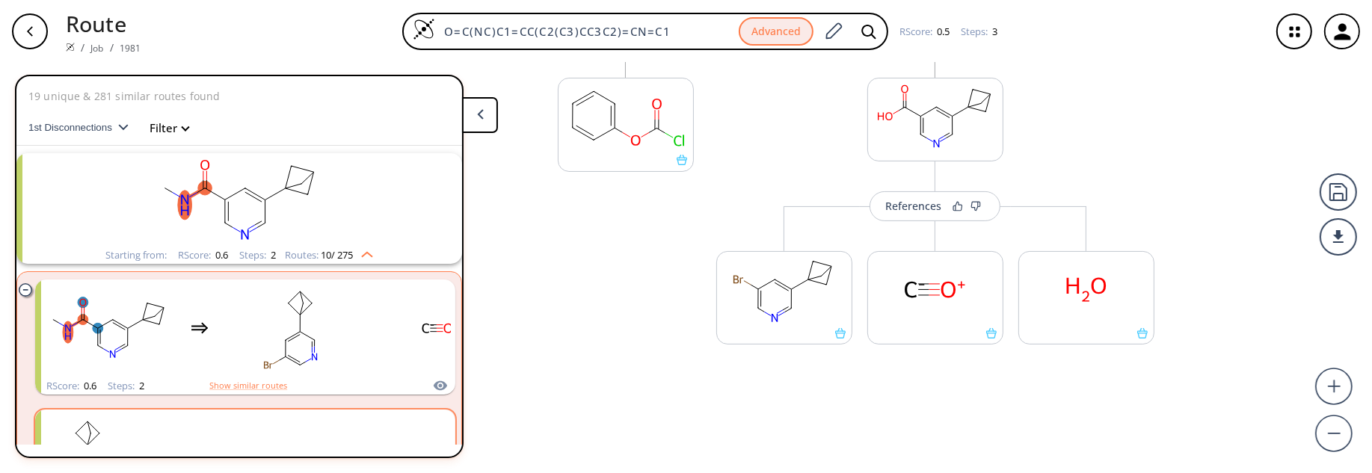
click at [183, 123] on button "Filter" at bounding box center [165, 128] width 48 height 11
click at [124, 129] on div at bounding box center [256, 266] width 483 height 383
click at [124, 129] on icon "button" at bounding box center [123, 127] width 10 height 7
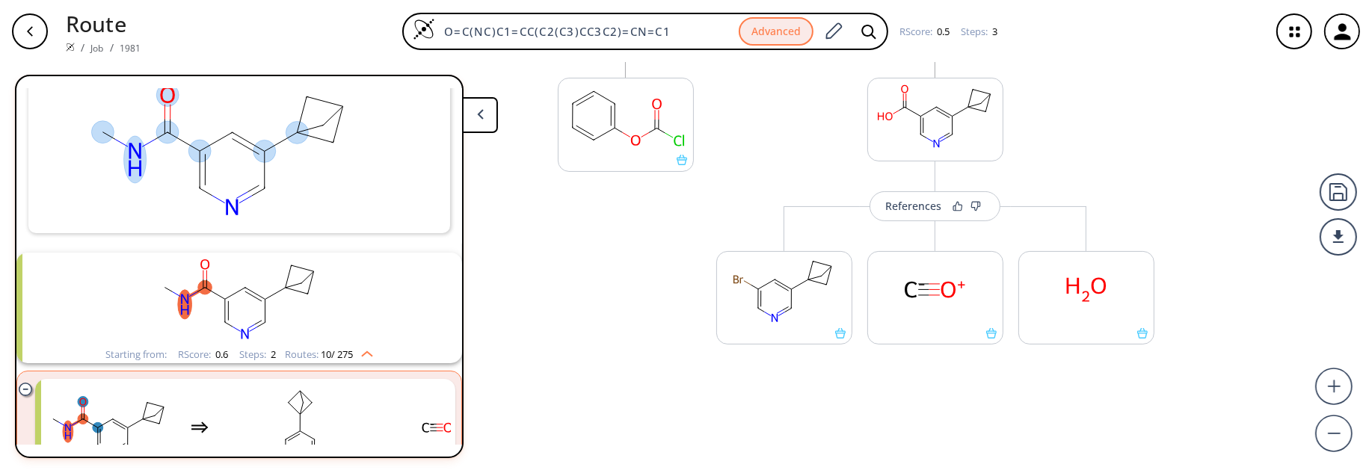
scroll to position [239, 0]
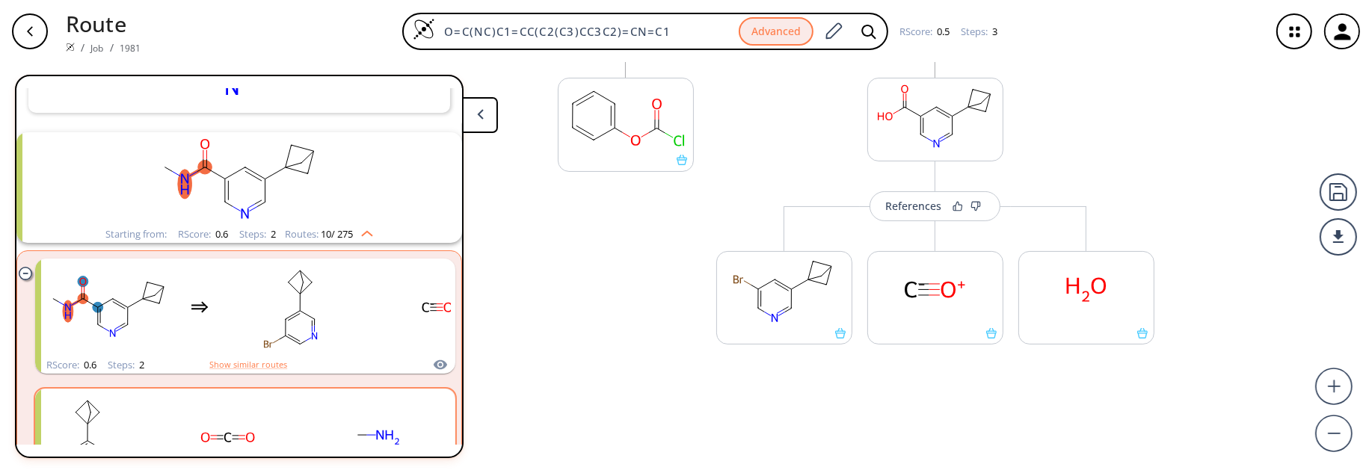
click at [353, 173] on rect "clusters" at bounding box center [239, 178] width 389 height 93
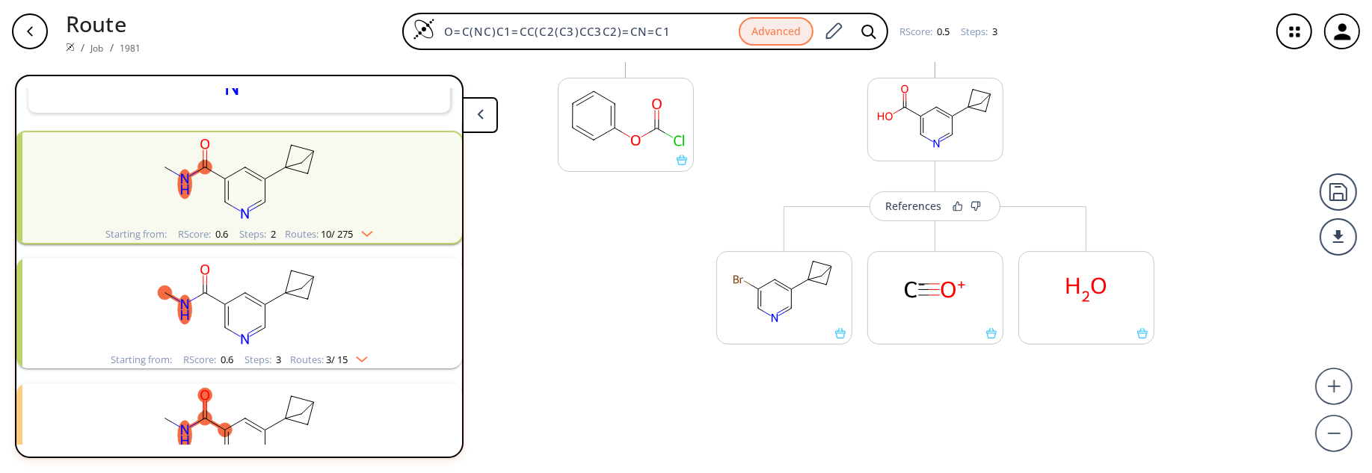
scroll to position [299, 0]
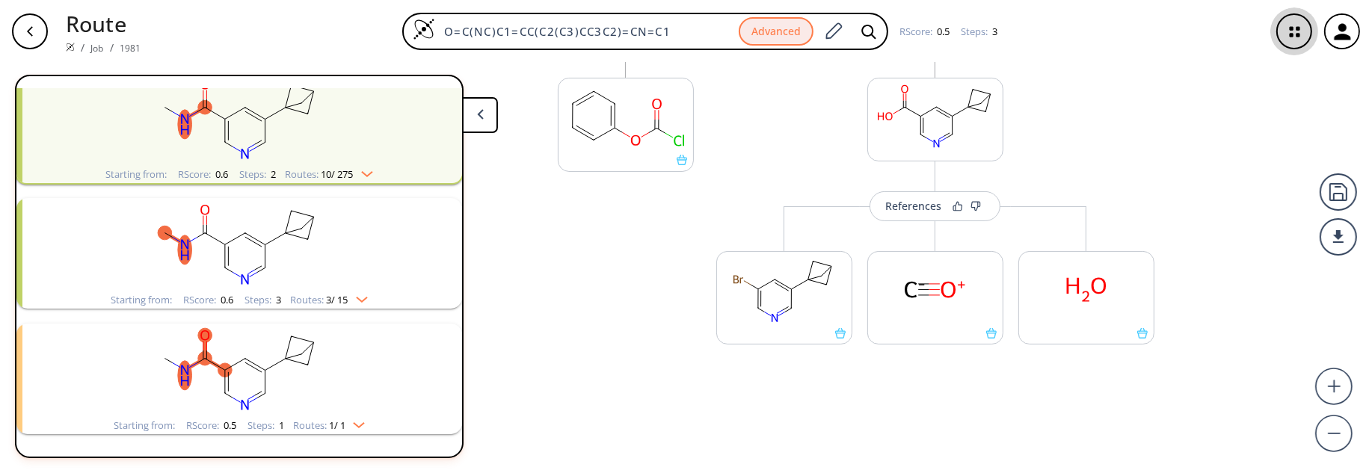
click at [1292, 40] on icon "button" at bounding box center [1295, 32] width 40 height 40
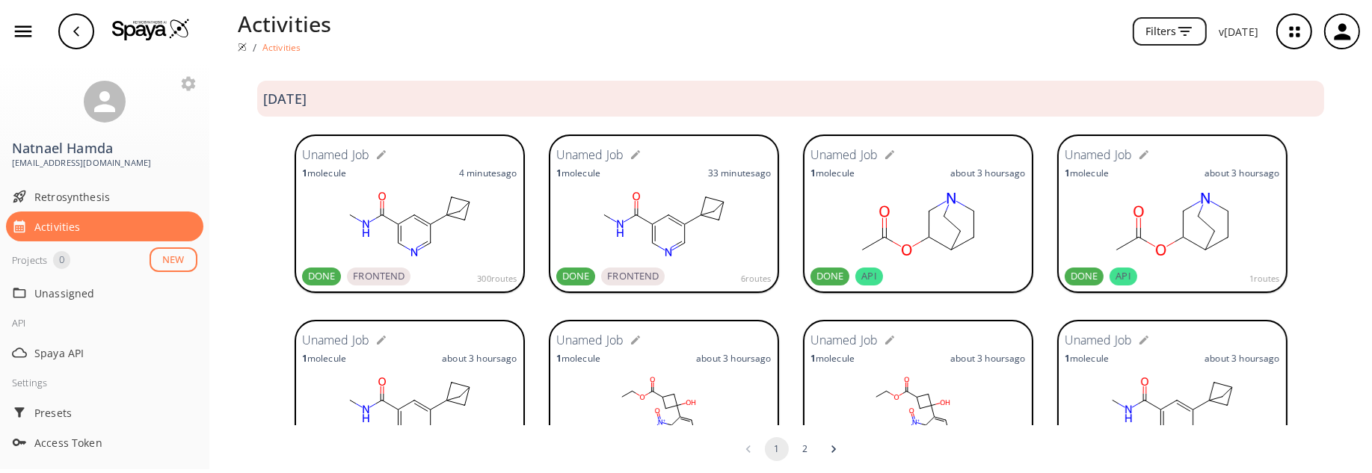
click at [422, 188] on rect at bounding box center [409, 224] width 215 height 75
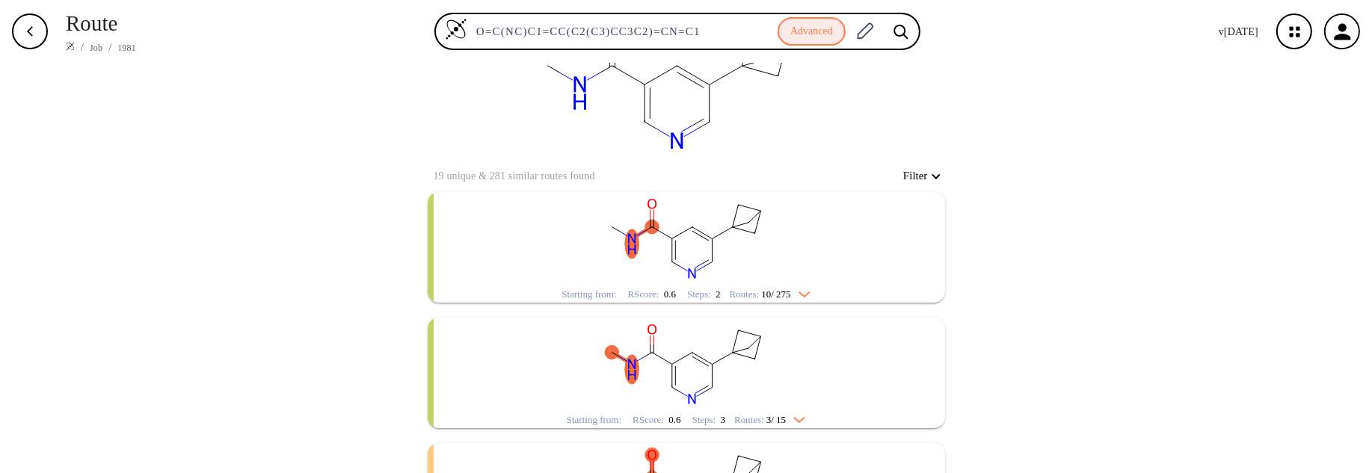
scroll to position [179, 0]
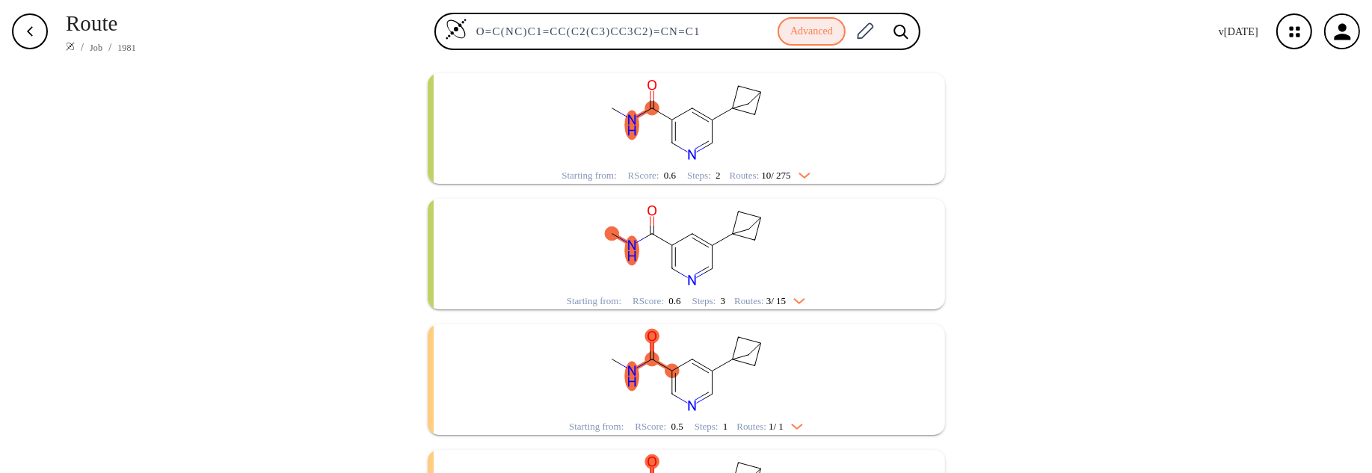
click at [805, 299] on img "clusters" at bounding box center [795, 298] width 19 height 12
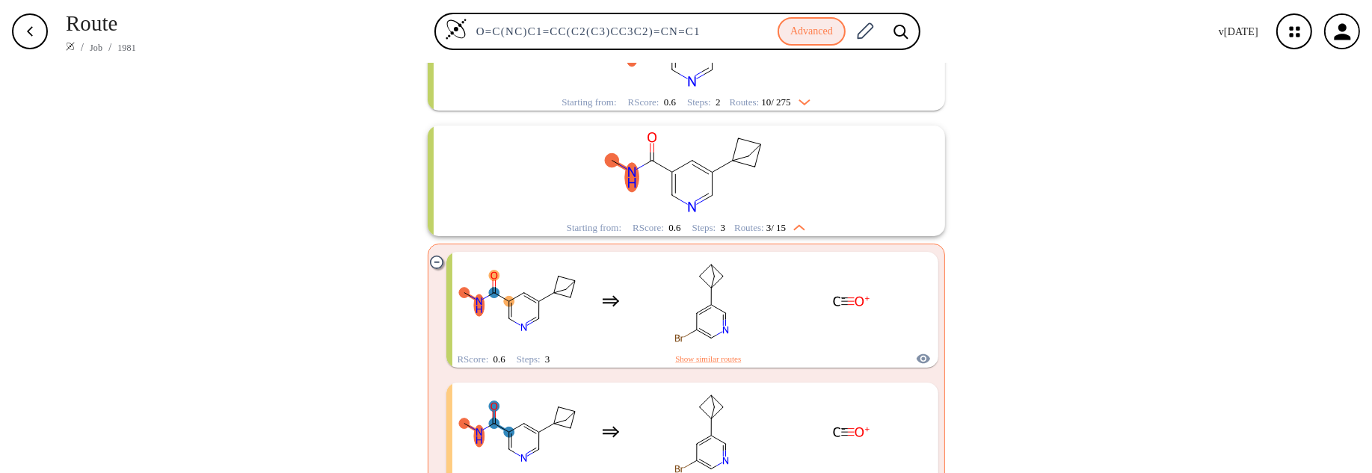
scroll to position [359, 0]
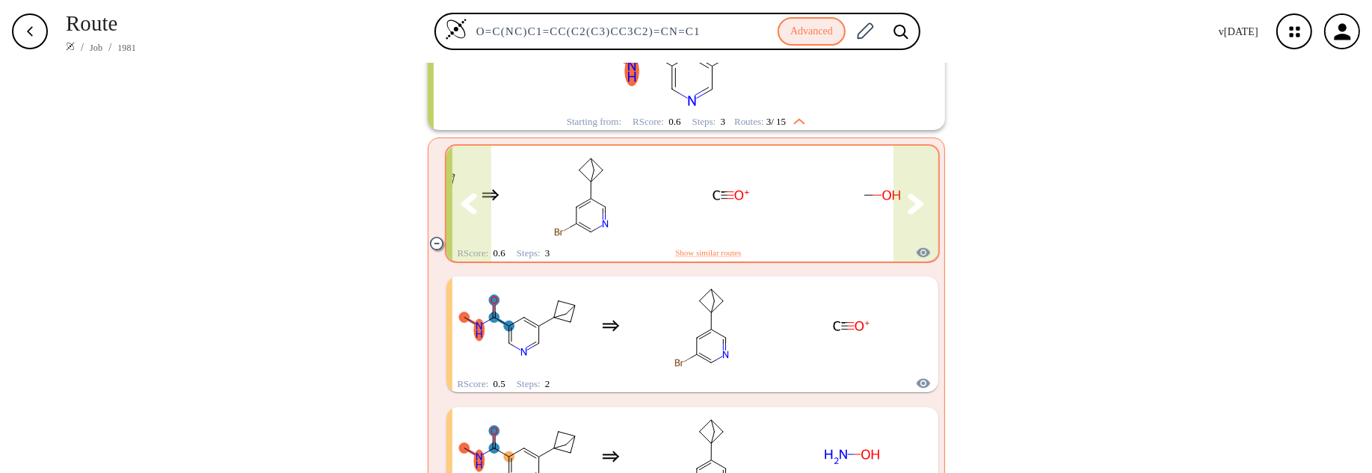
click at [912, 212] on icon "clusters" at bounding box center [916, 204] width 16 height 21
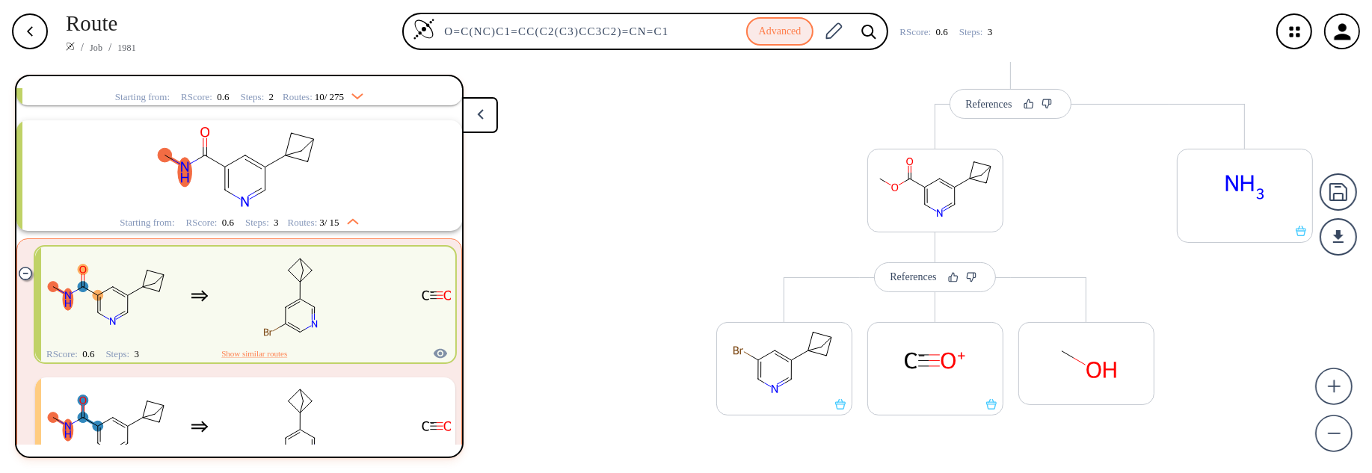
scroll to position [383, 0]
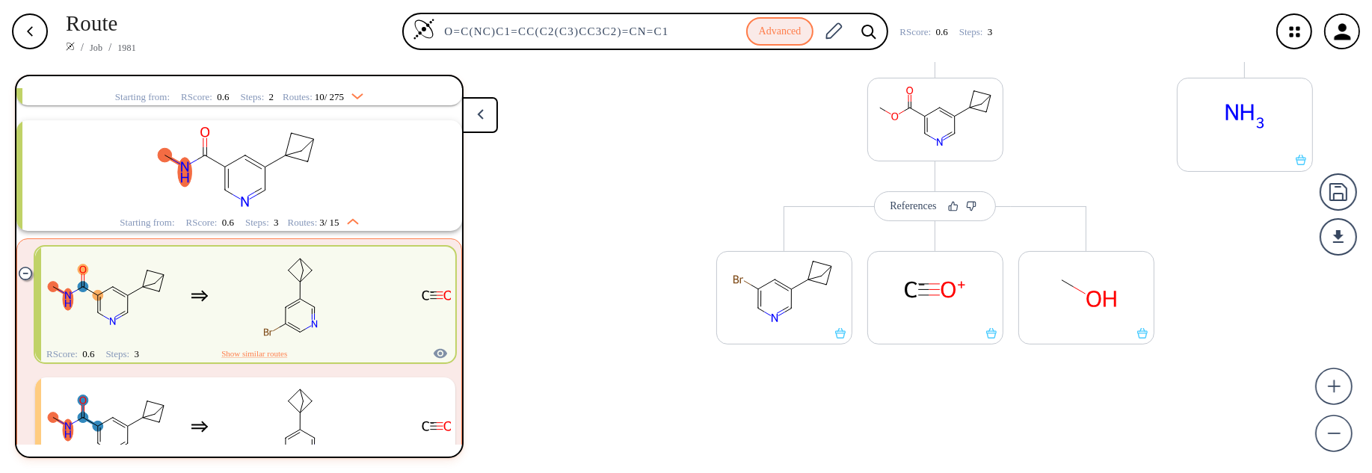
click at [480, 121] on button at bounding box center [480, 115] width 36 height 36
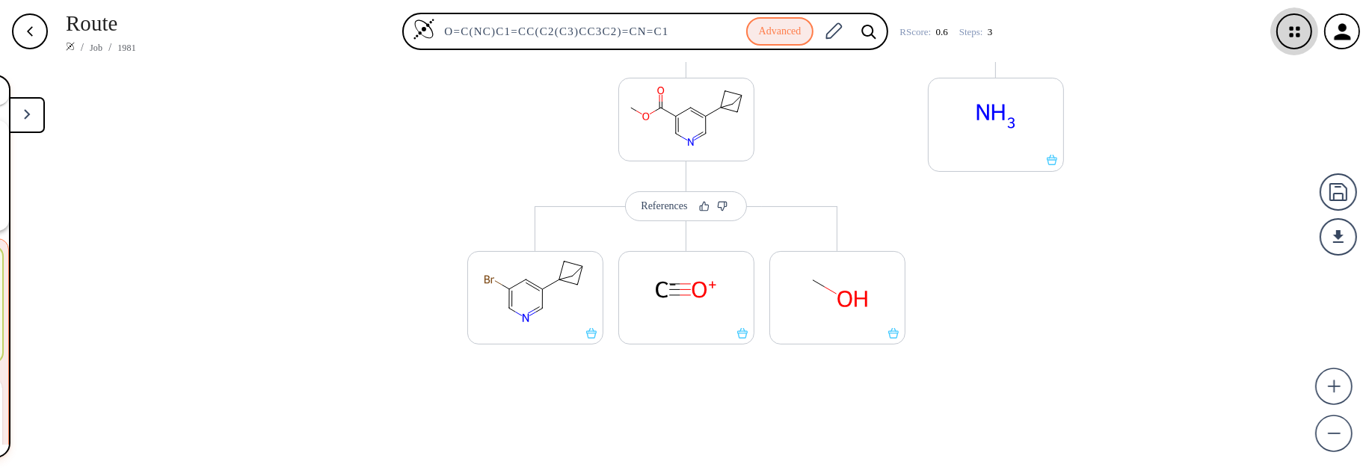
click at [1301, 40] on icon "button" at bounding box center [1295, 32] width 40 height 40
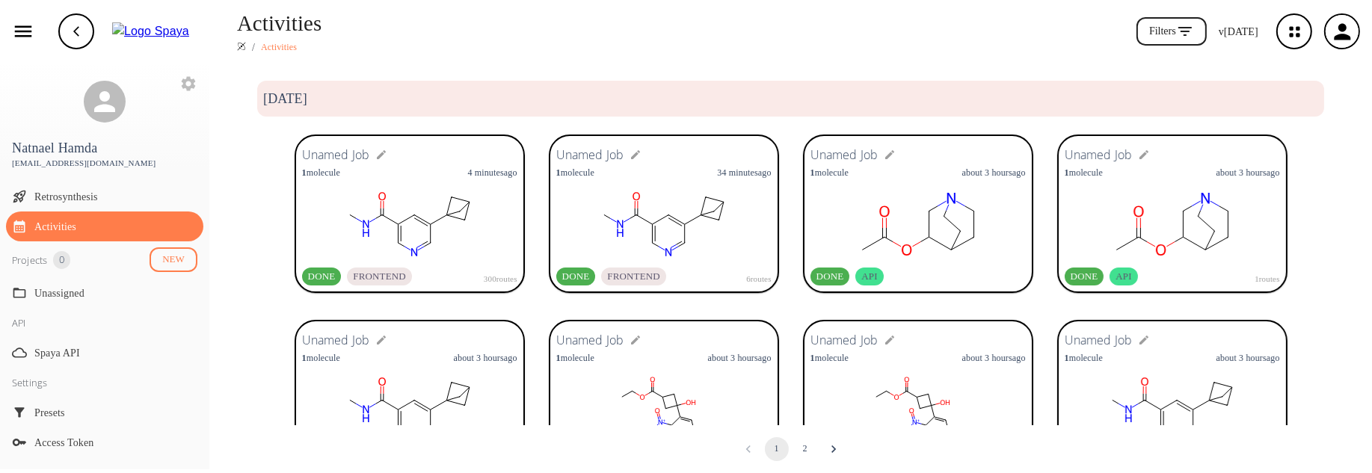
click at [408, 194] on rect at bounding box center [409, 224] width 215 height 75
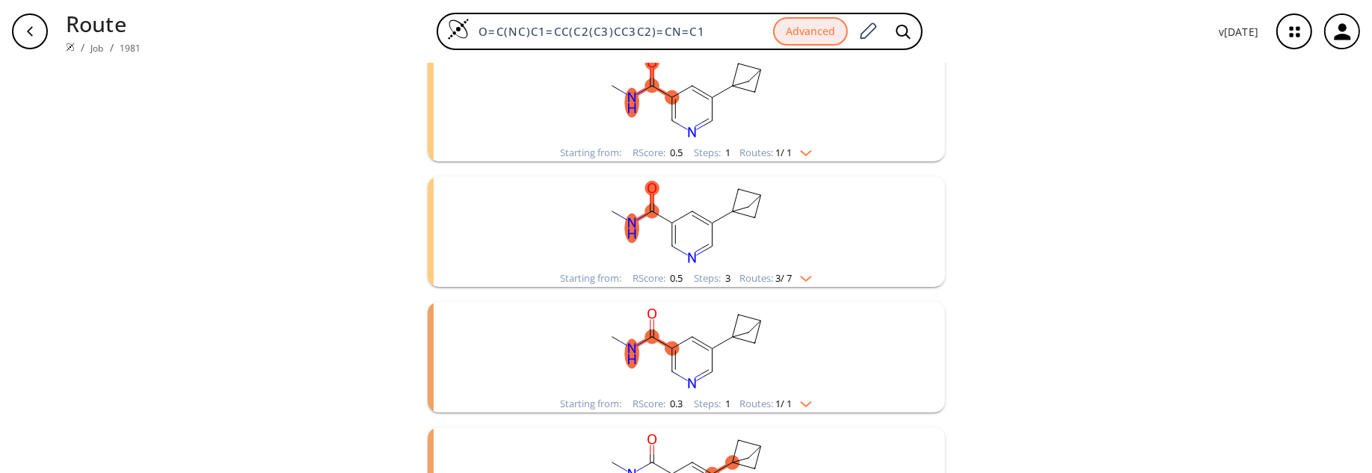
scroll to position [525, 0]
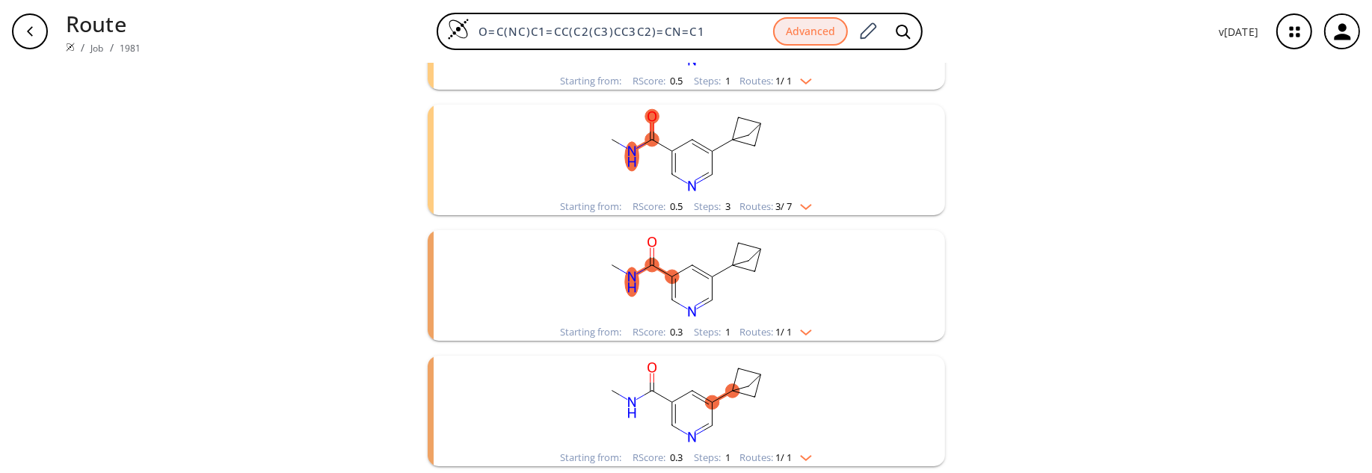
click at [804, 450] on img "clusters" at bounding box center [801, 455] width 19 height 12
click at [659, 398] on rect "clusters" at bounding box center [686, 402] width 389 height 93
click at [801, 456] on img "clusters" at bounding box center [801, 455] width 19 height 12
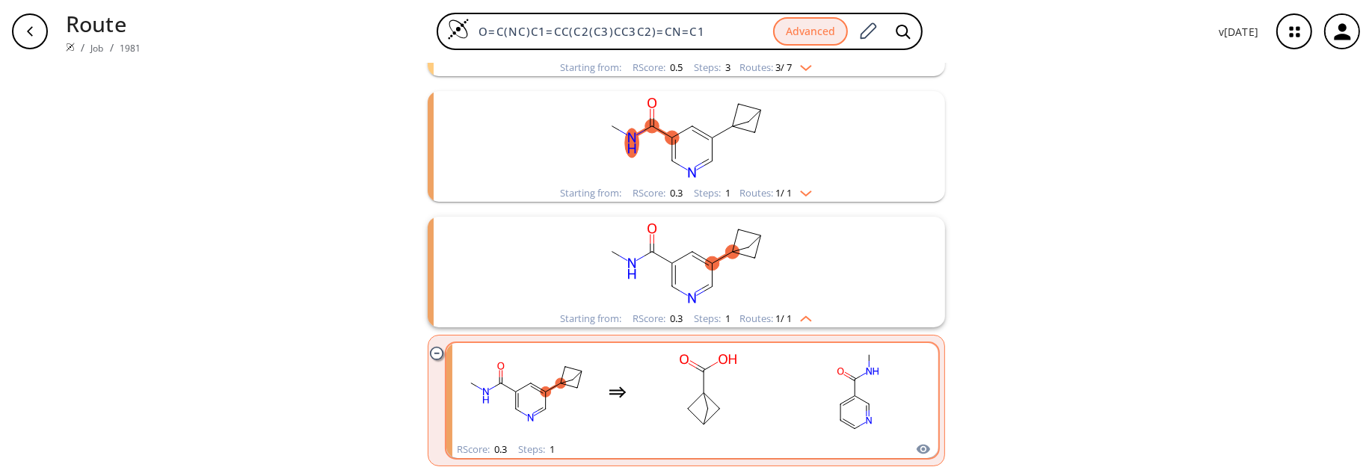
scroll to position [662, 0]
click at [778, 386] on div "clusters" at bounding box center [692, 394] width 466 height 98
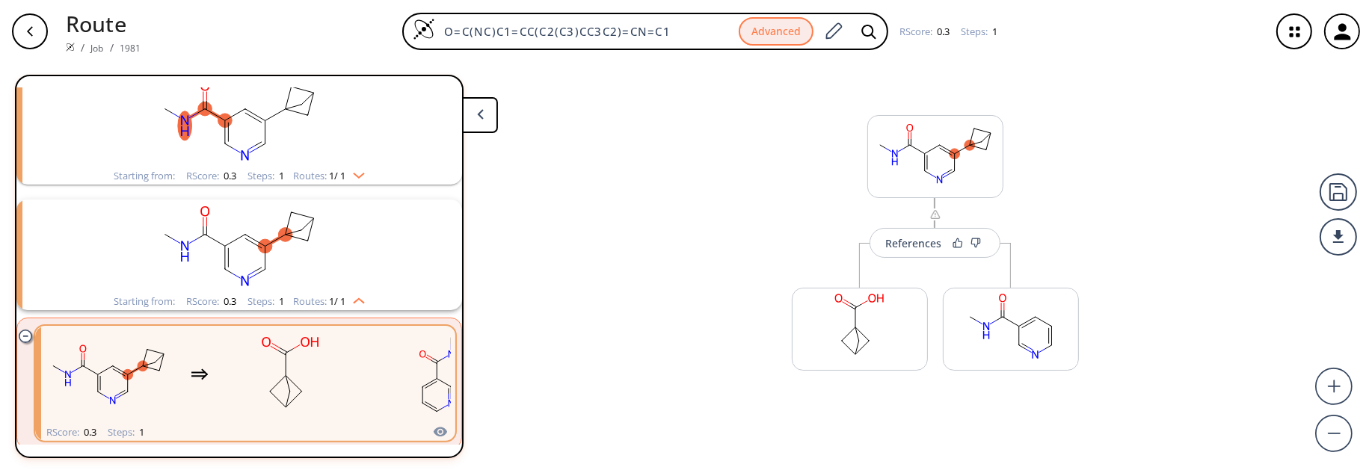
scroll to position [582, 0]
click at [339, 369] on rect "clusters" at bounding box center [291, 373] width 135 height 93
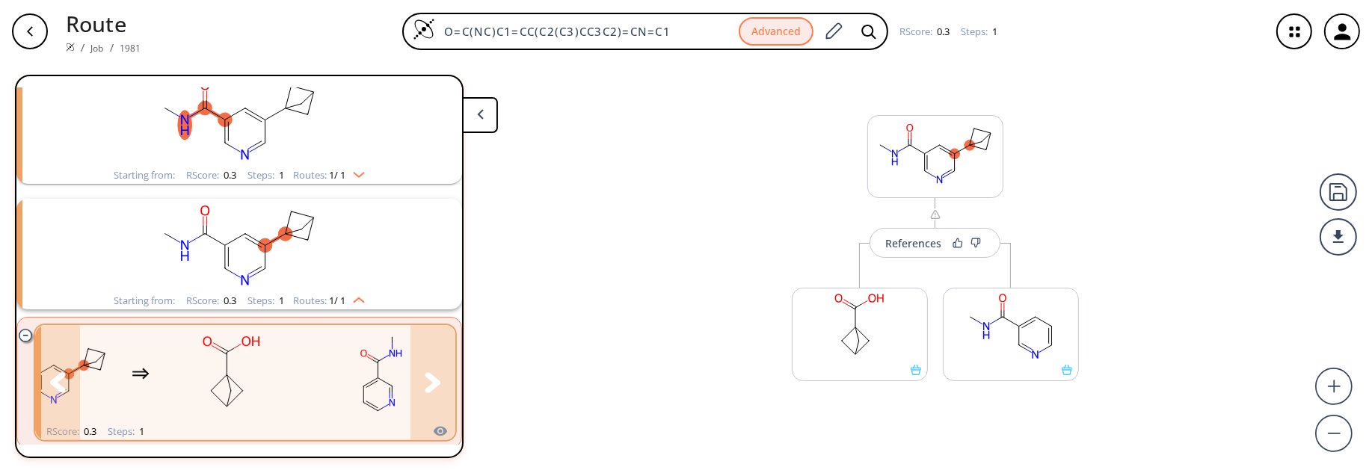
click at [425, 384] on icon "clusters" at bounding box center [433, 382] width 16 height 20
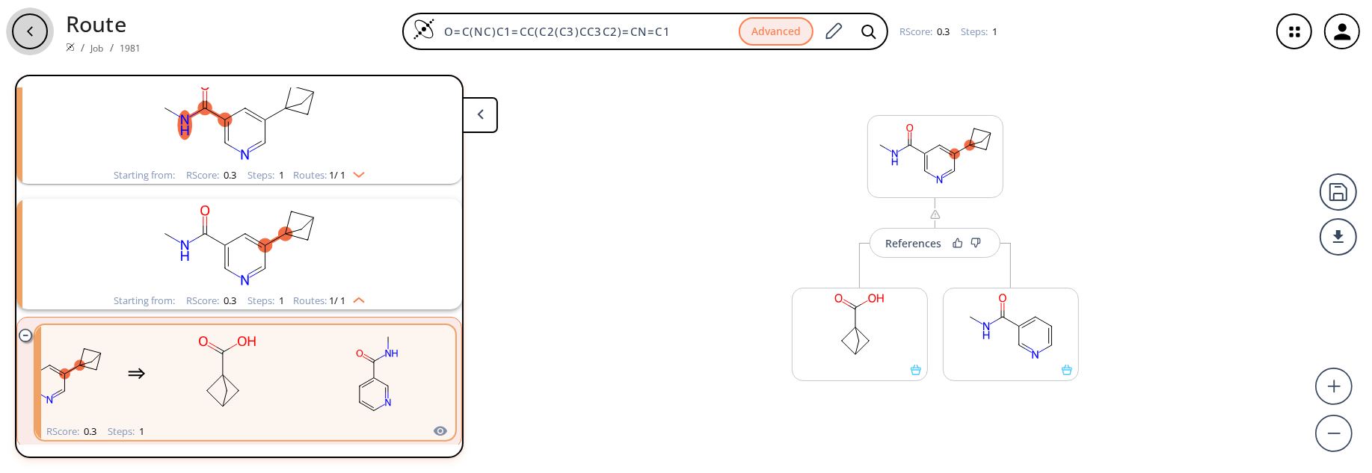
click at [33, 34] on icon "button" at bounding box center [30, 31] width 12 height 12
click at [1295, 37] on icon "button" at bounding box center [1295, 32] width 40 height 40
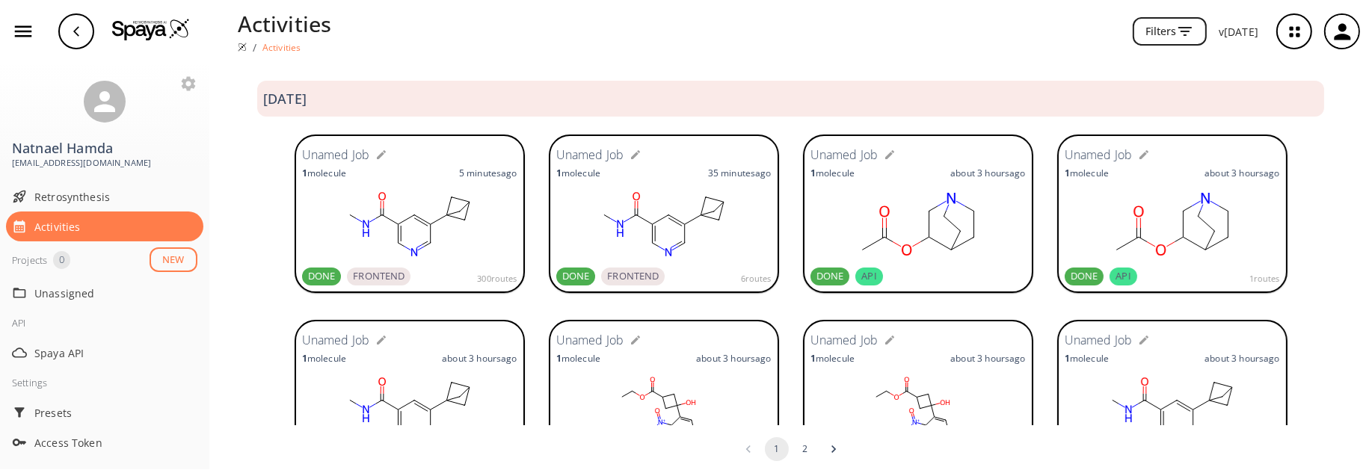
click at [427, 176] on div "1 molecule 5 minutes ago" at bounding box center [409, 173] width 215 height 13
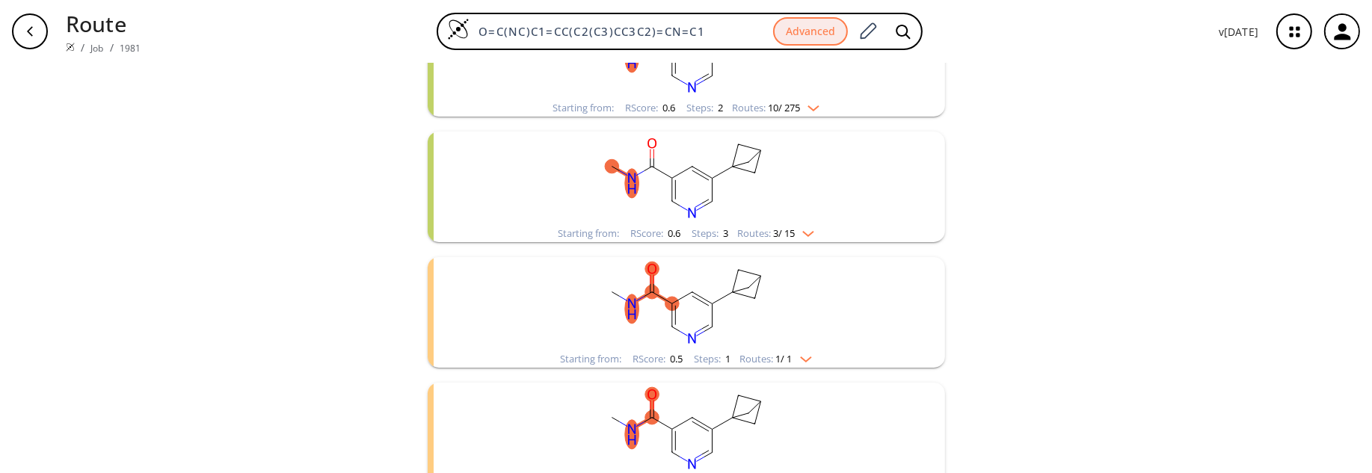
scroll to position [120, 0]
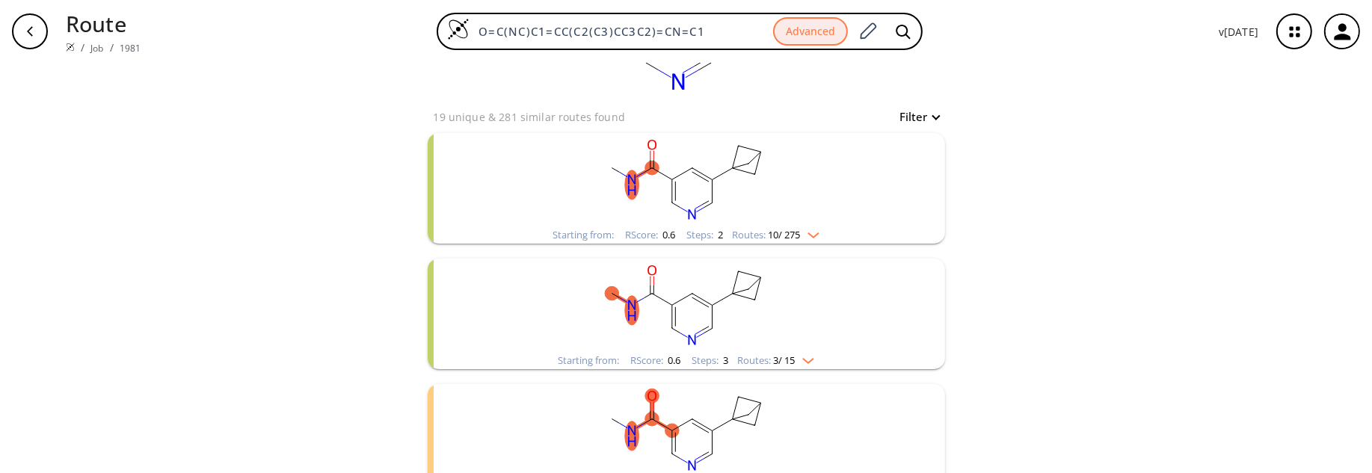
click at [815, 235] on img "clusters" at bounding box center [809, 233] width 19 height 12
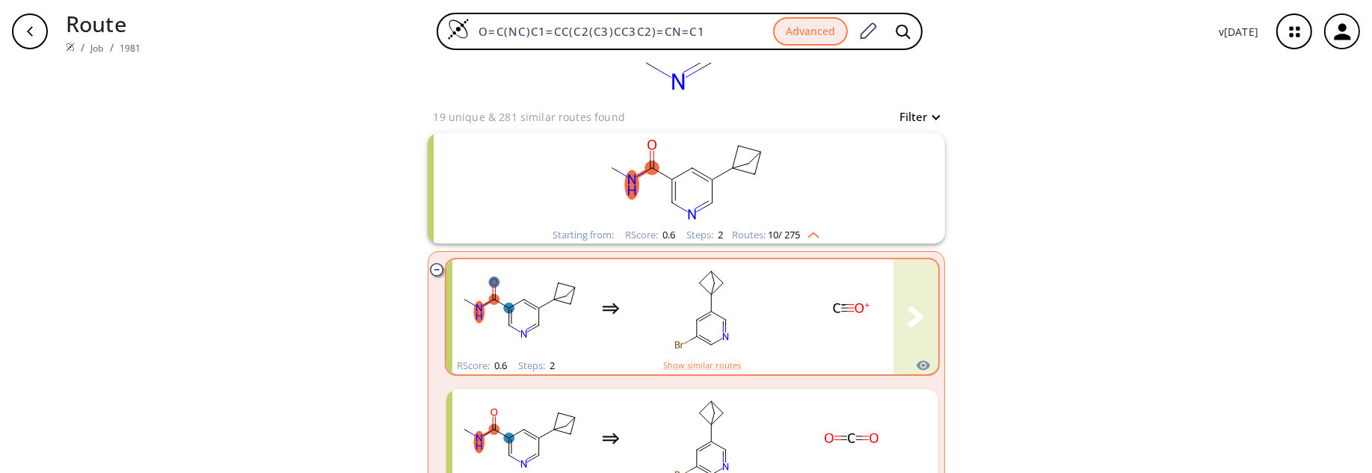
click at [749, 295] on rect "clusters" at bounding box center [702, 308] width 135 height 93
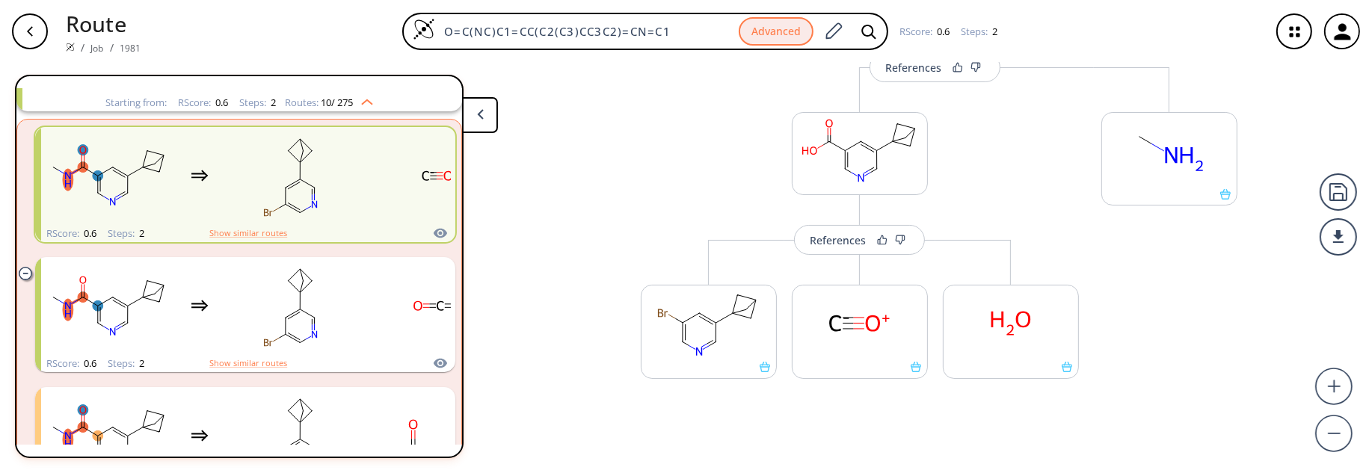
scroll to position [180, 0]
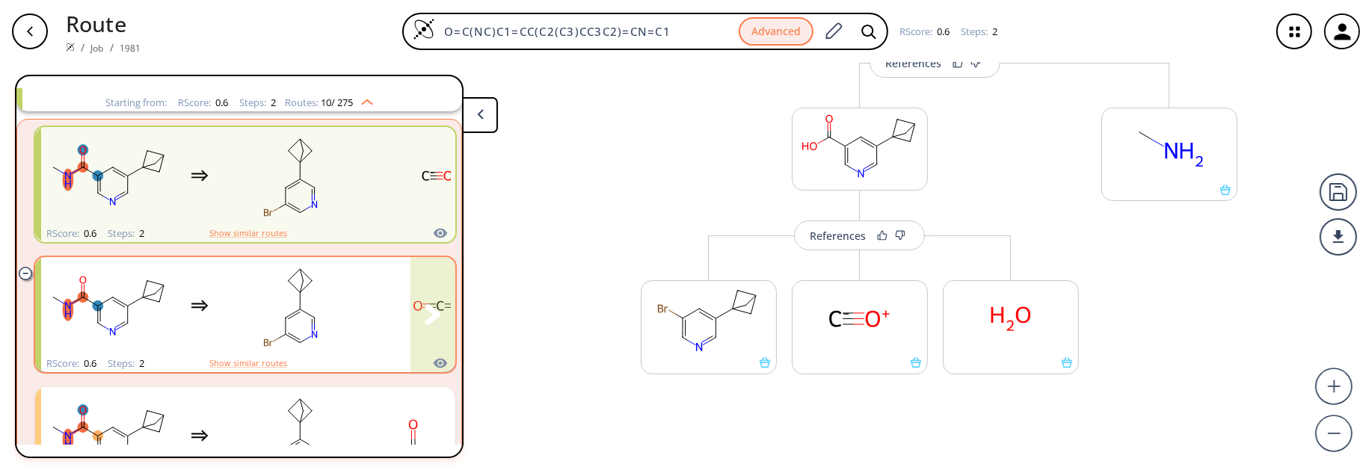
click at [247, 324] on rect "clusters" at bounding box center [291, 305] width 135 height 93
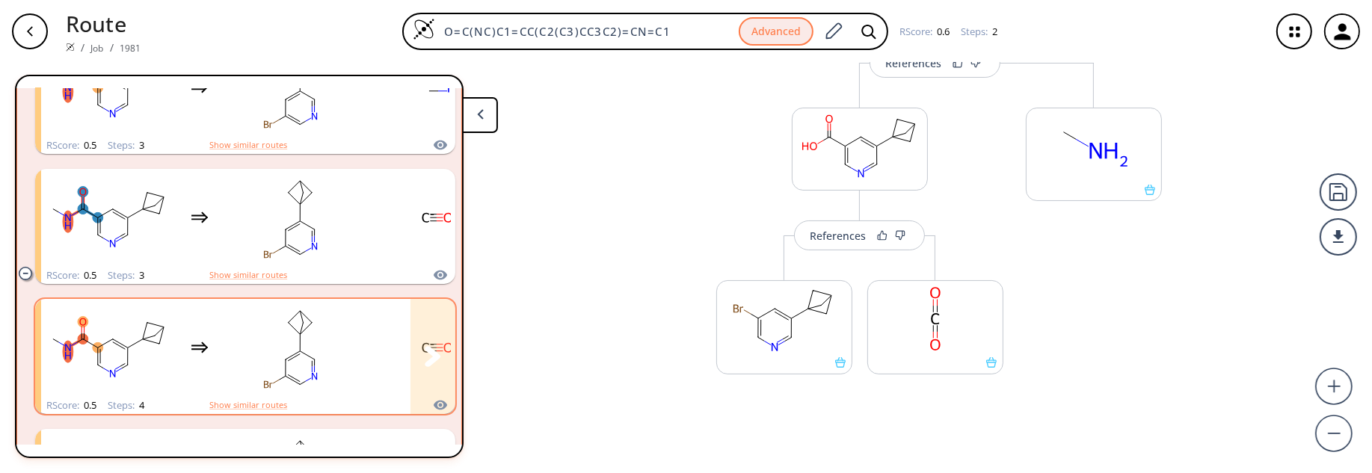
scroll to position [870, 0]
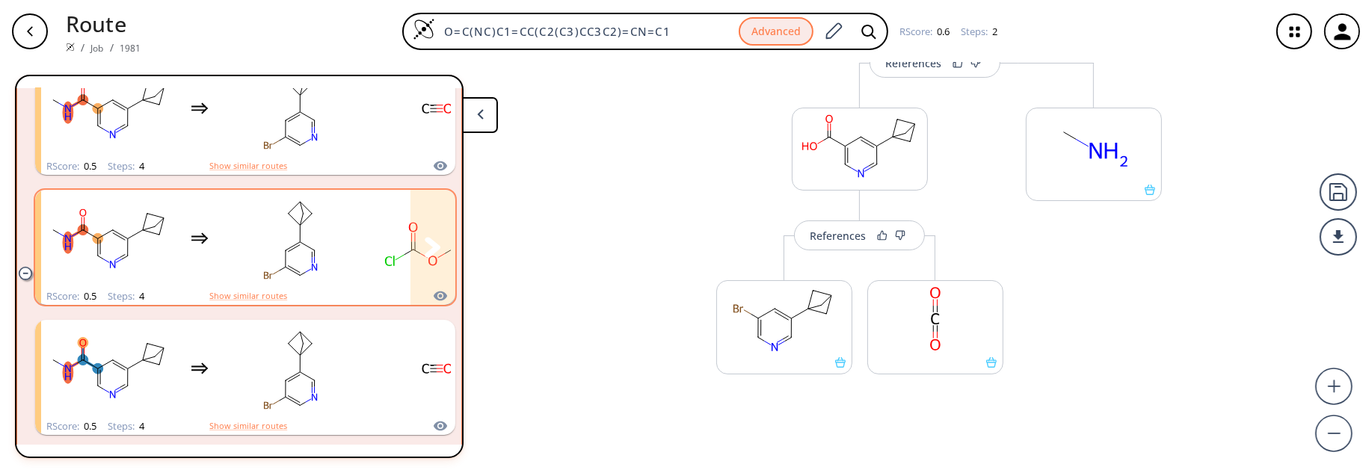
click at [244, 255] on rect "clusters" at bounding box center [291, 238] width 135 height 93
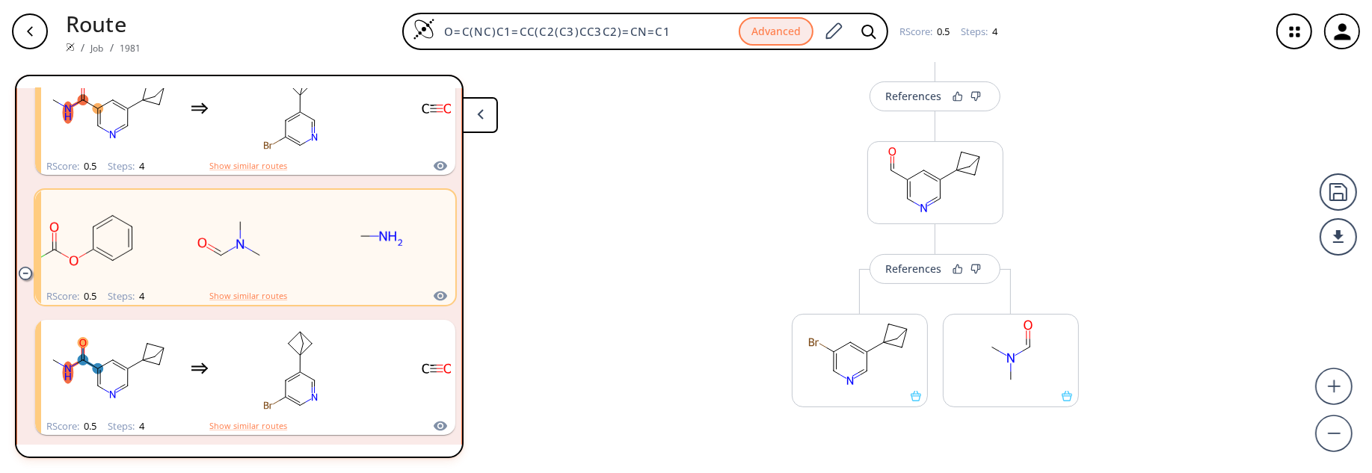
scroll to position [405, 0]
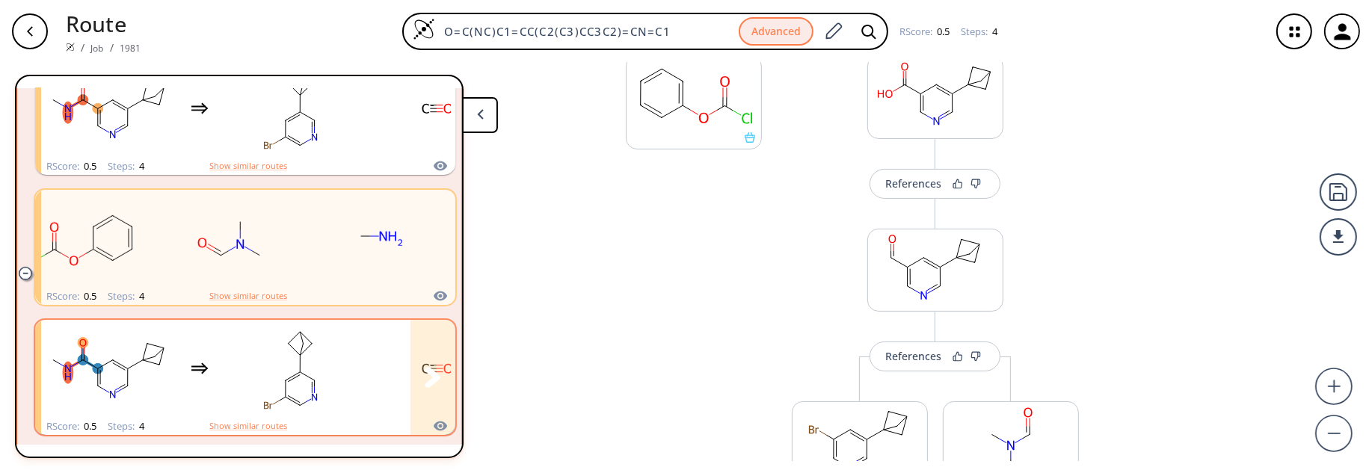
click at [227, 393] on rect "clusters" at bounding box center [291, 368] width 135 height 93
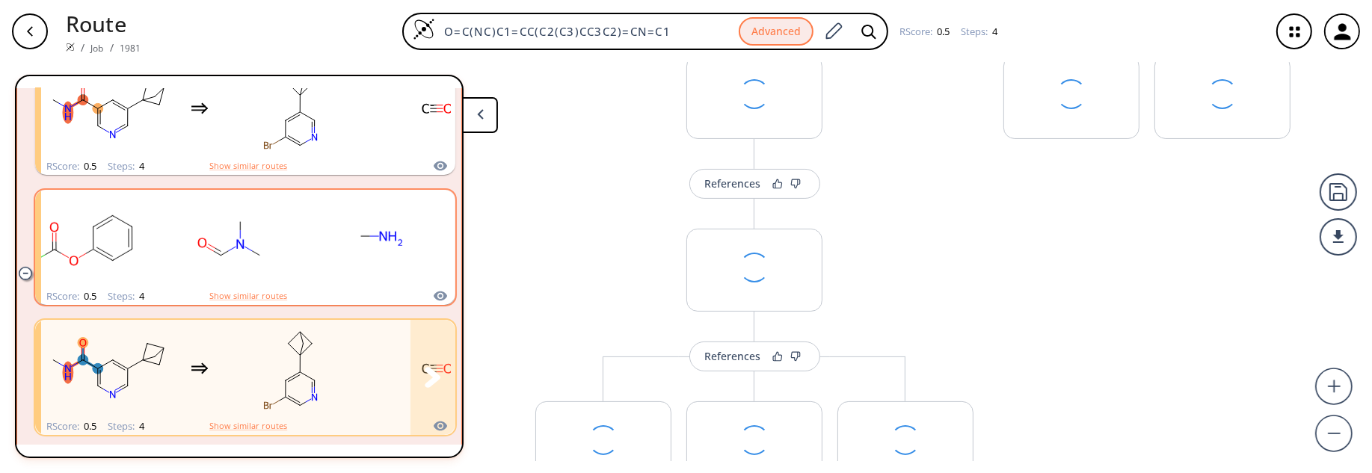
click at [218, 372] on div "clusters" at bounding box center [573, 369] width 1064 height 98
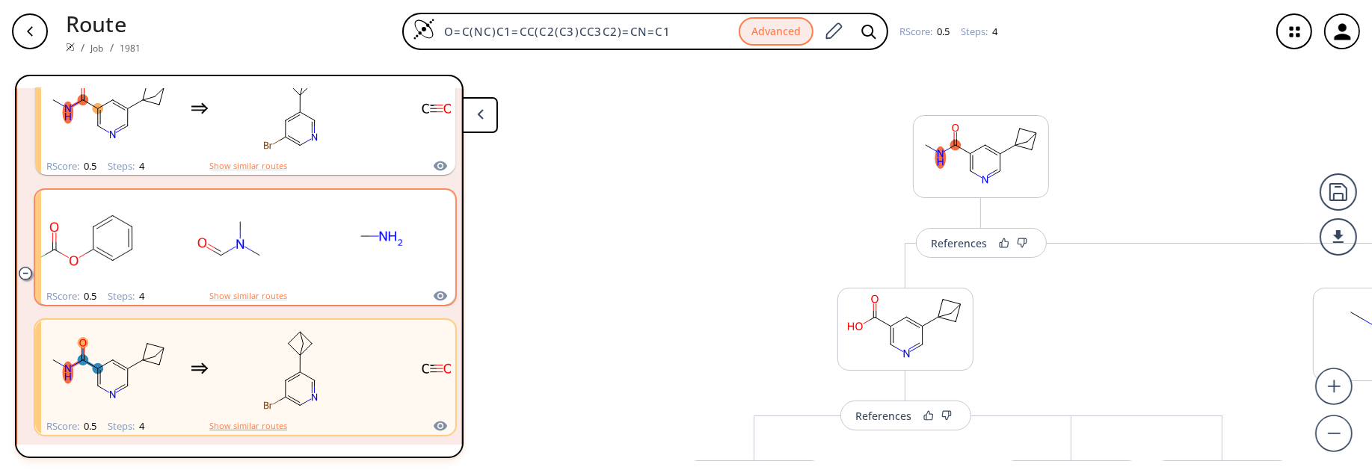
click at [256, 425] on button "Show similar routes" at bounding box center [248, 425] width 78 height 13
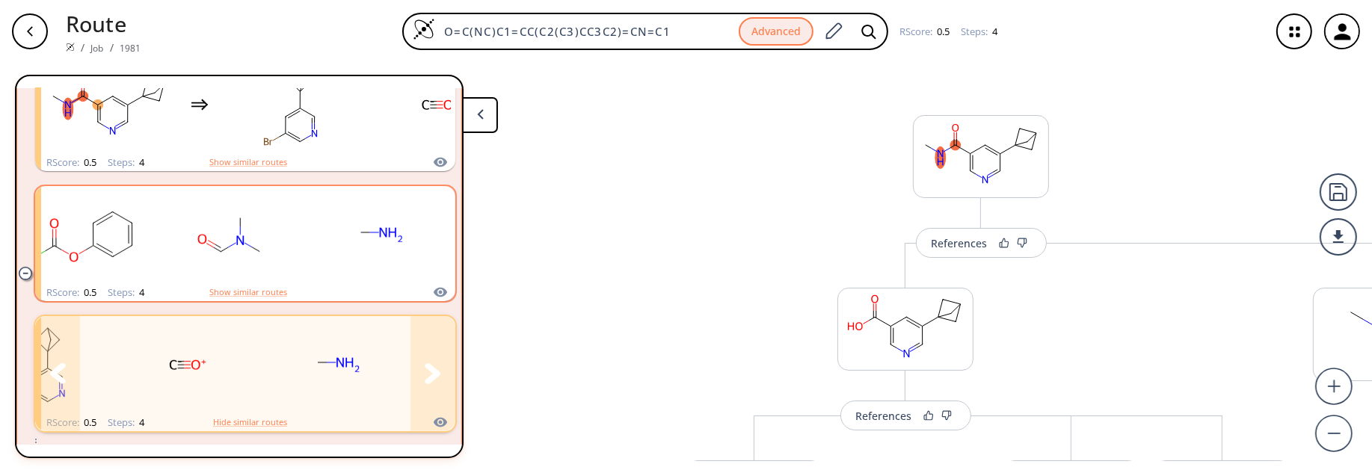
click at [425, 372] on icon "clusters" at bounding box center [433, 373] width 16 height 21
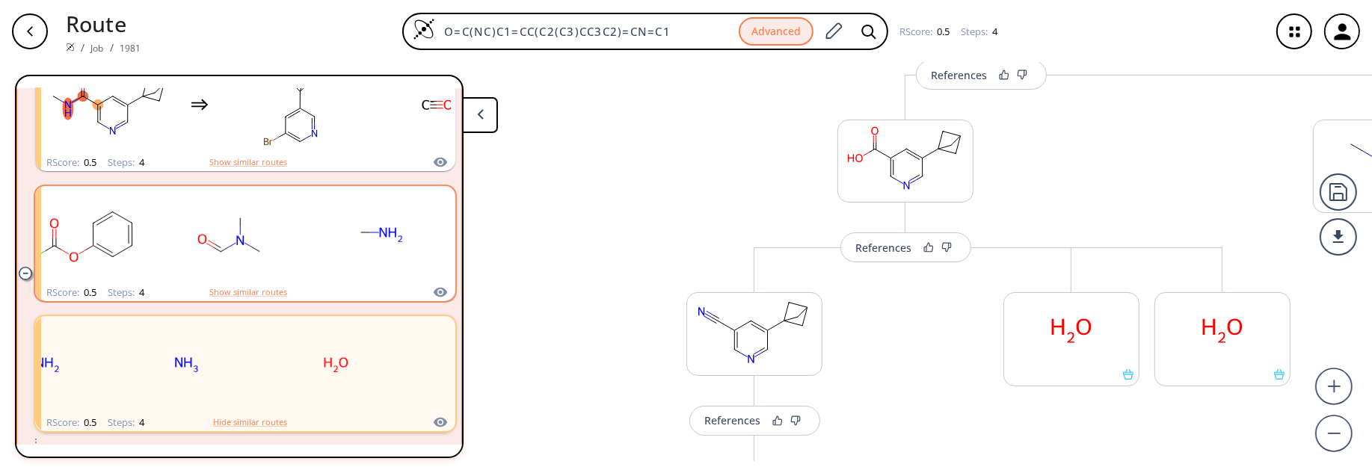
scroll to position [299, 0]
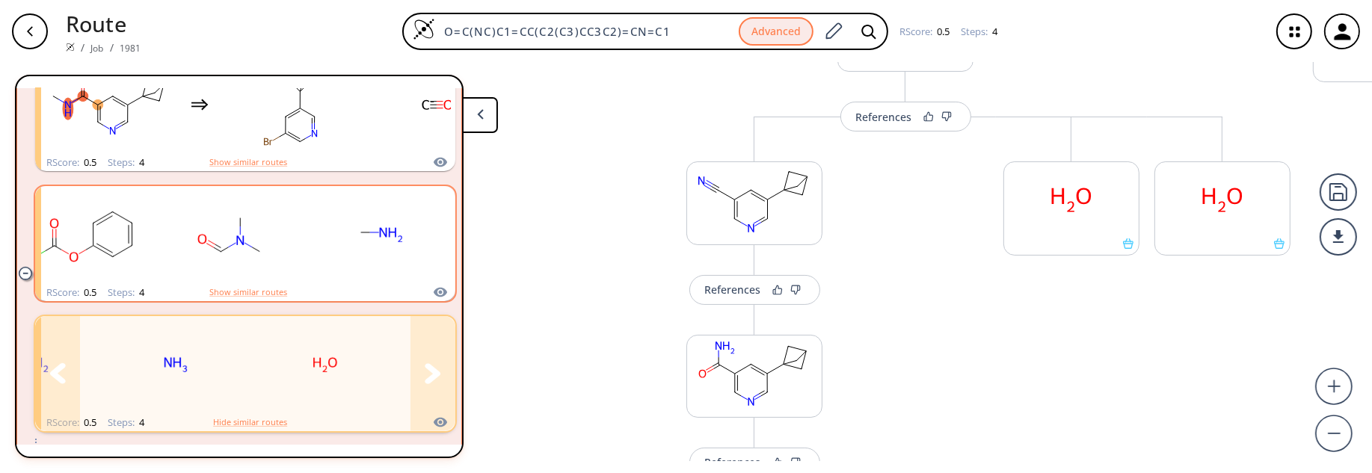
click at [369, 360] on rect "clusters" at bounding box center [325, 364] width 135 height 93
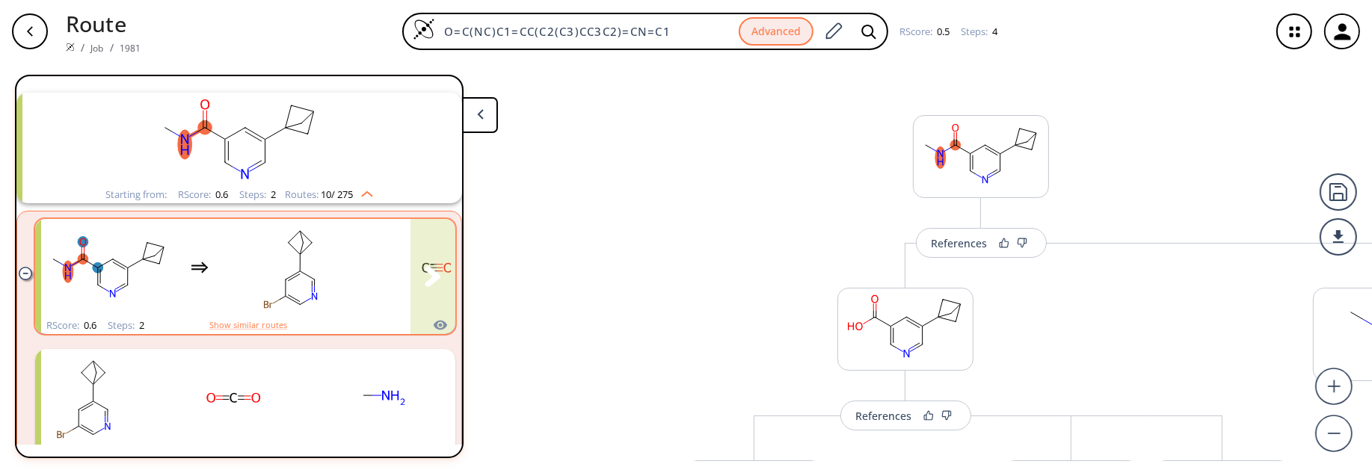
scroll to position [0, 0]
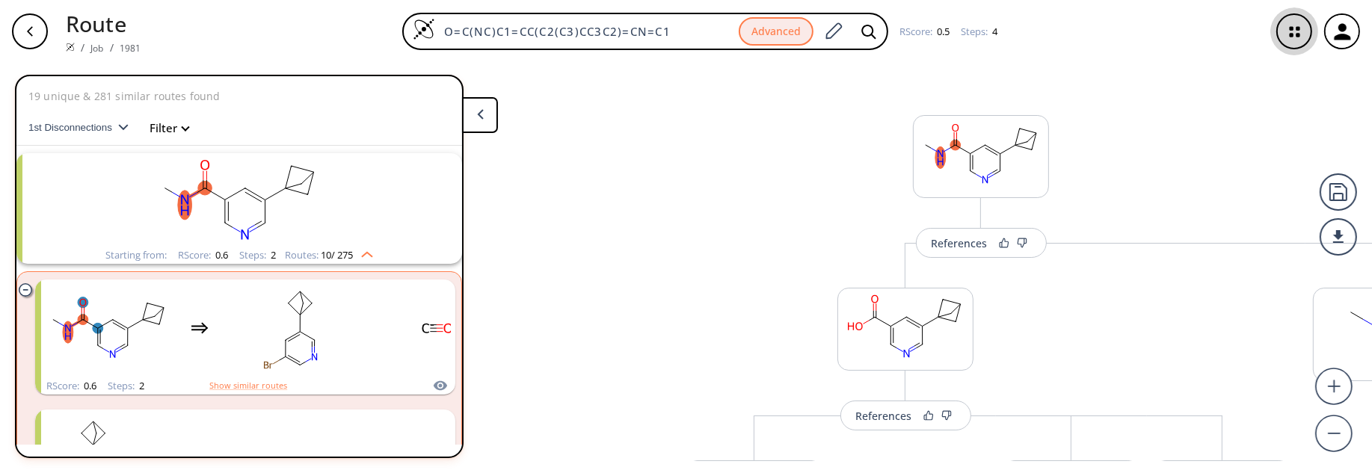
click at [1299, 31] on icon "button" at bounding box center [1295, 32] width 40 height 40
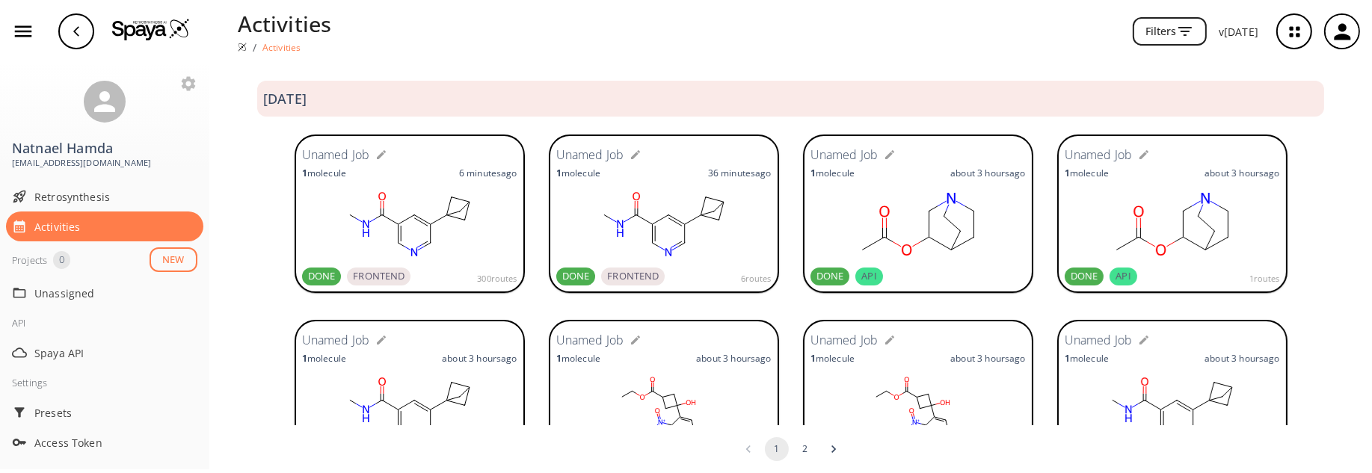
click at [426, 213] on rect at bounding box center [409, 224] width 215 height 75
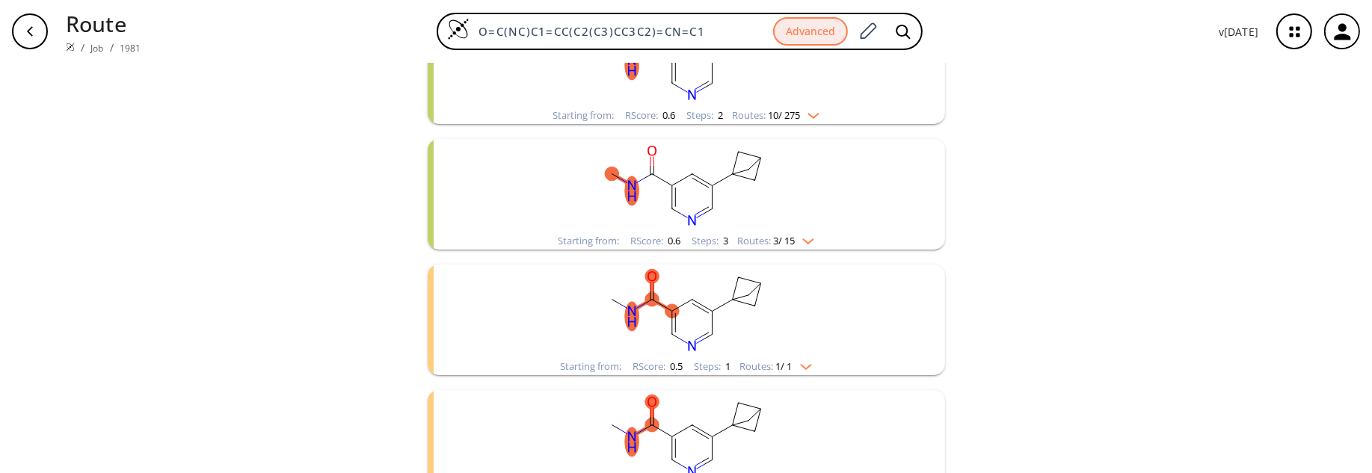
scroll to position [525, 0]
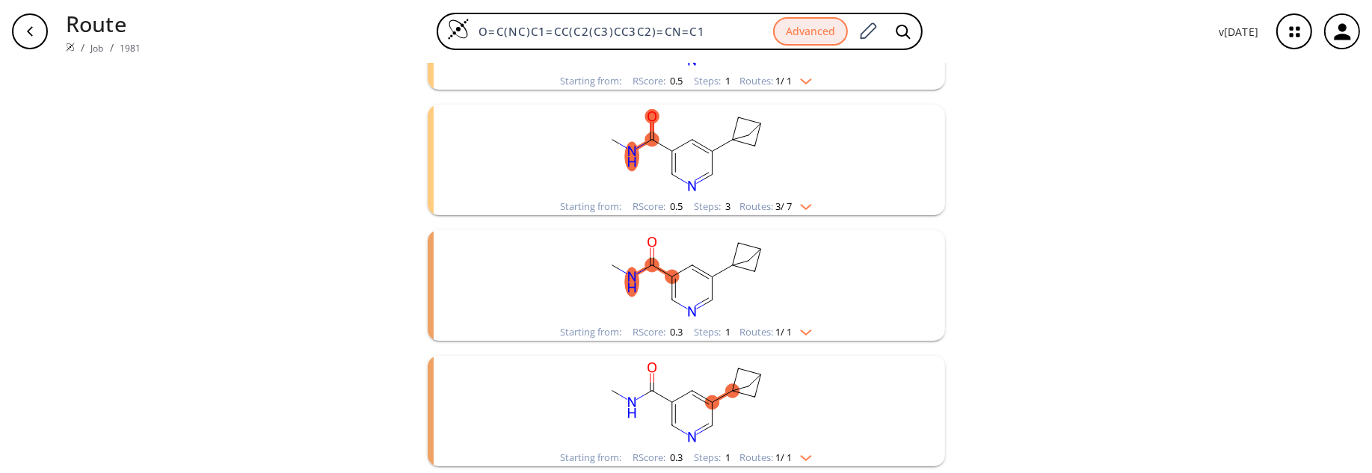
click at [779, 405] on rect "clusters" at bounding box center [686, 402] width 389 height 93
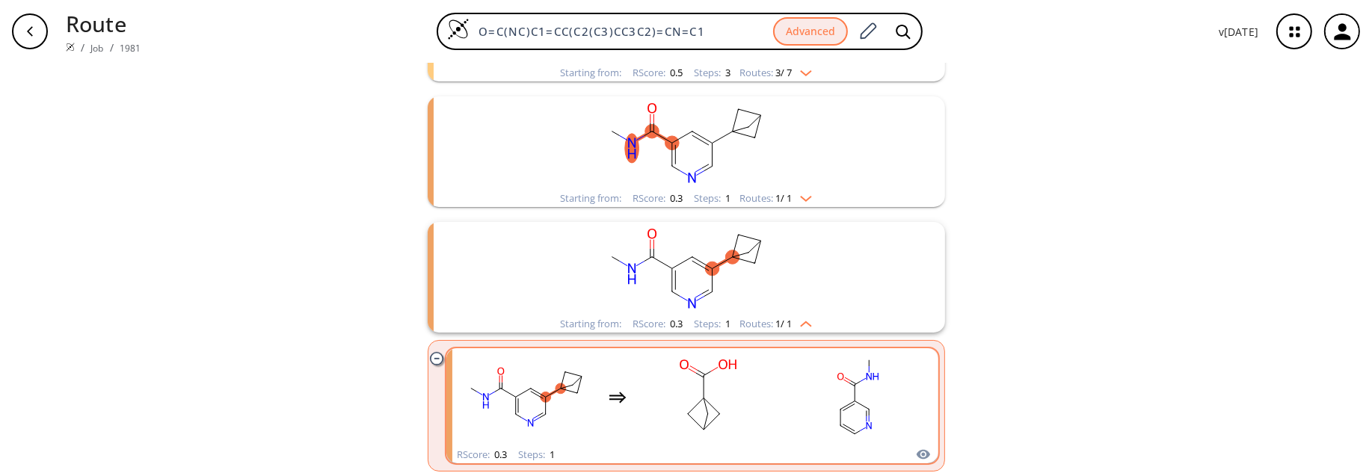
scroll to position [662, 0]
click at [664, 389] on rect "clusters" at bounding box center [708, 393] width 135 height 93
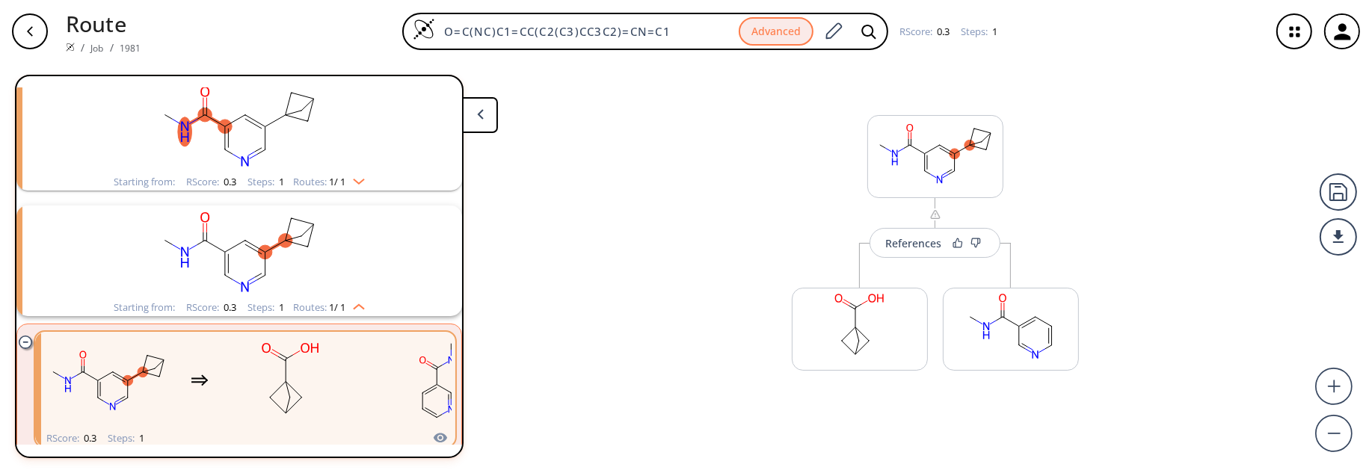
scroll to position [580, 0]
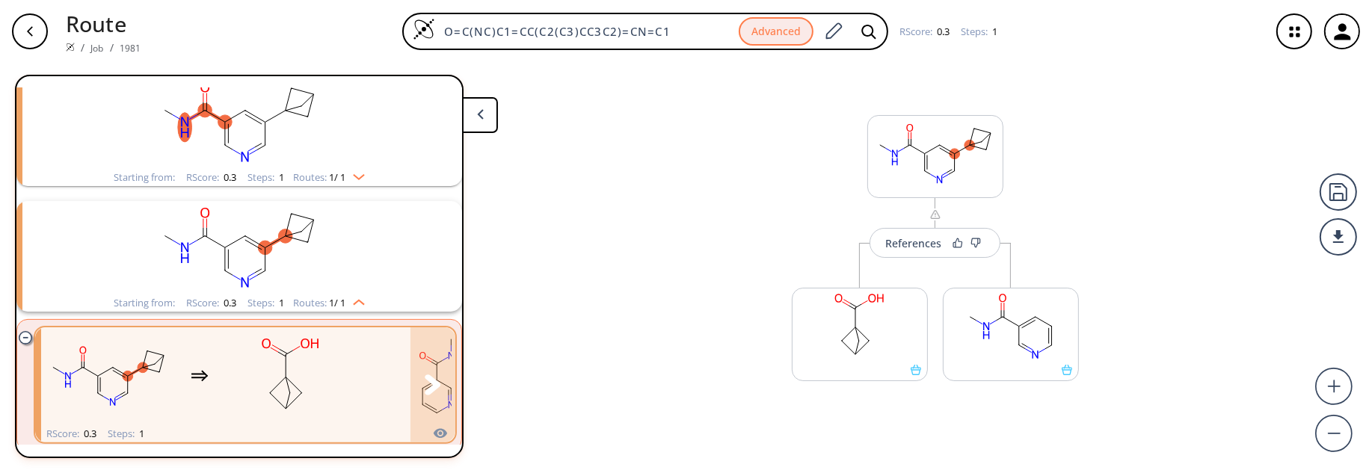
click at [301, 362] on rect "clusters" at bounding box center [291, 376] width 135 height 93
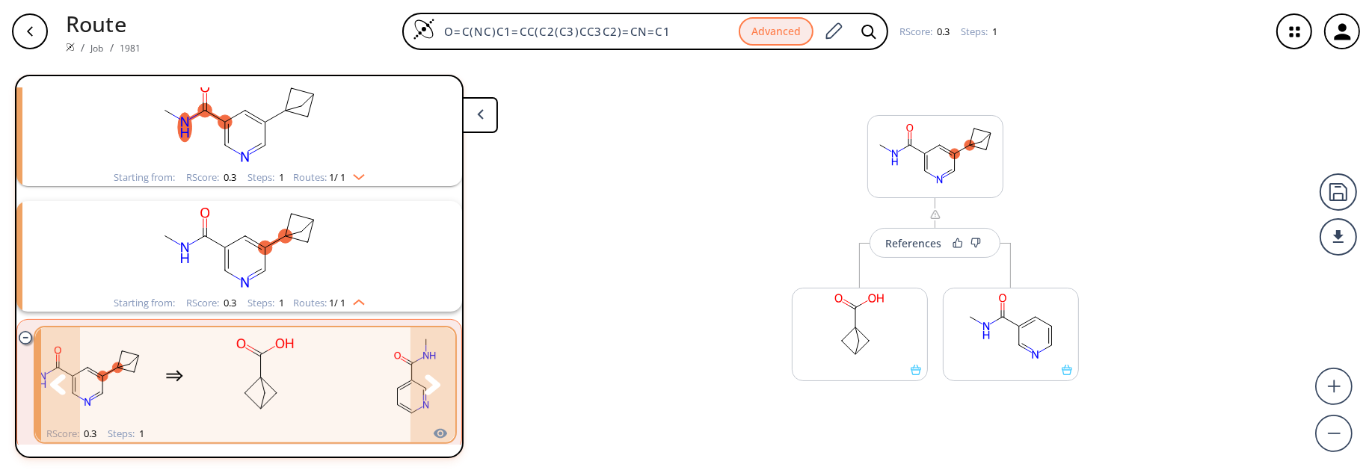
click at [425, 383] on icon "clusters" at bounding box center [433, 385] width 16 height 21
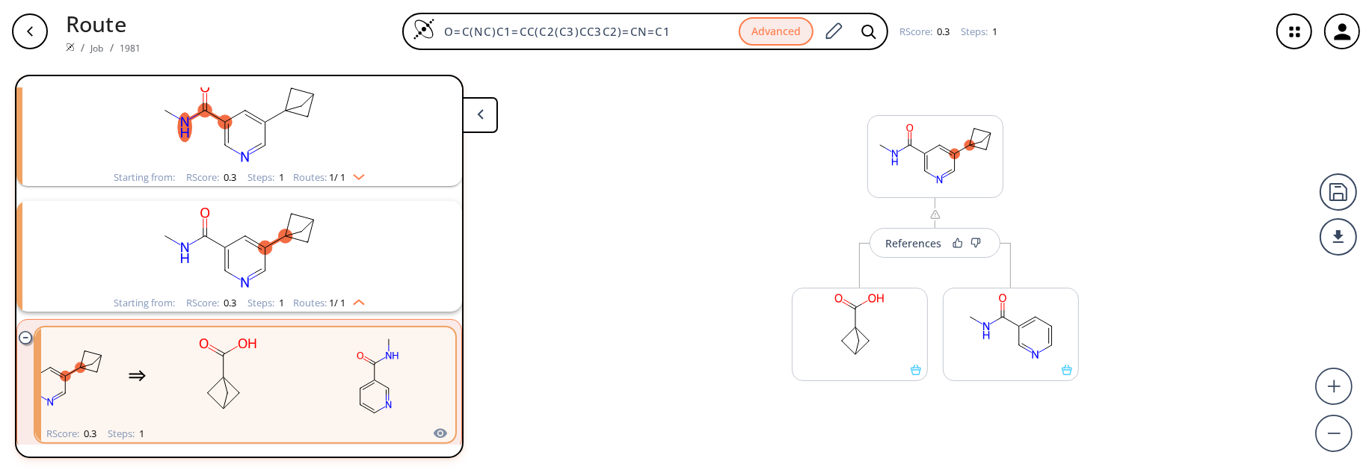
click at [339, 281] on rect "clusters" at bounding box center [239, 247] width 389 height 93
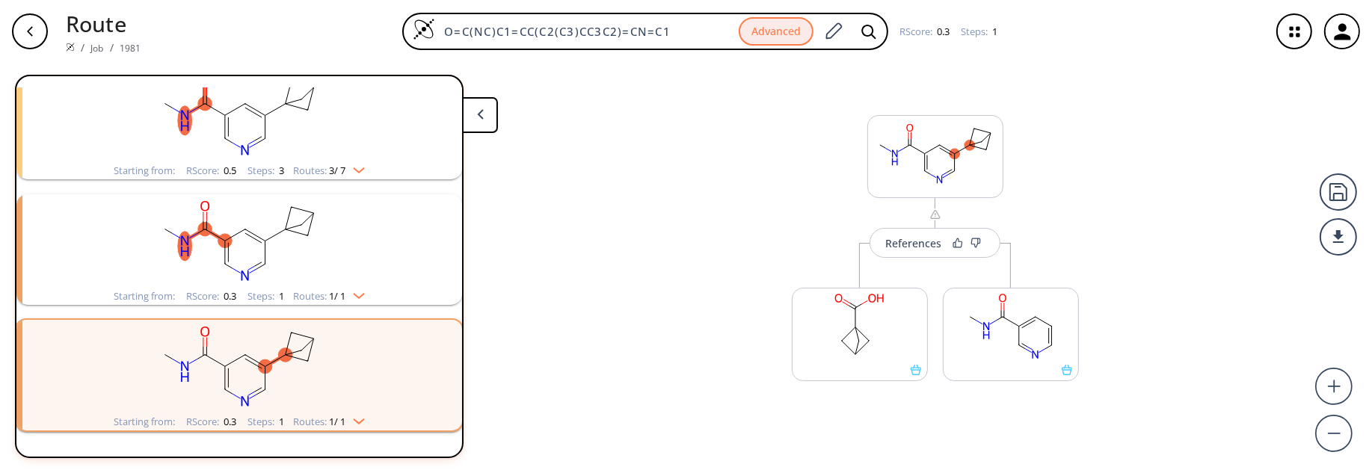
scroll to position [458, 0]
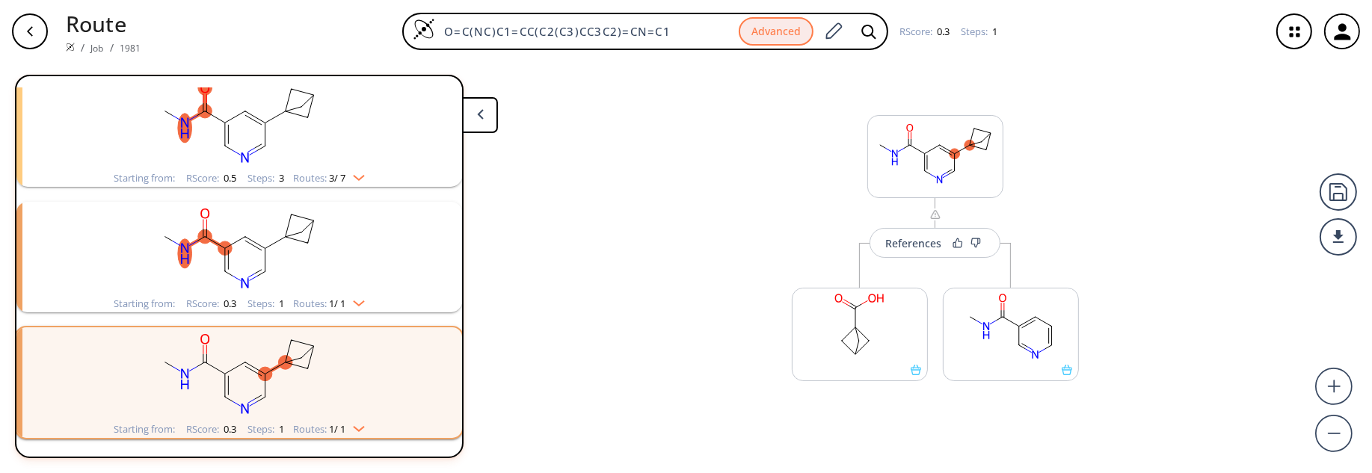
click at [344, 370] on rect "clusters" at bounding box center [239, 373] width 389 height 93
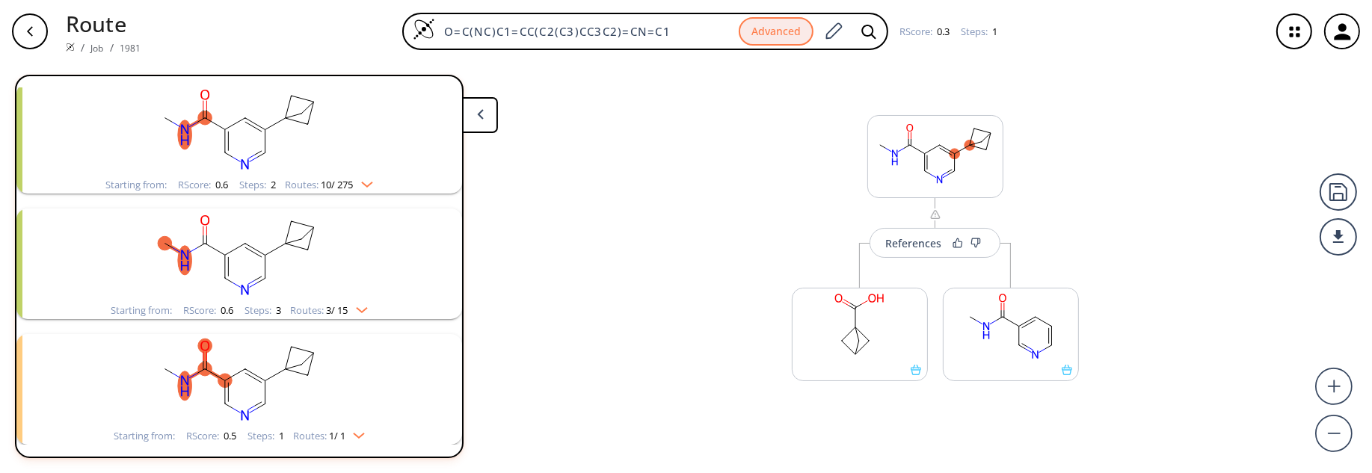
scroll to position [0, 0]
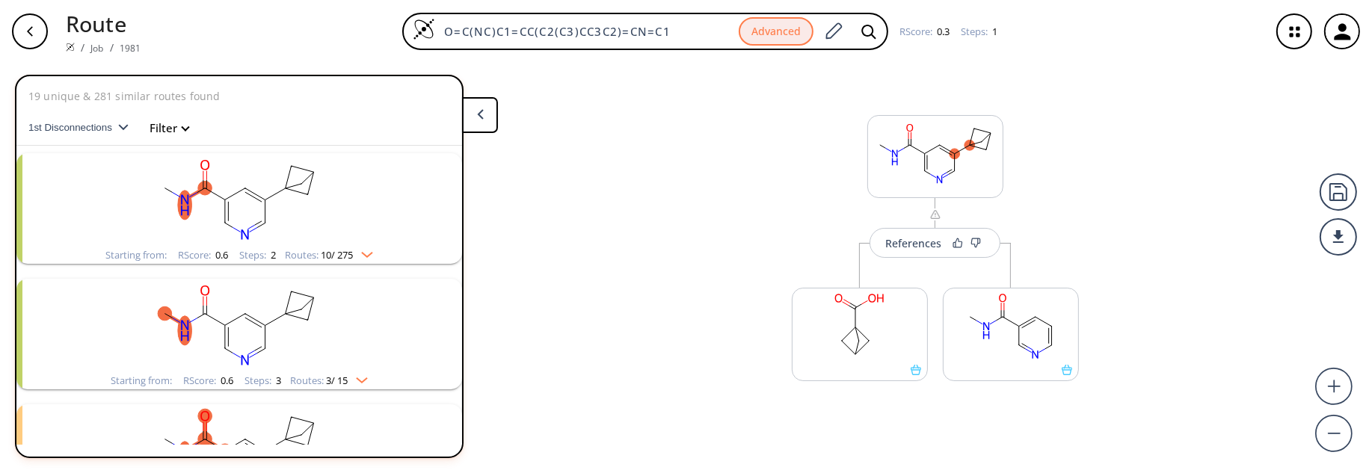
click at [76, 130] on span "1st Disconnections" at bounding box center [73, 127] width 90 height 11
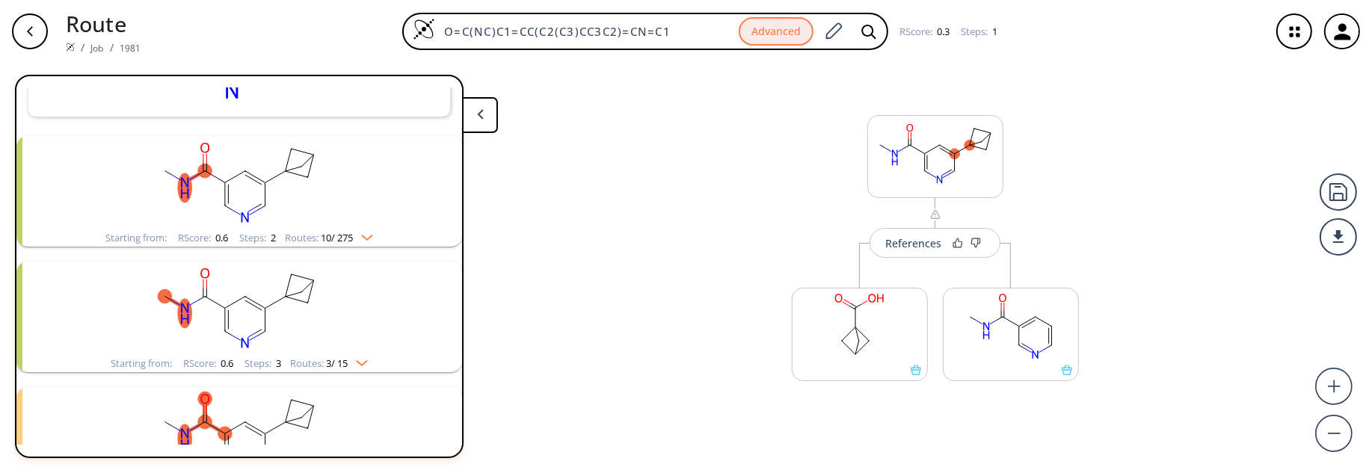
scroll to position [239, 0]
click at [360, 206] on rect "clusters" at bounding box center [239, 178] width 389 height 93
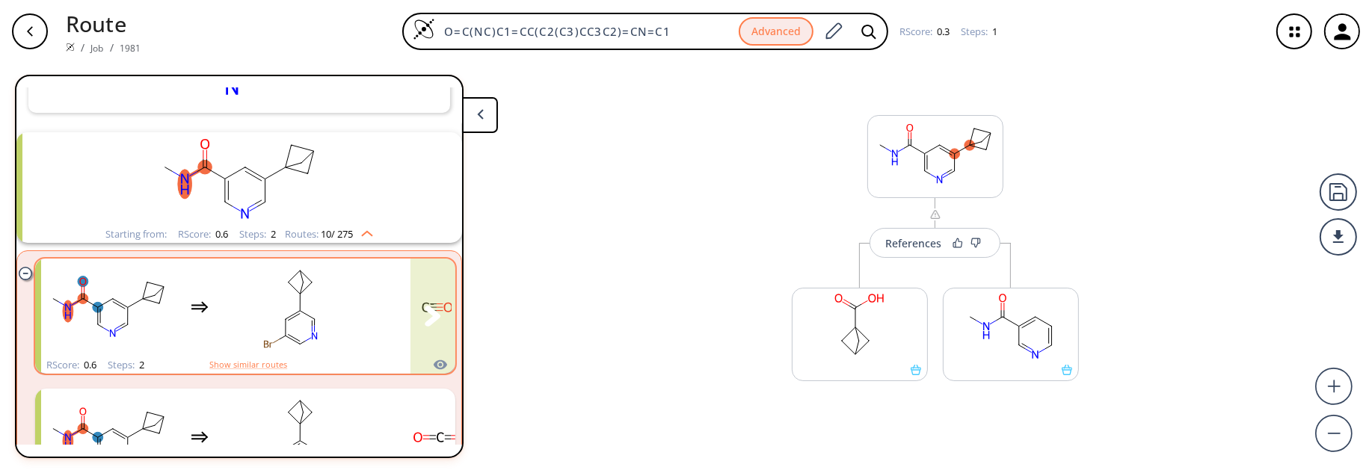
click at [330, 312] on rect "clusters" at bounding box center [291, 307] width 135 height 93
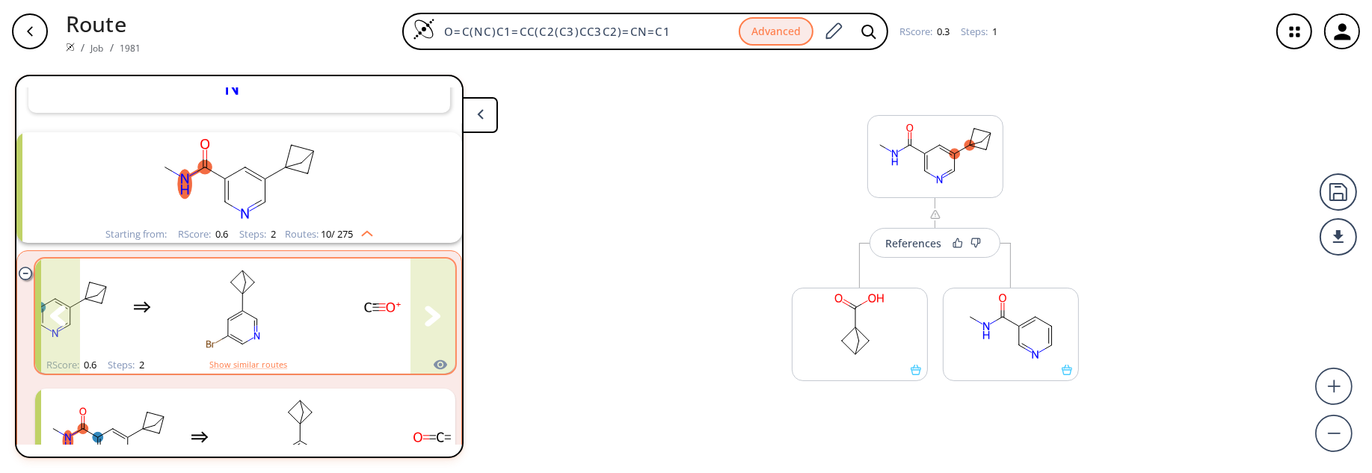
click at [431, 317] on icon "clusters" at bounding box center [433, 316] width 16 height 20
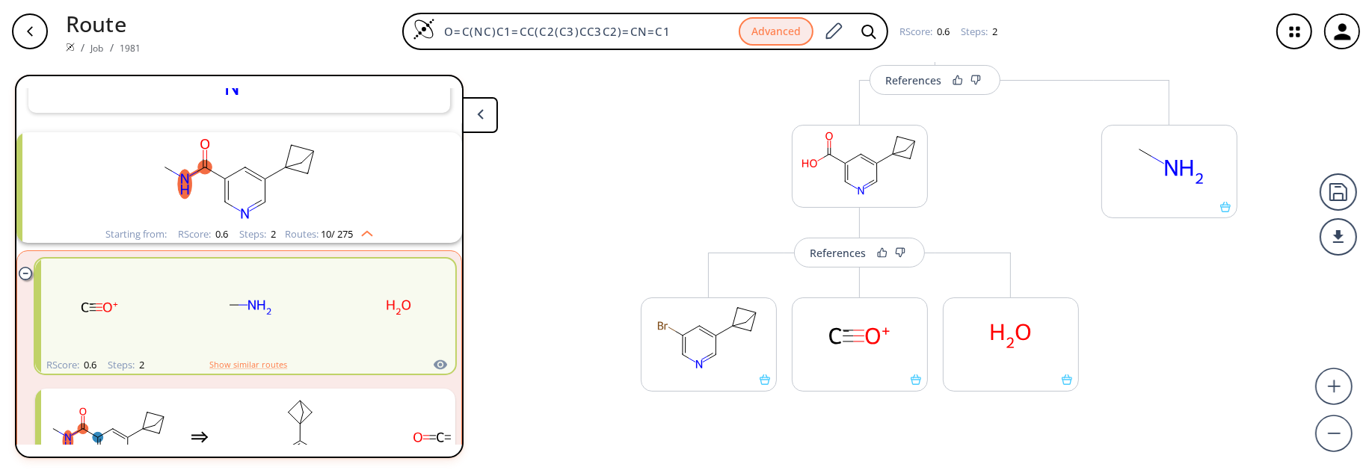
scroll to position [180, 0]
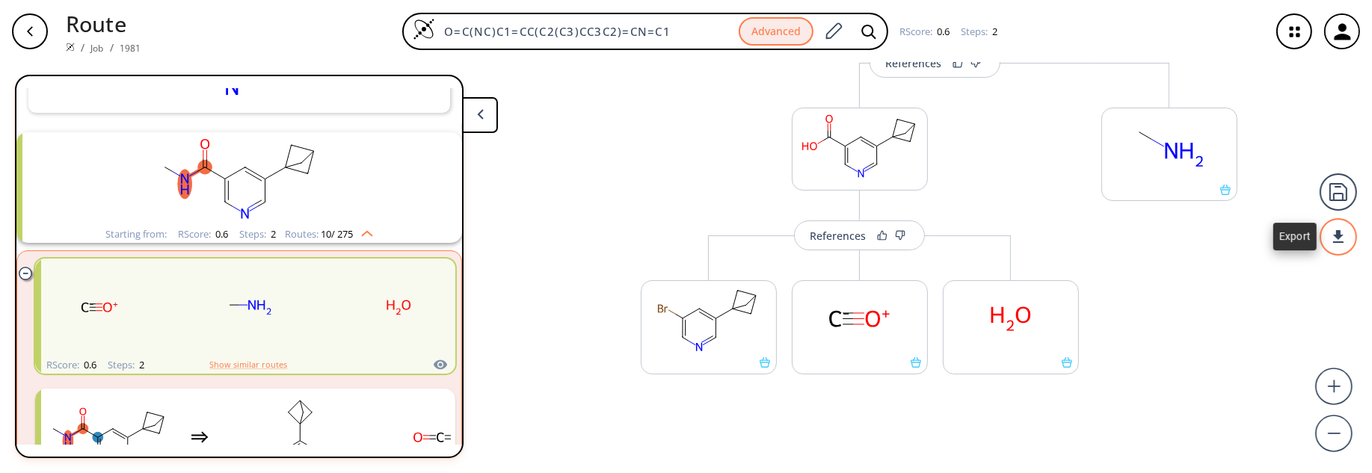
click at [1335, 239] on div at bounding box center [1337, 236] width 37 height 37
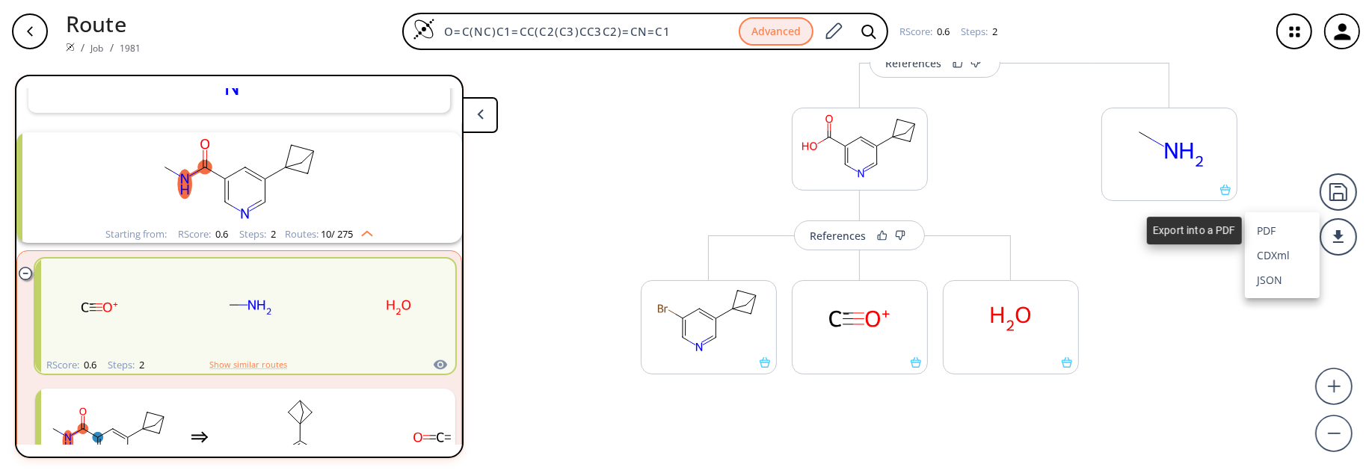
click at [1274, 235] on li "PDF" at bounding box center [1282, 230] width 75 height 25
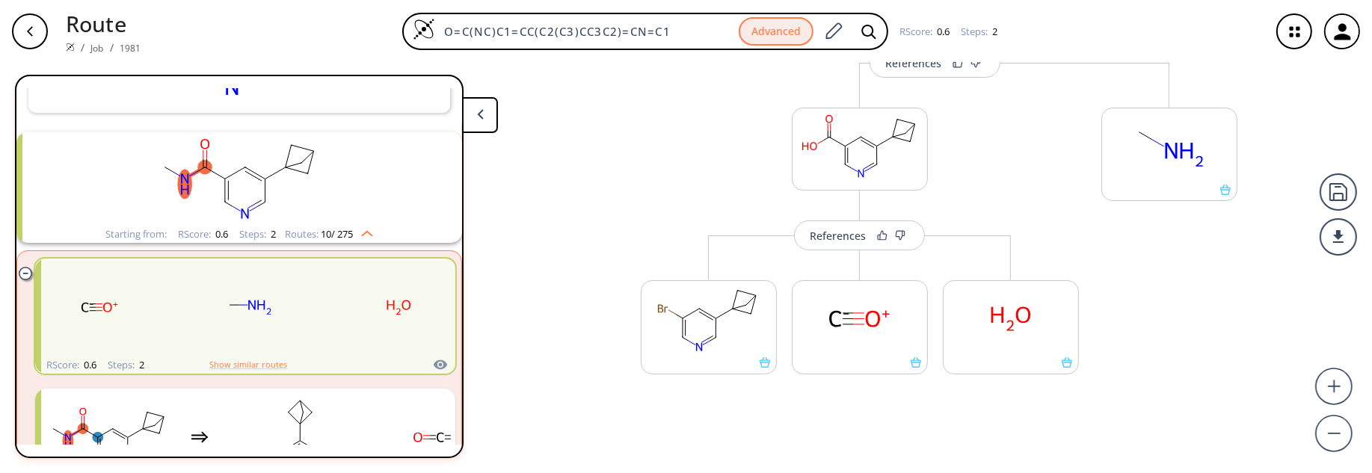
click at [1293, 35] on icon "button" at bounding box center [1295, 32] width 40 height 40
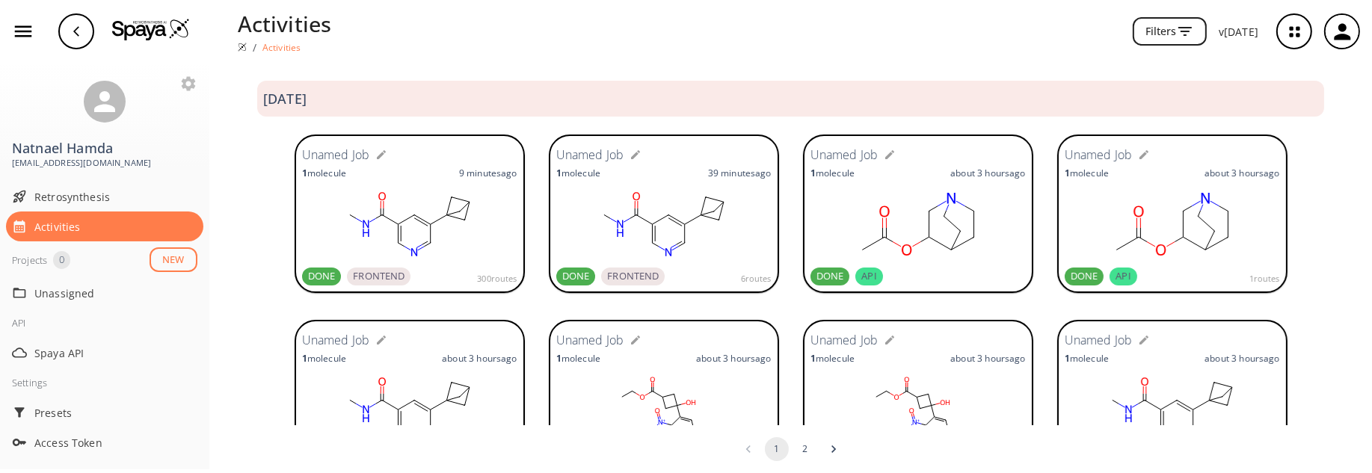
click at [416, 178] on div "1 molecule 9 minutes ago" at bounding box center [409, 173] width 215 height 13
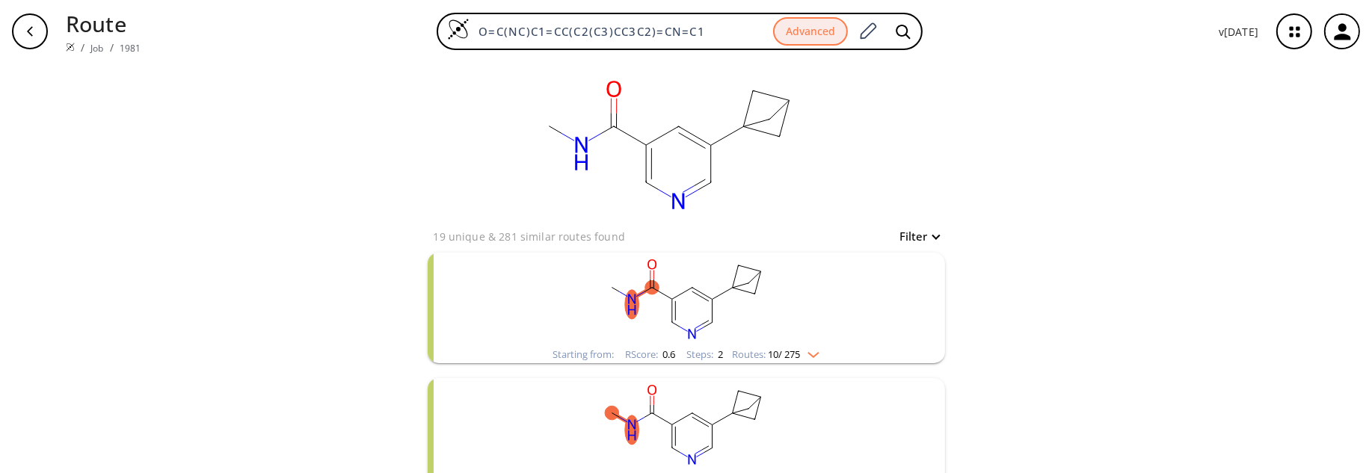
click at [560, 293] on rect "clusters" at bounding box center [686, 299] width 389 height 93
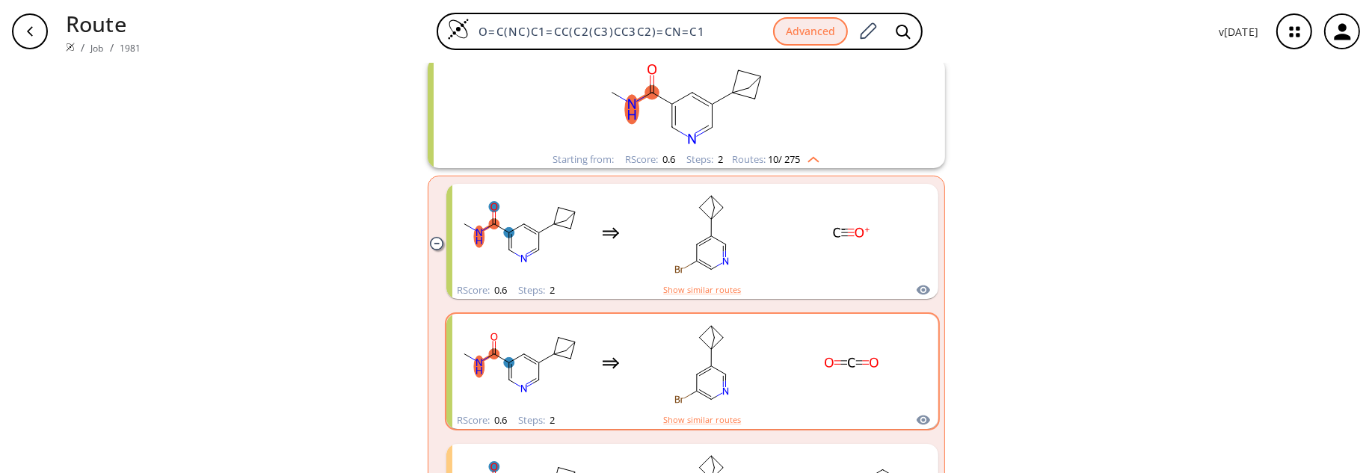
scroll to position [239, 0]
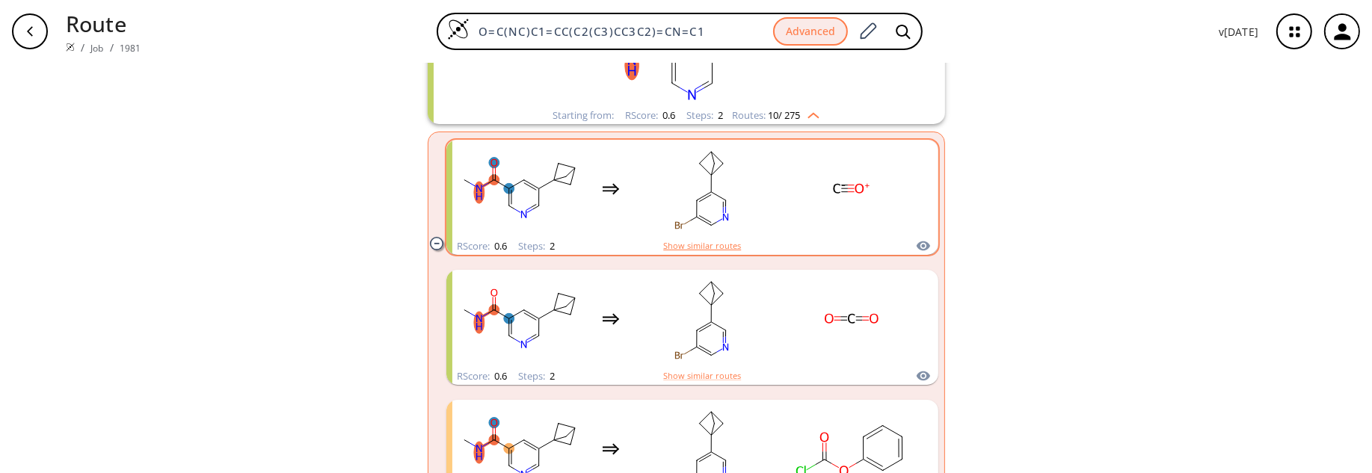
click at [720, 247] on button "Show similar routes" at bounding box center [702, 245] width 78 height 13
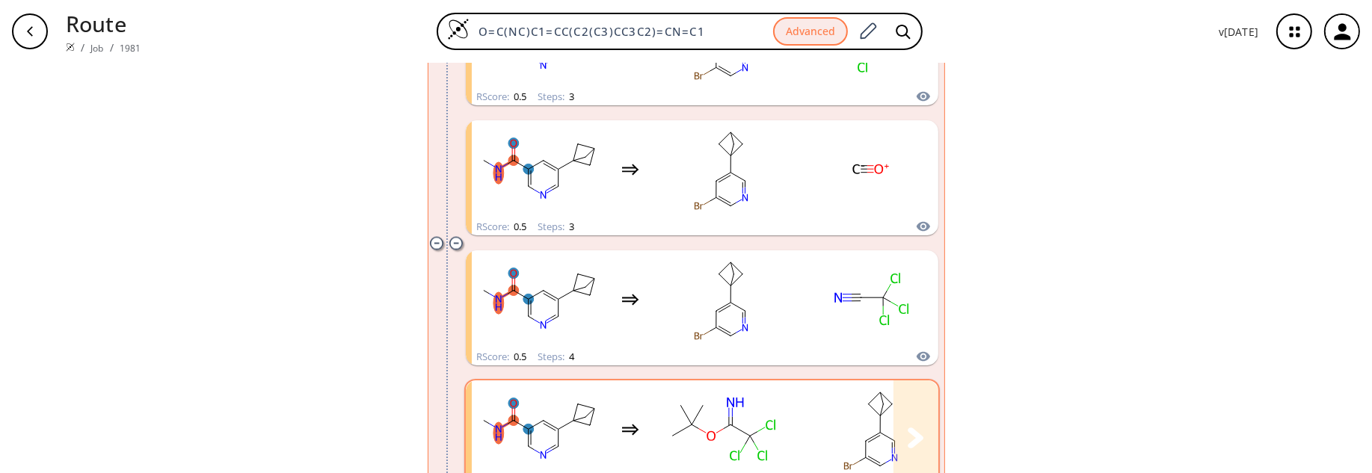
scroll to position [3229, 0]
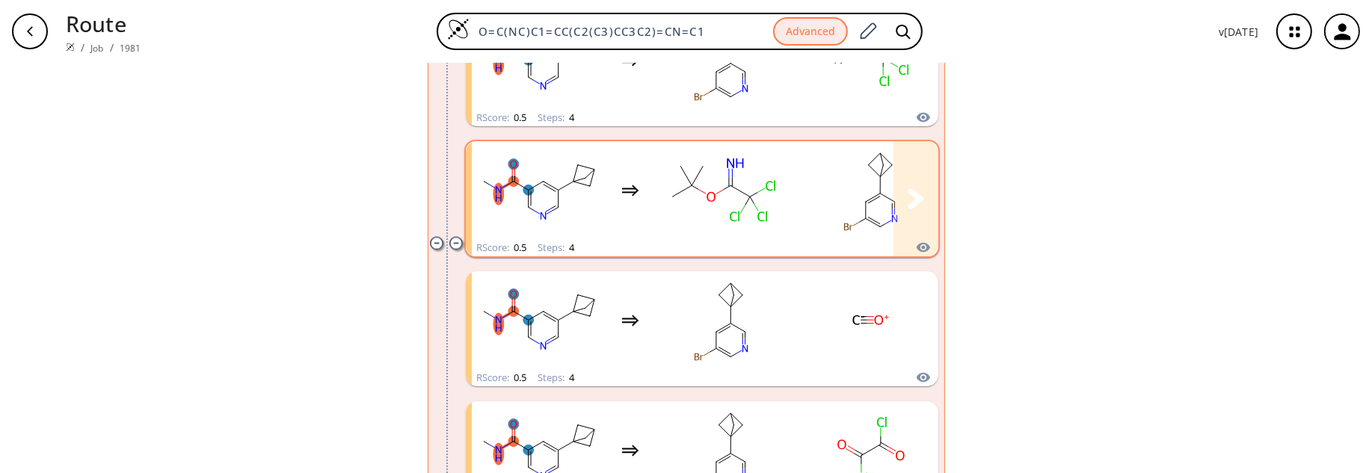
click at [754, 229] on rect "clusters" at bounding box center [721, 190] width 135 height 93
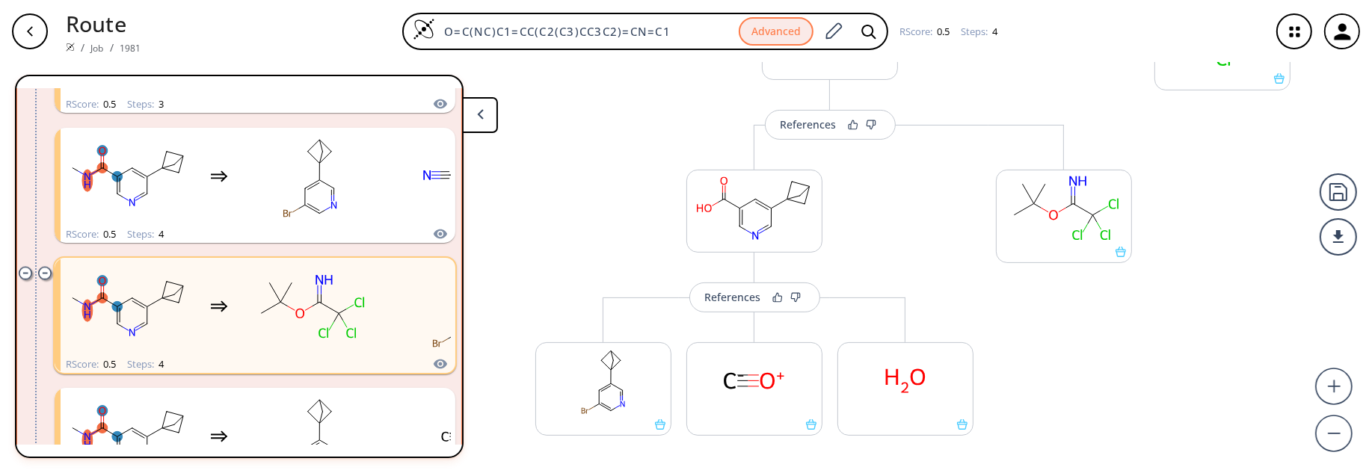
scroll to position [584, 0]
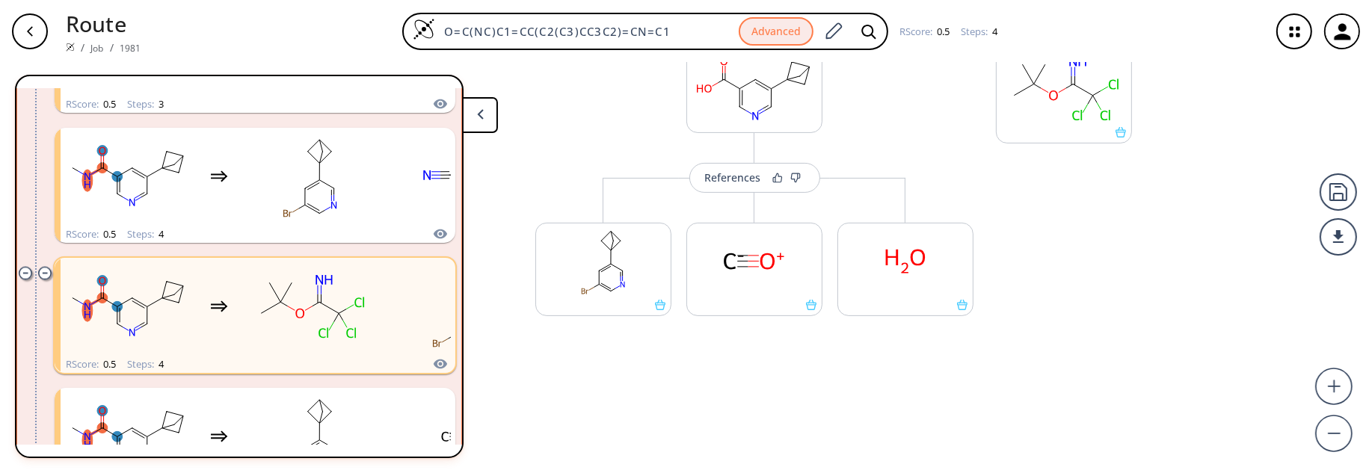
click at [1296, 35] on icon "button" at bounding box center [1294, 32] width 10 height 10
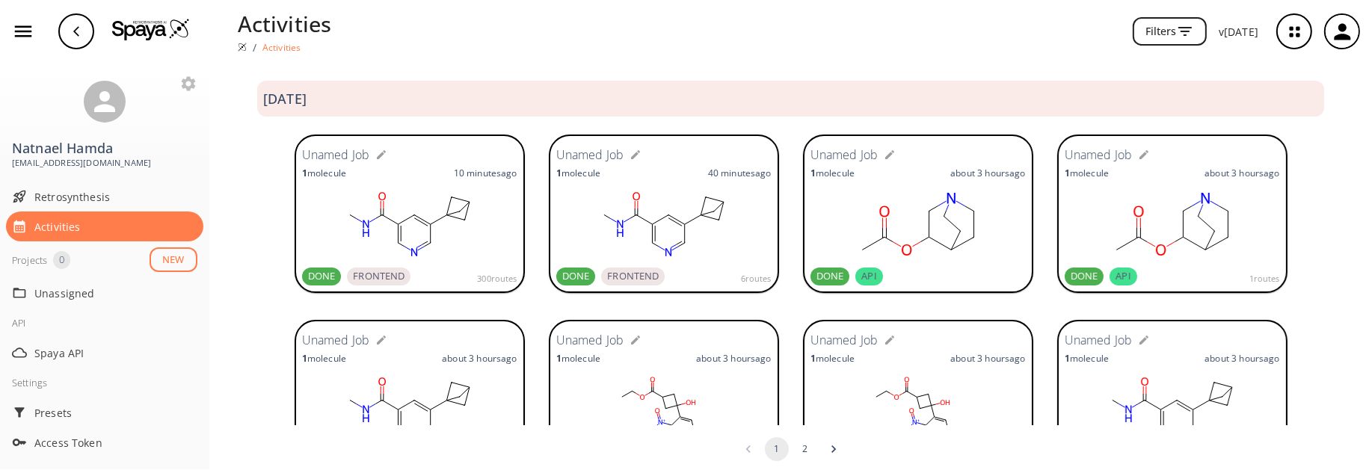
click at [431, 200] on rect at bounding box center [409, 224] width 215 height 75
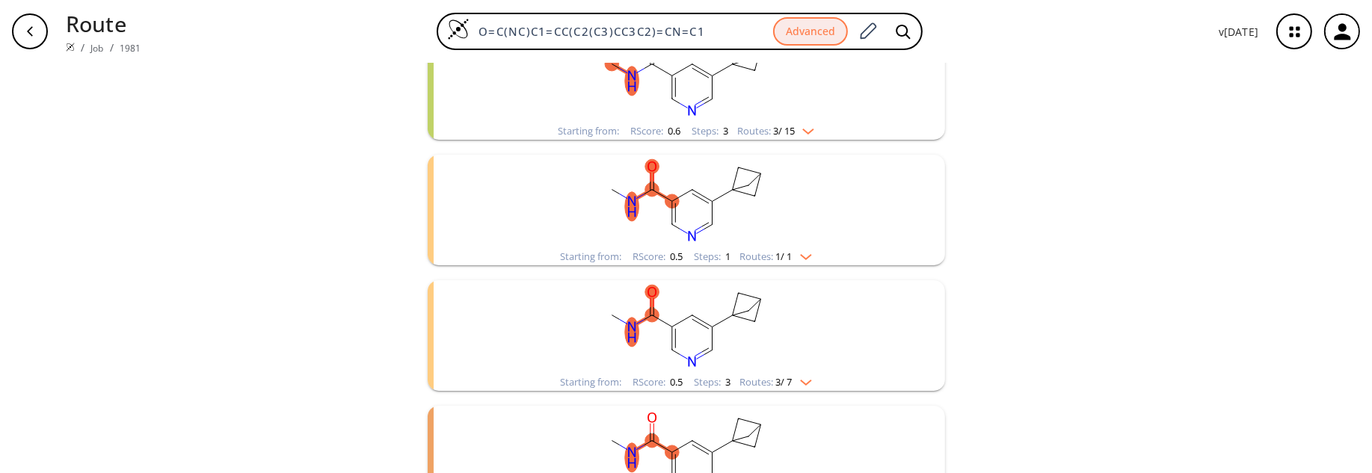
scroll to position [345, 0]
click at [774, 318] on rect "clusters" at bounding box center [686, 330] width 389 height 93
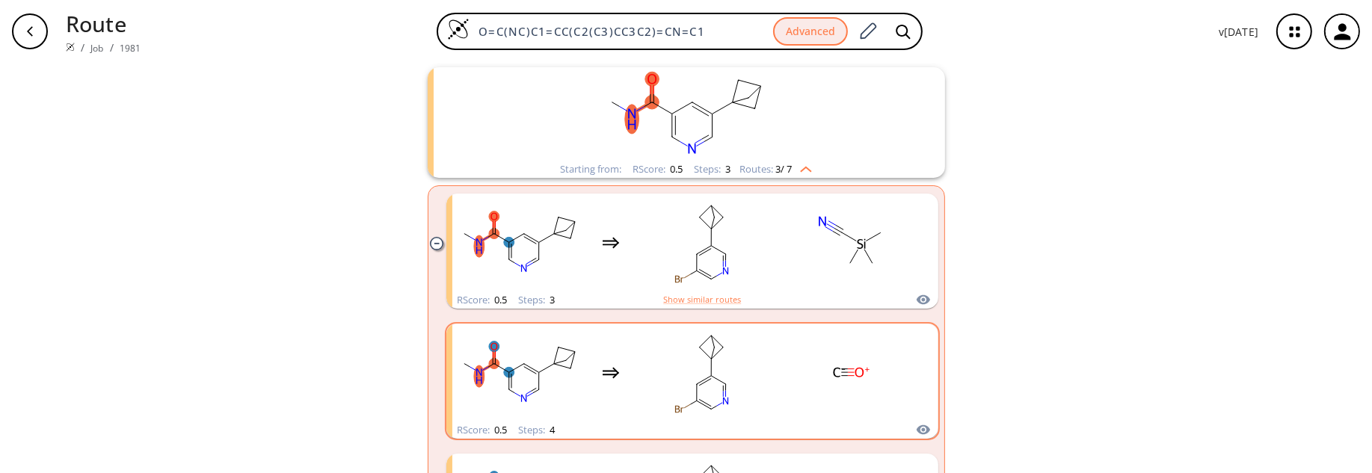
scroll to position [585, 0]
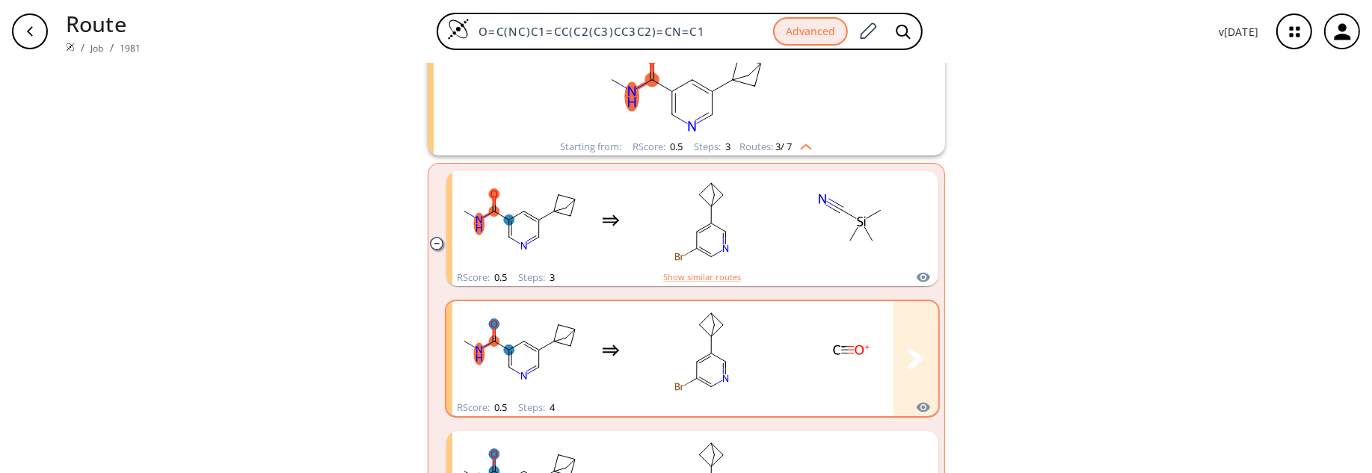
click at [788, 372] on rect "clusters" at bounding box center [851, 349] width 135 height 93
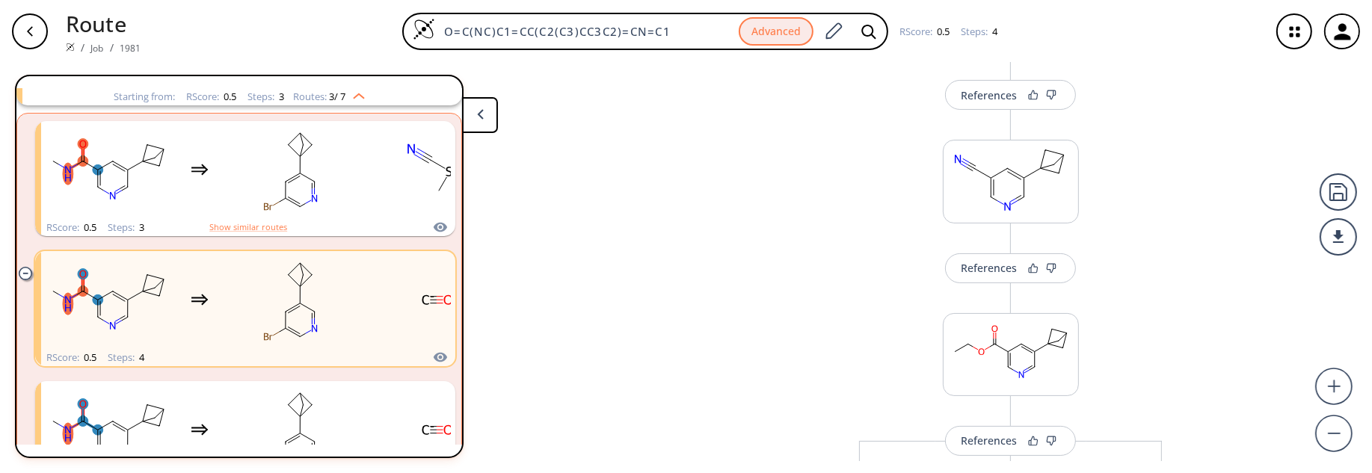
scroll to position [419, 0]
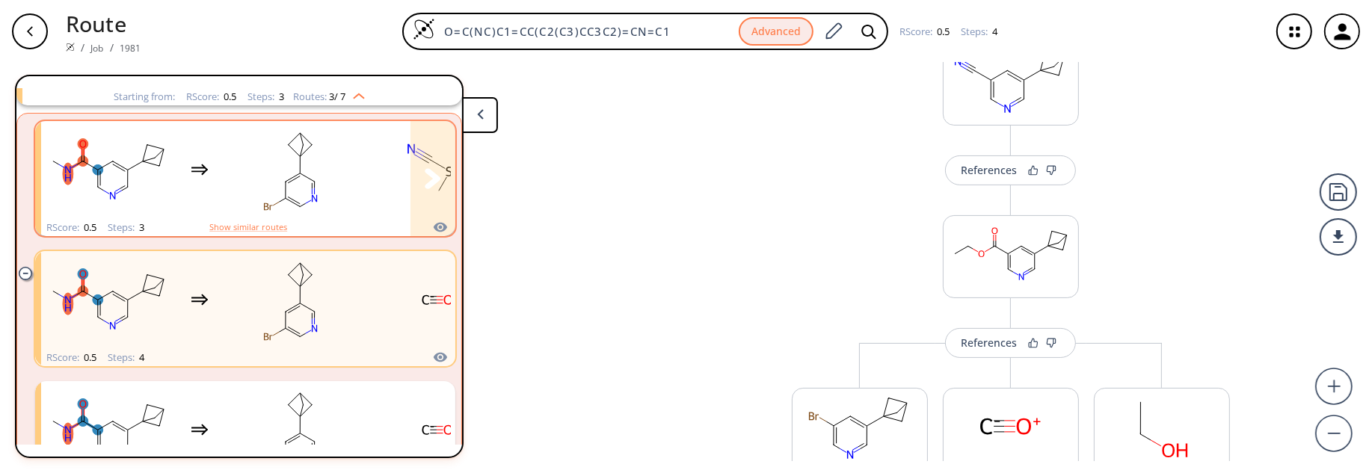
click at [224, 195] on rect "clusters" at bounding box center [291, 169] width 135 height 93
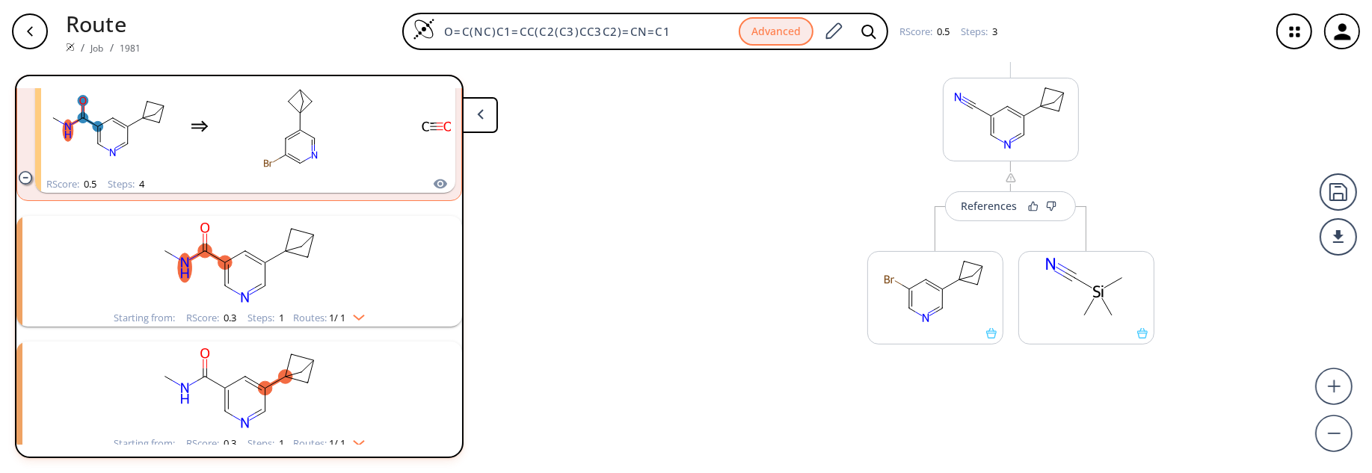
scroll to position [851, 0]
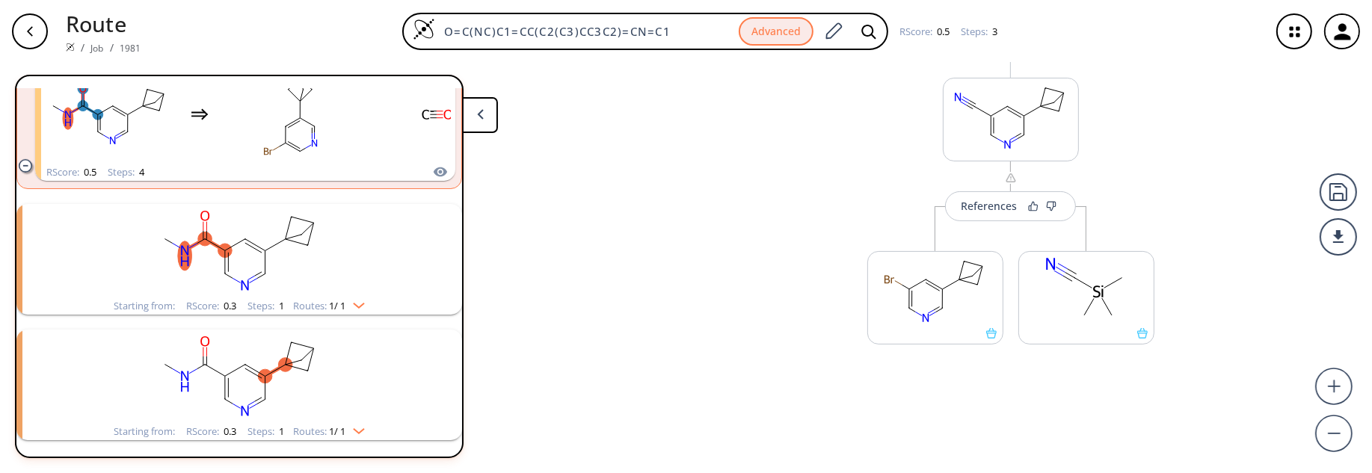
click at [247, 366] on ellipse "clusters" at bounding box center [245, 364] width 14 height 14
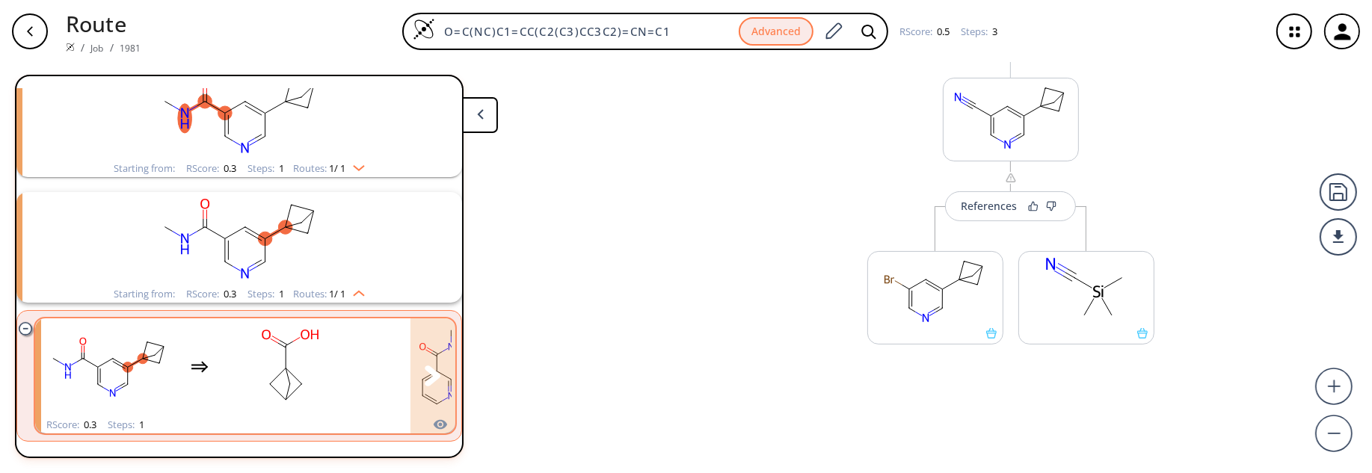
click at [255, 380] on rect "clusters" at bounding box center [291, 367] width 135 height 93
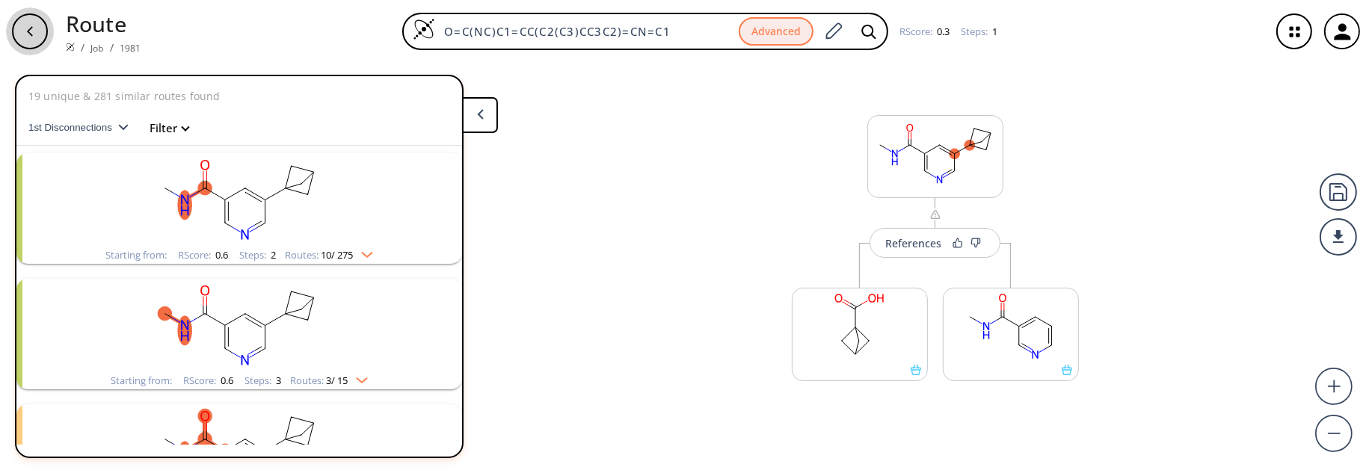
click at [29, 35] on icon "button" at bounding box center [30, 31] width 12 height 12
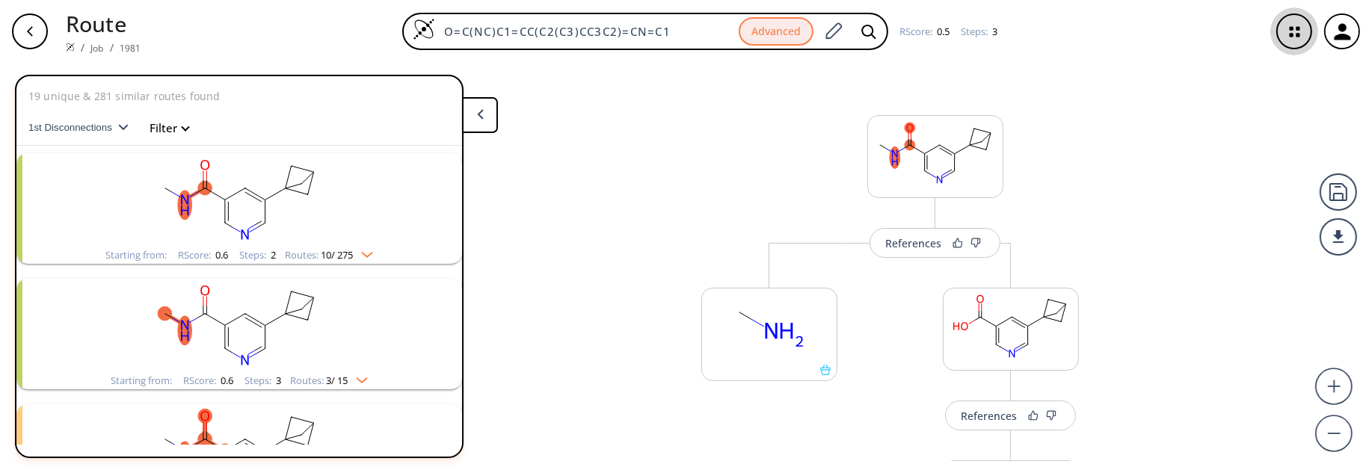
click at [1293, 31] on icon "button" at bounding box center [1295, 32] width 40 height 40
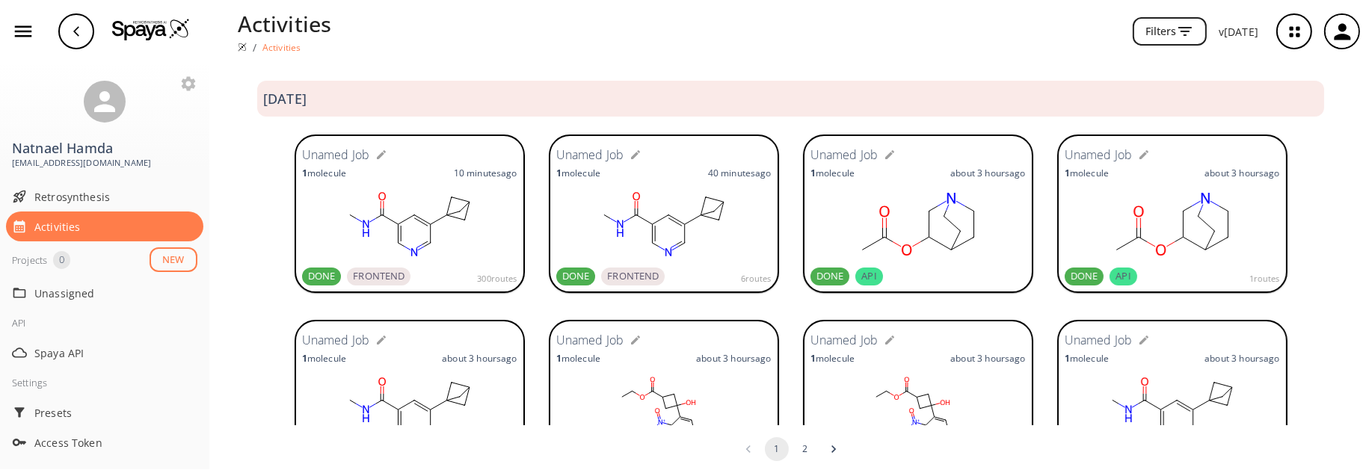
click at [404, 188] on rect at bounding box center [409, 224] width 215 height 75
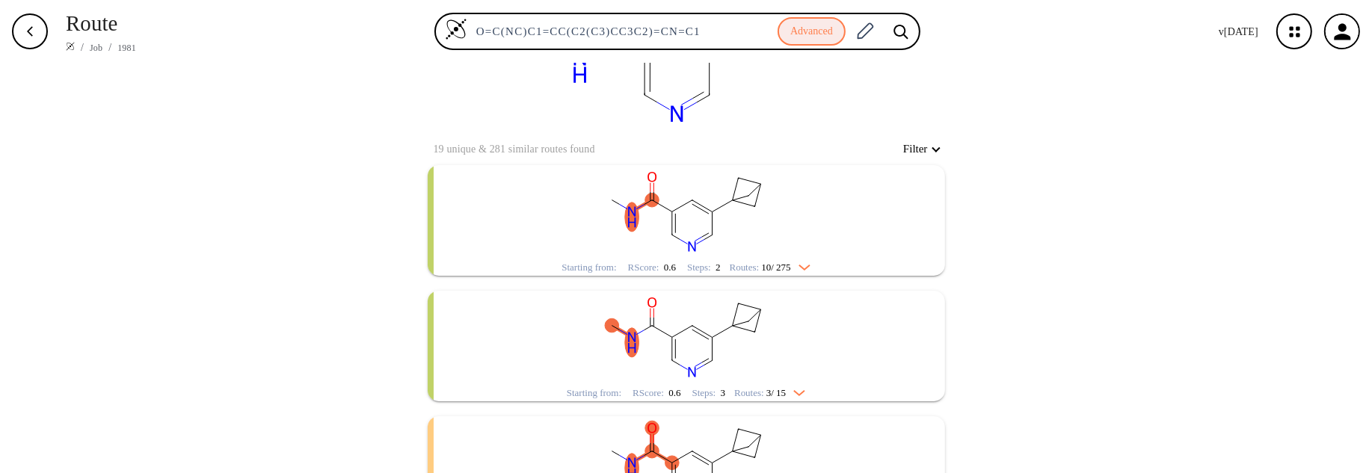
scroll to position [179, 0]
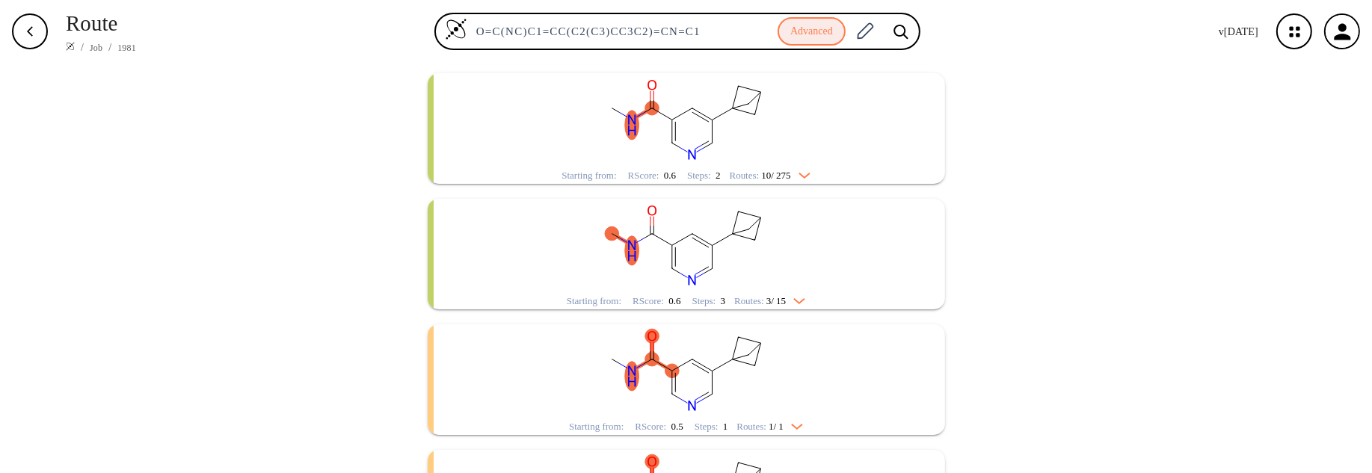
click at [702, 142] on icon "clusters" at bounding box center [704, 143] width 7 height 4
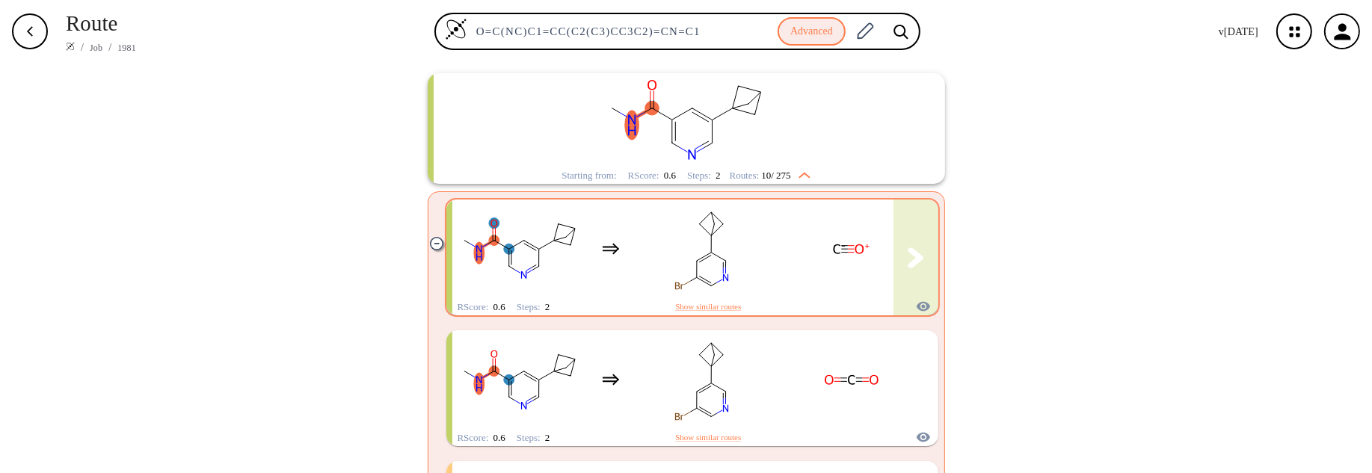
click at [659, 224] on rect "clusters" at bounding box center [702, 249] width 135 height 93
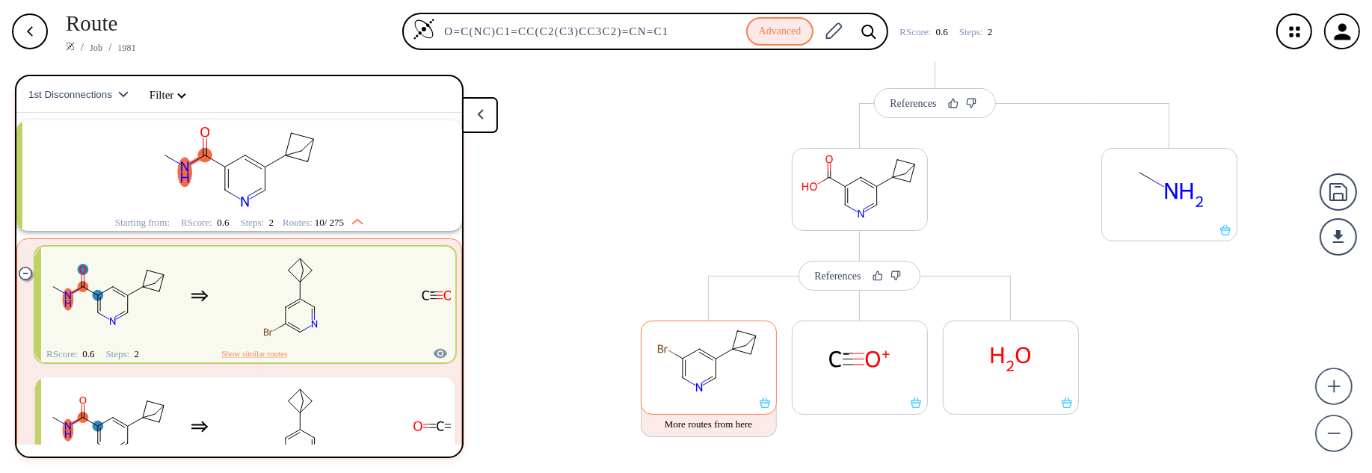
scroll to position [180, 0]
